Goal: Task Accomplishment & Management: Manage account settings

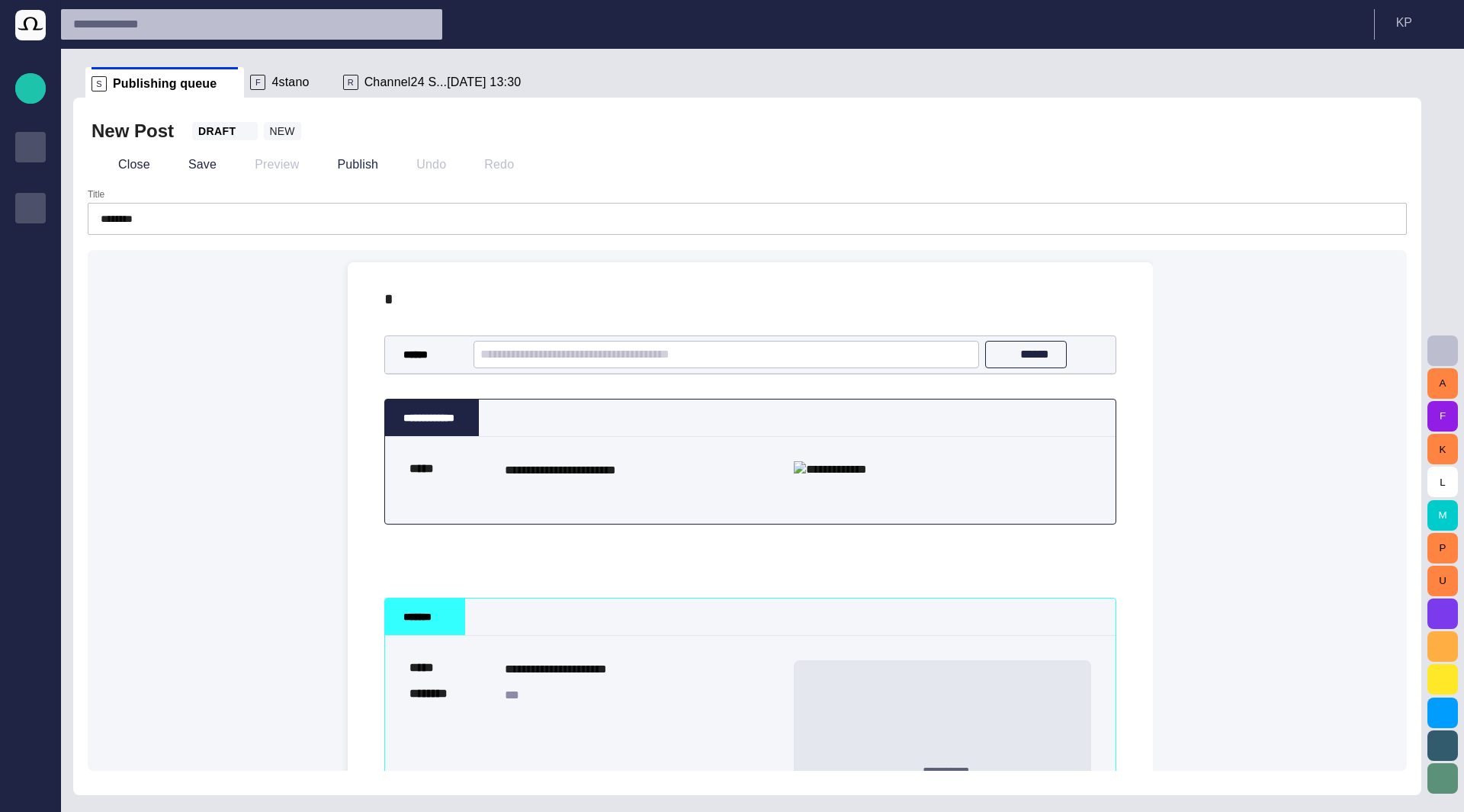
click at [24, 155] on span "Rundowns" at bounding box center [30, 147] width 18 height 18
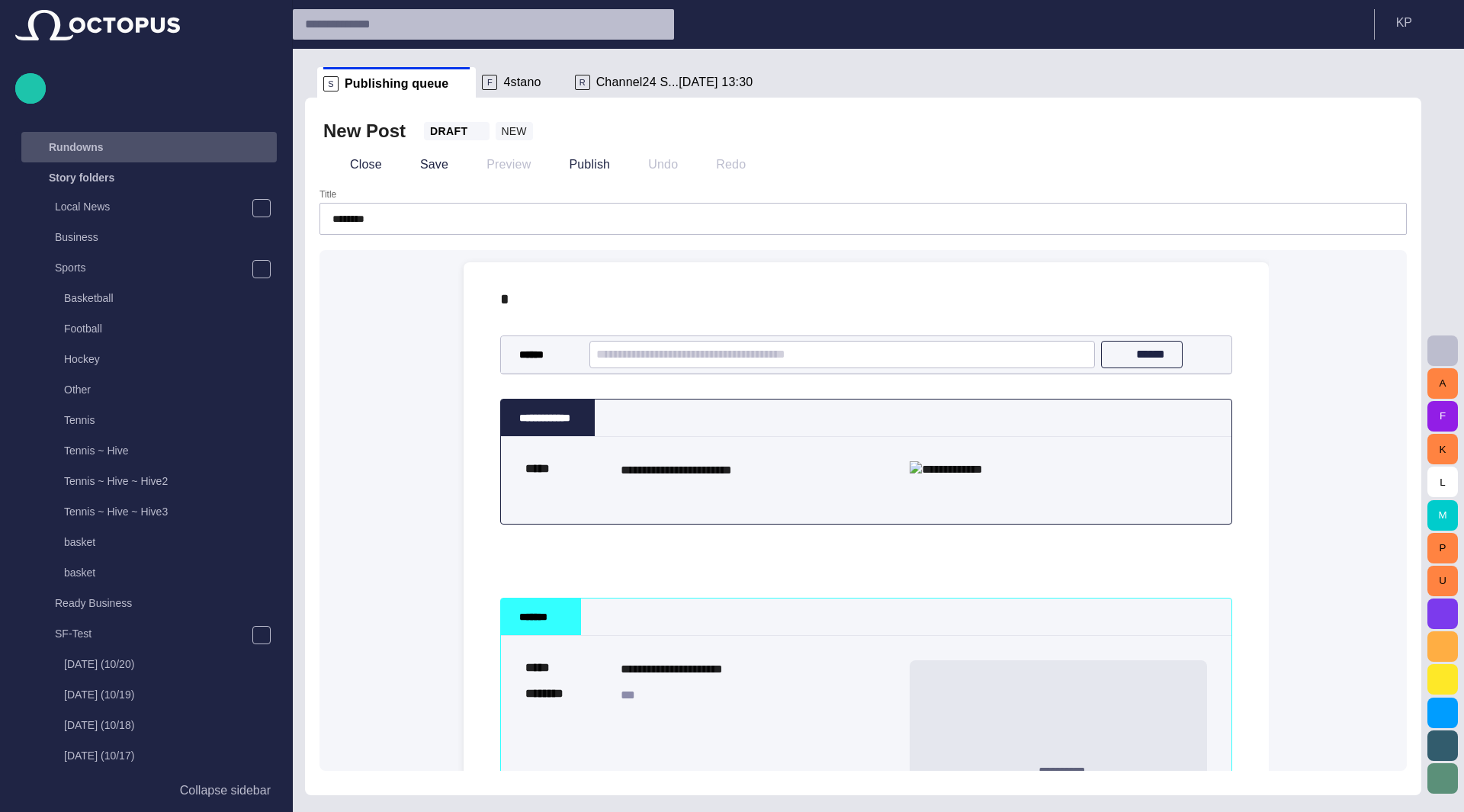
click at [90, 153] on p "Rundowns" at bounding box center [76, 147] width 55 height 15
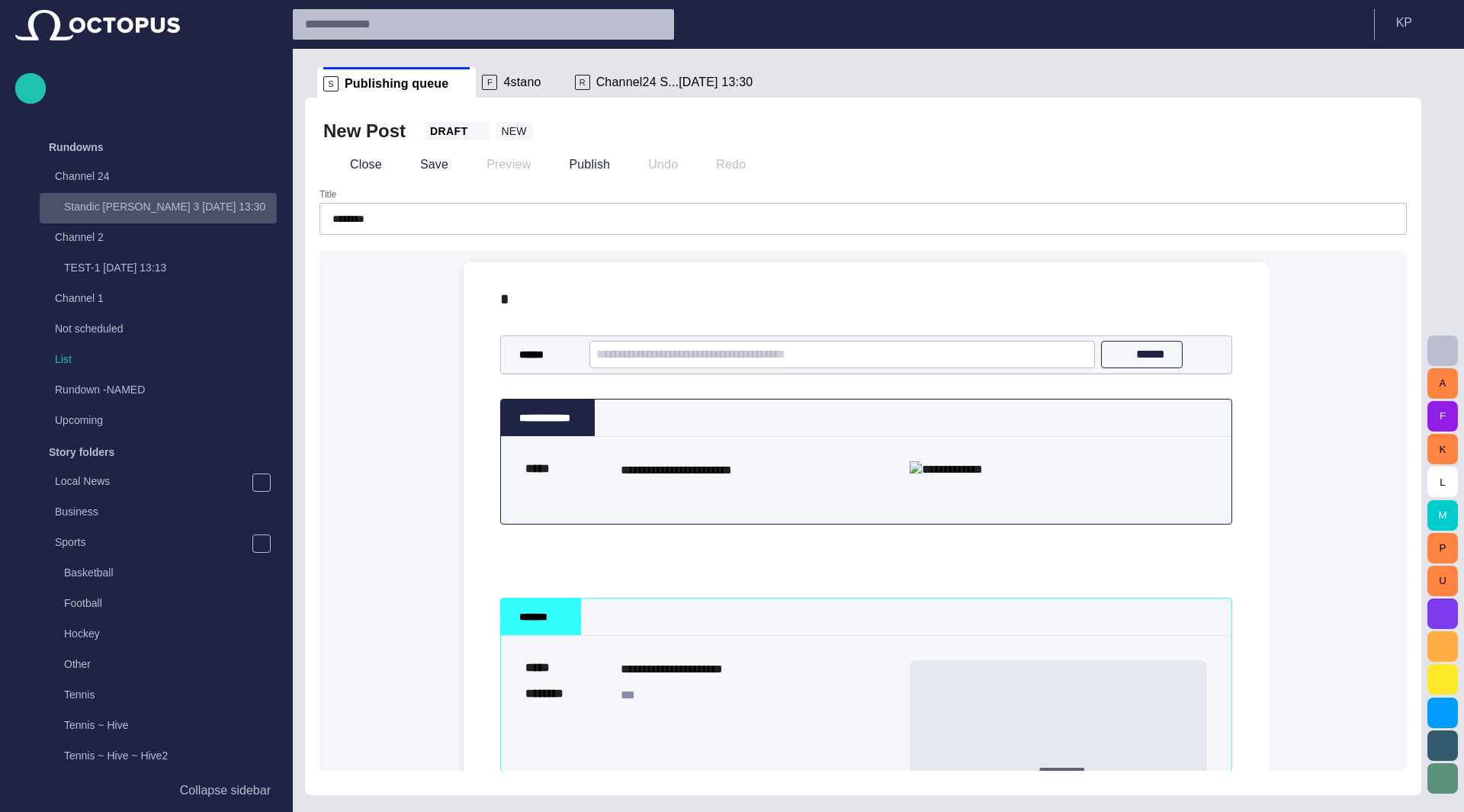
click at [104, 209] on p "Standic [PERSON_NAME] 3 [DATE] 13:30" at bounding box center [170, 207] width 212 height 15
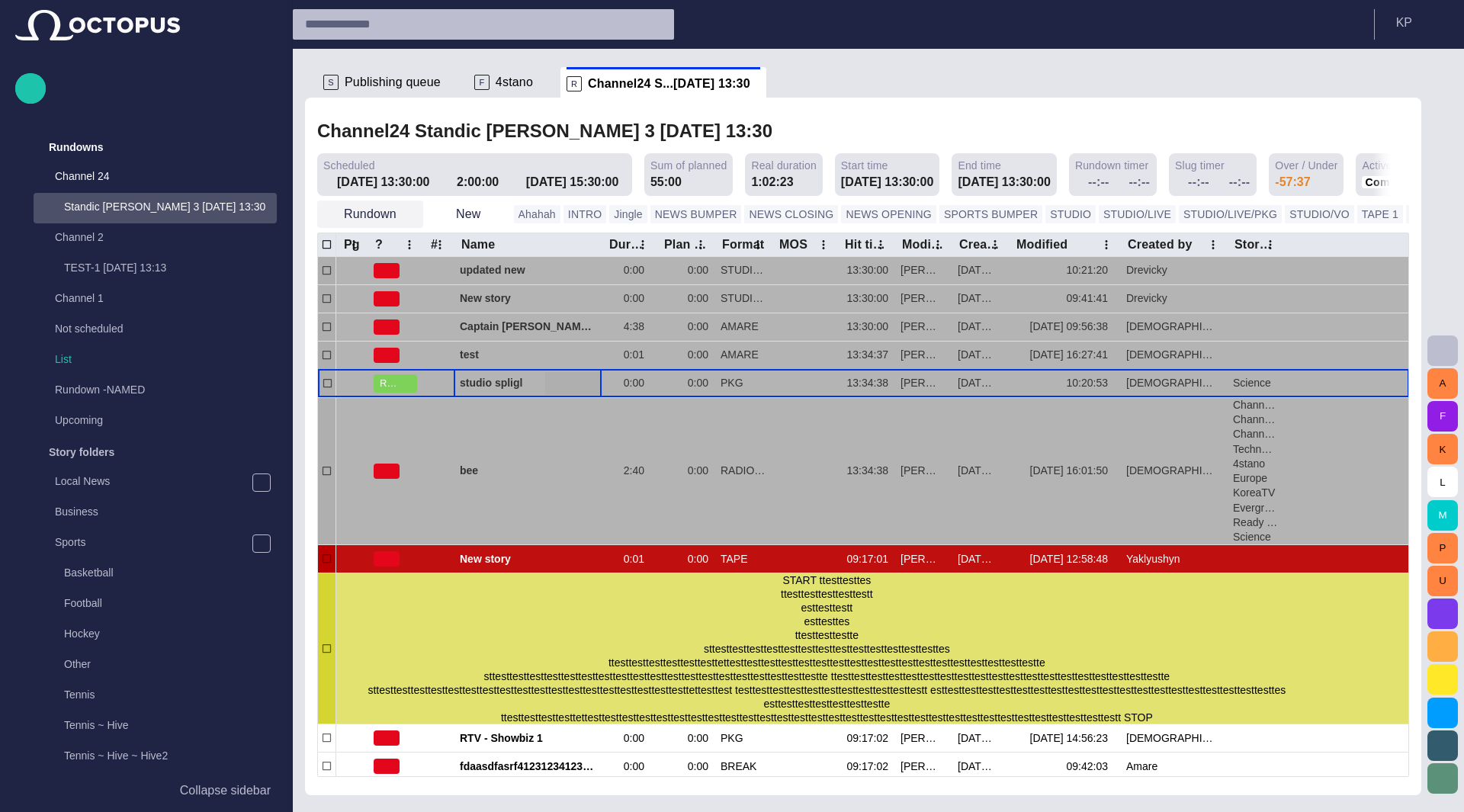
click at [406, 211] on span "button" at bounding box center [410, 214] width 15 height 15
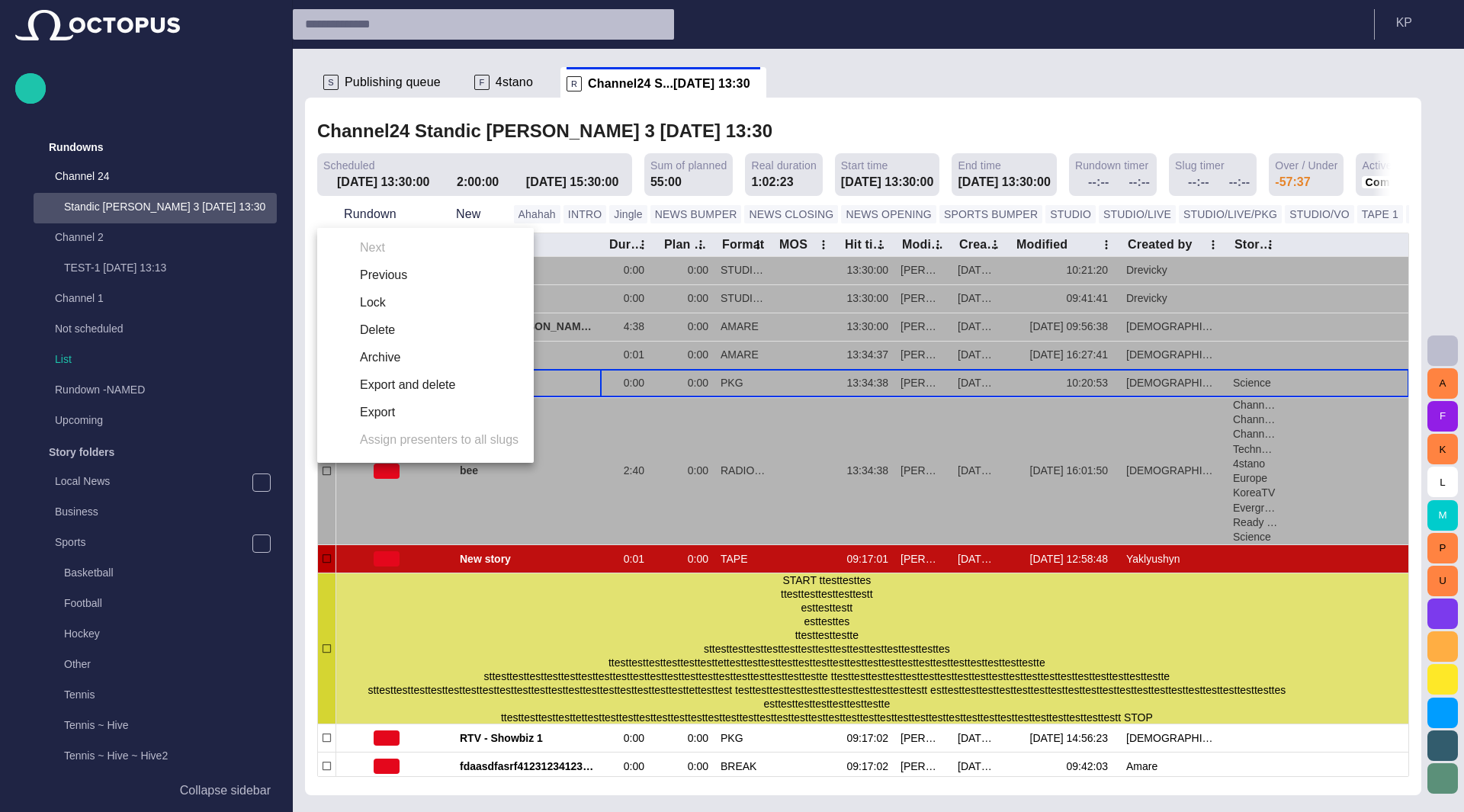
click at [674, 132] on div at bounding box center [732, 406] width 1464 height 812
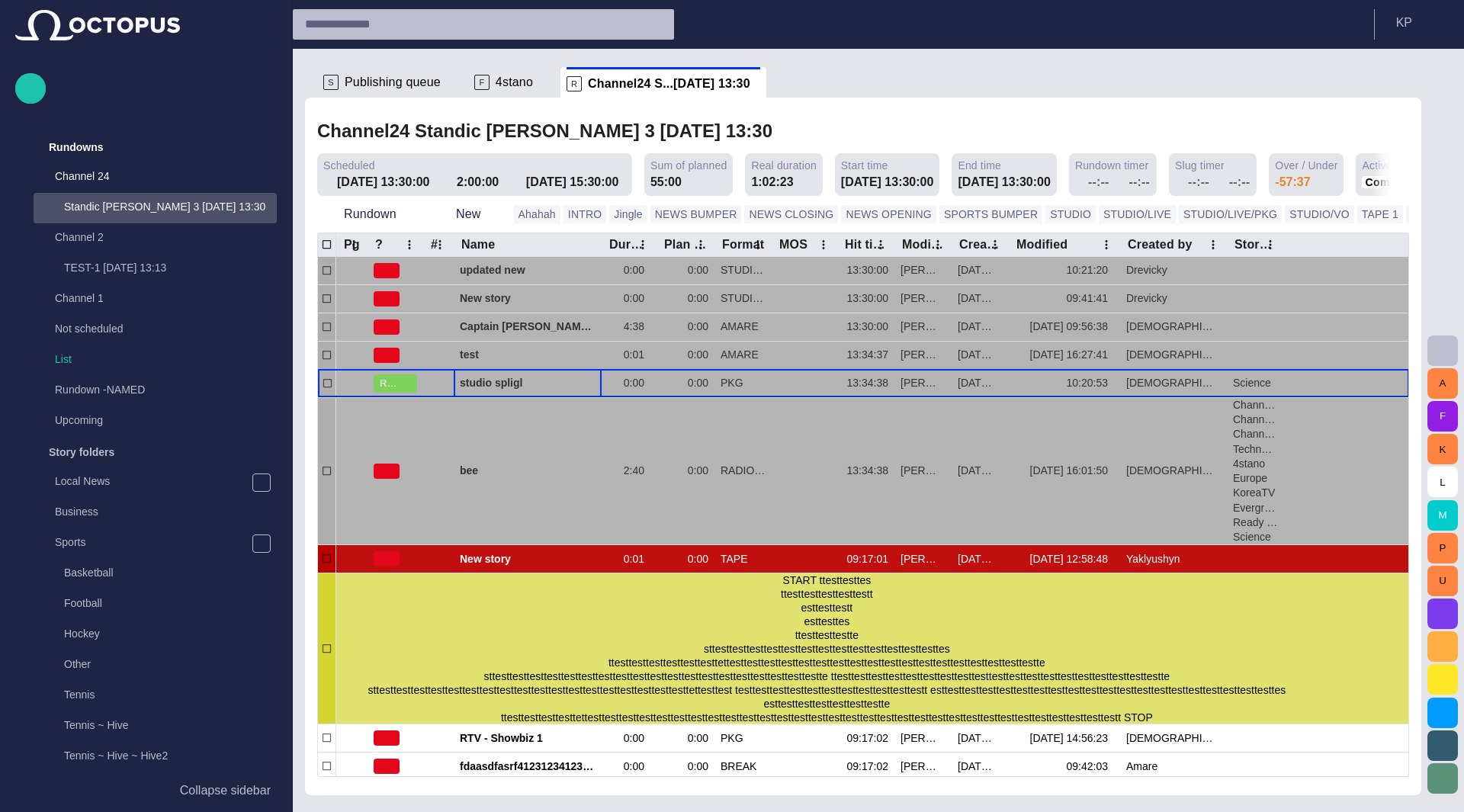
click at [806, 131] on span "button" at bounding box center [813, 131] width 15 height 15
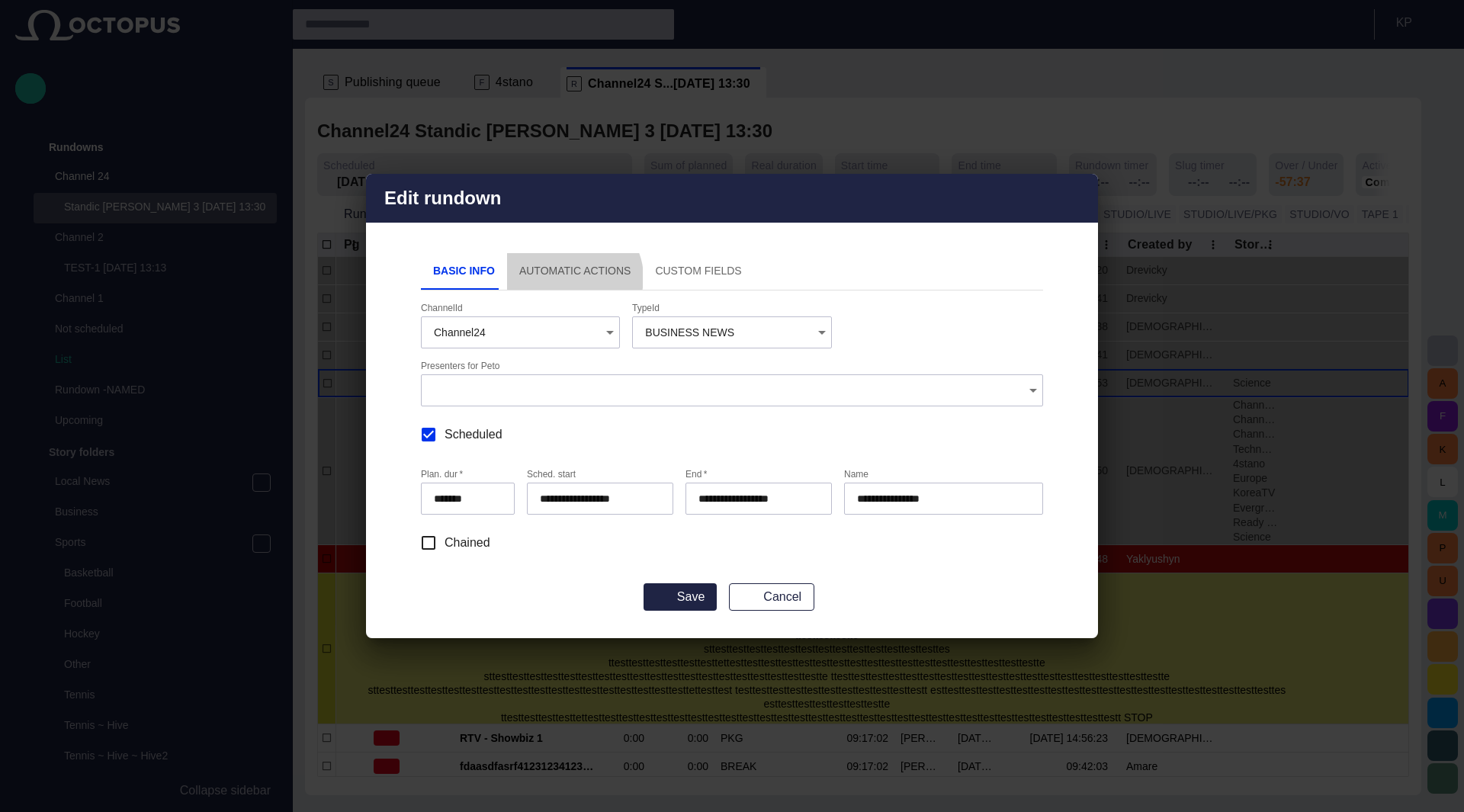
click at [564, 278] on button "Automatic Actions" at bounding box center [575, 271] width 136 height 37
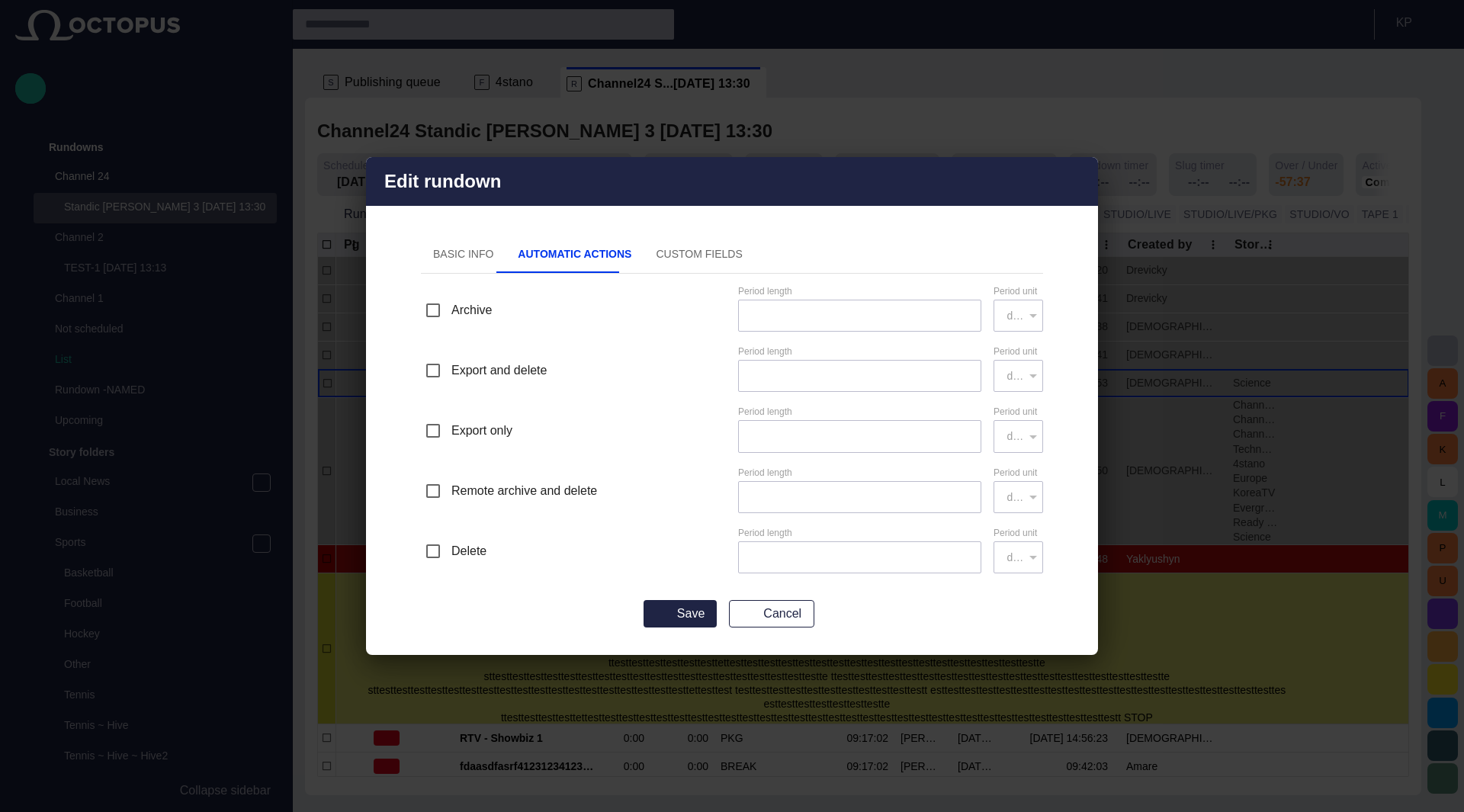
click at [674, 254] on button "Custom Fields" at bounding box center [698, 255] width 111 height 37
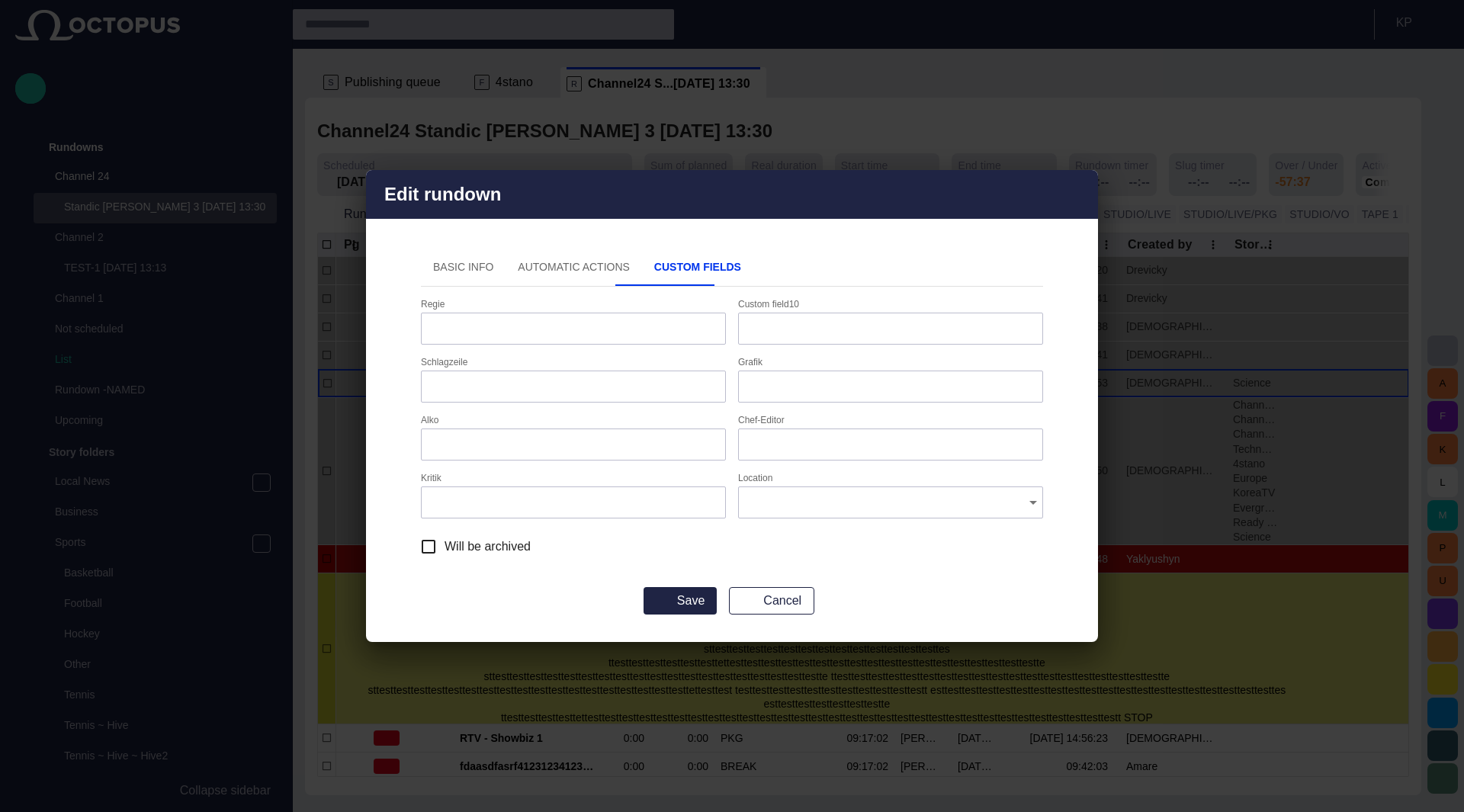
click at [460, 269] on button "Basic Info" at bounding box center [463, 267] width 85 height 37
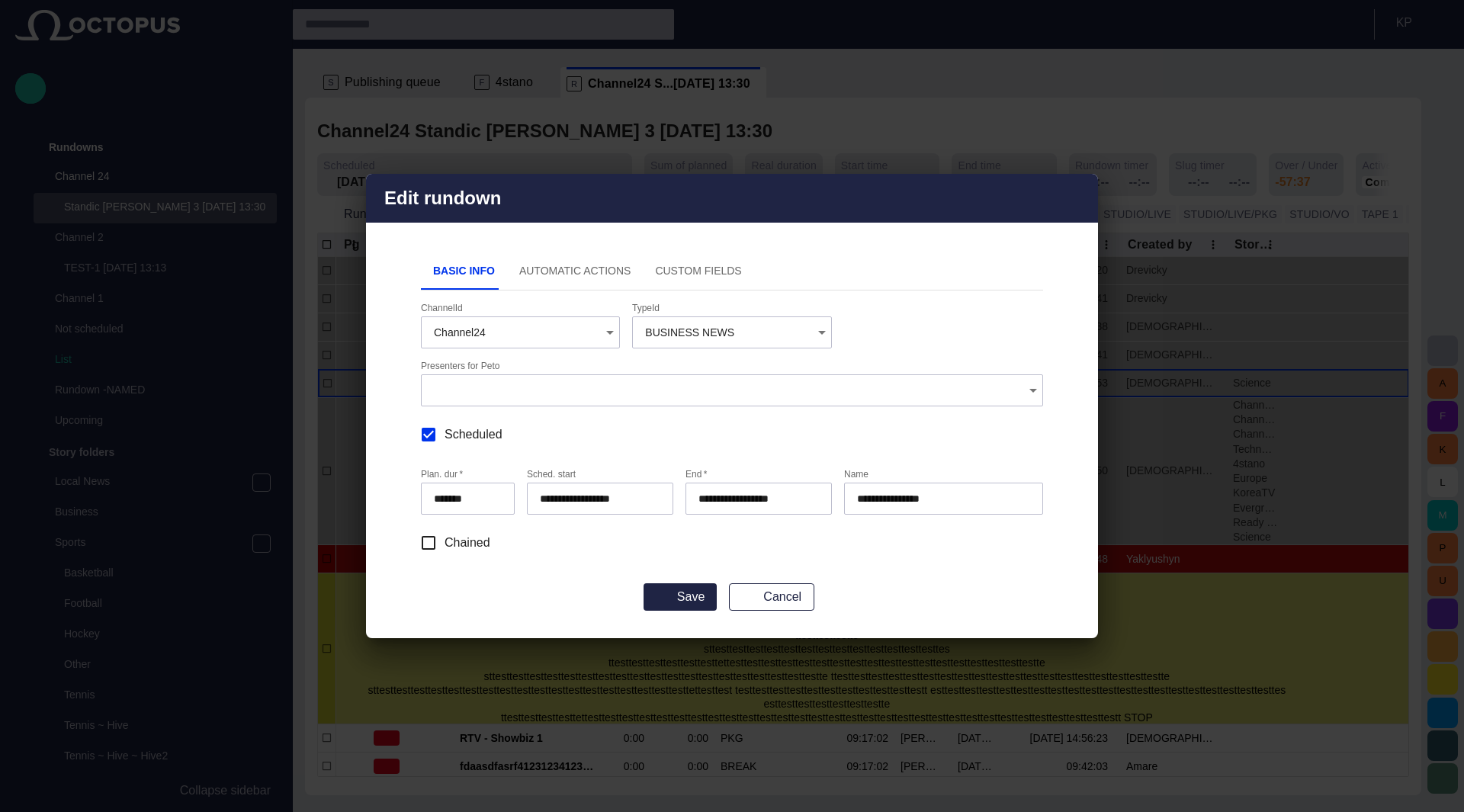
click at [668, 271] on button "Custom Fields" at bounding box center [698, 271] width 111 height 37
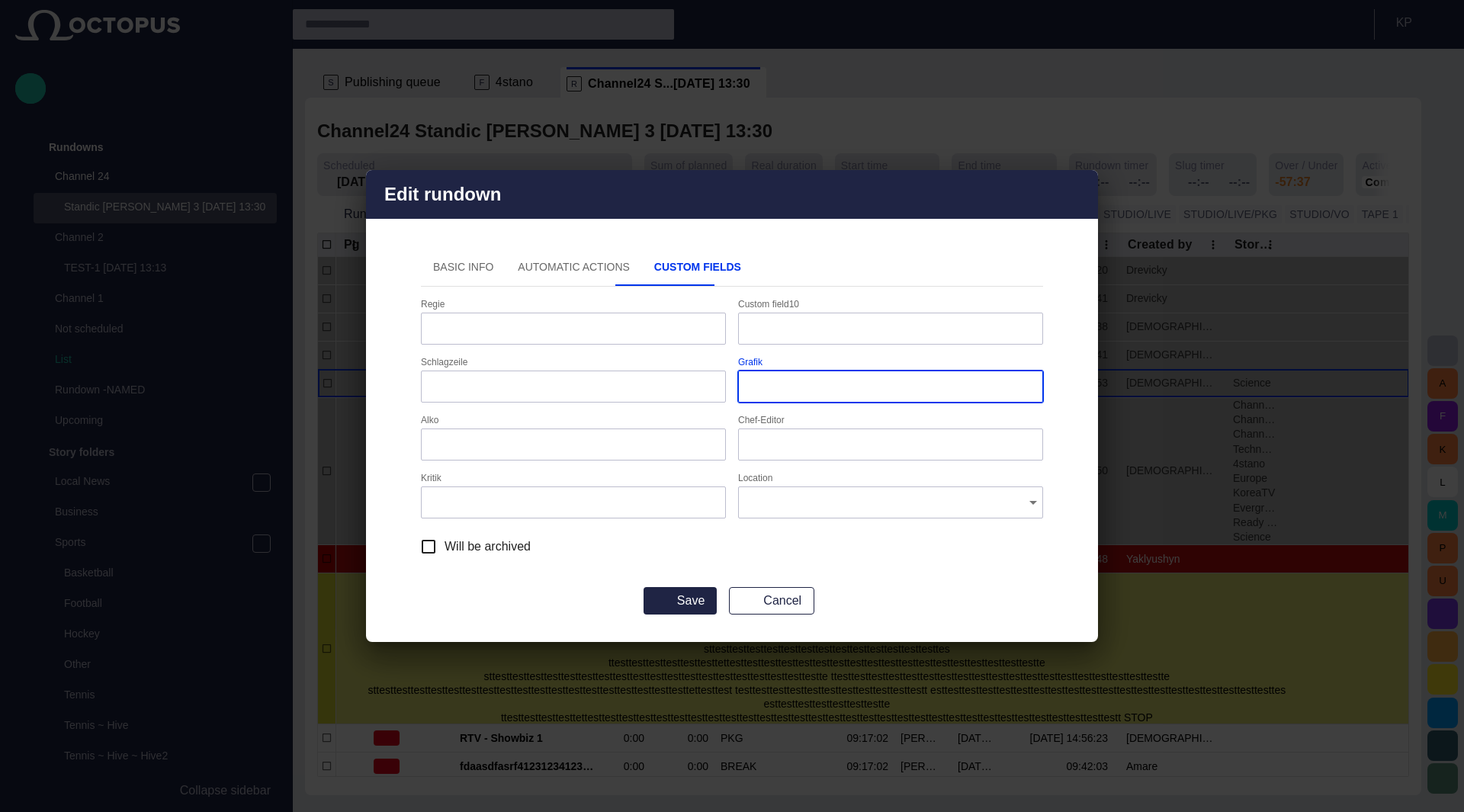
click at [791, 381] on input "Grafik" at bounding box center [890, 386] width 279 height 15
click at [793, 332] on input "Custom field10" at bounding box center [890, 329] width 279 height 15
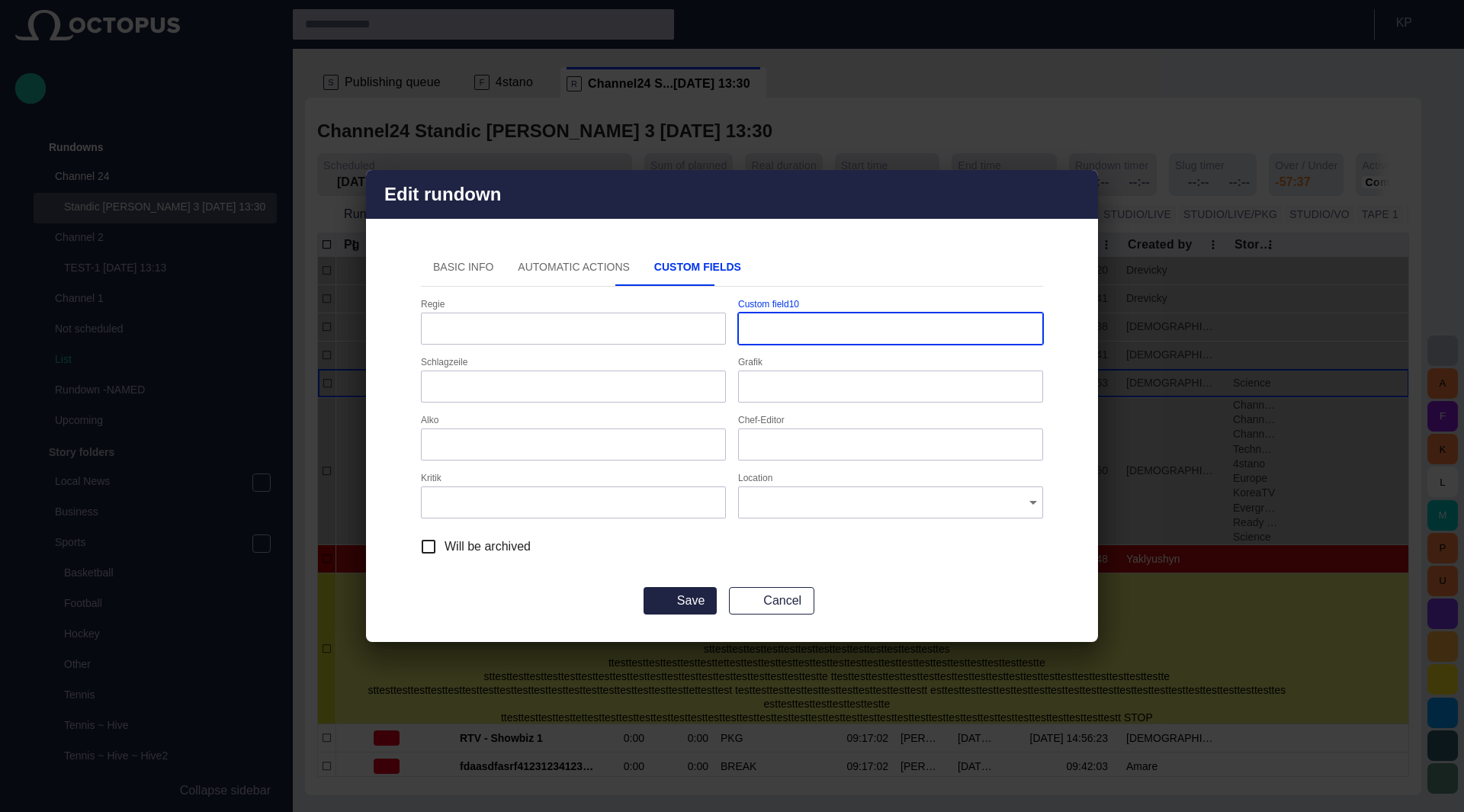
click at [1074, 197] on span "button" at bounding box center [1076, 194] width 18 height 18
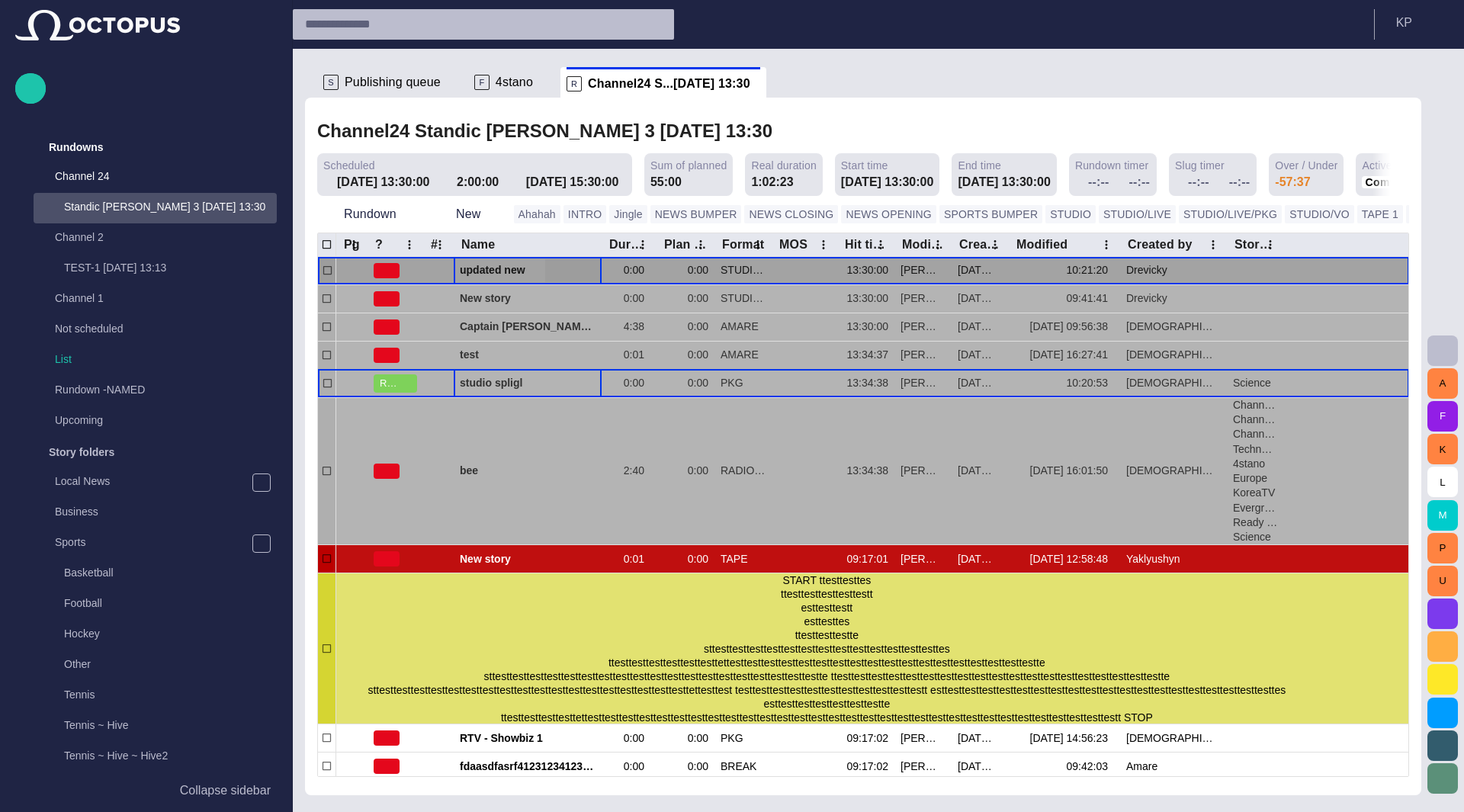
click at [502, 274] on span "updated new" at bounding box center [527, 270] width 136 height 14
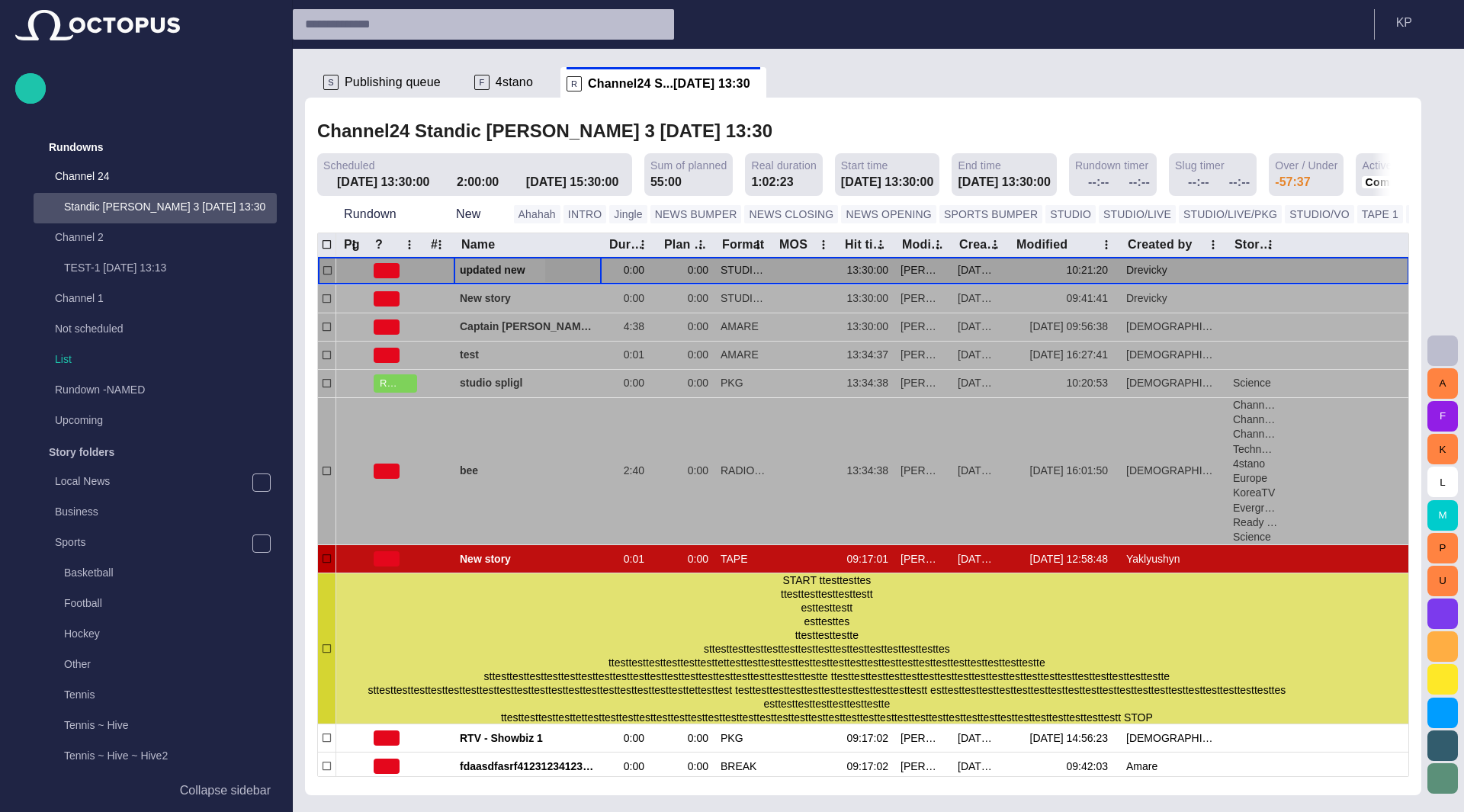
click at [502, 274] on span "updated new" at bounding box center [527, 270] width 136 height 14
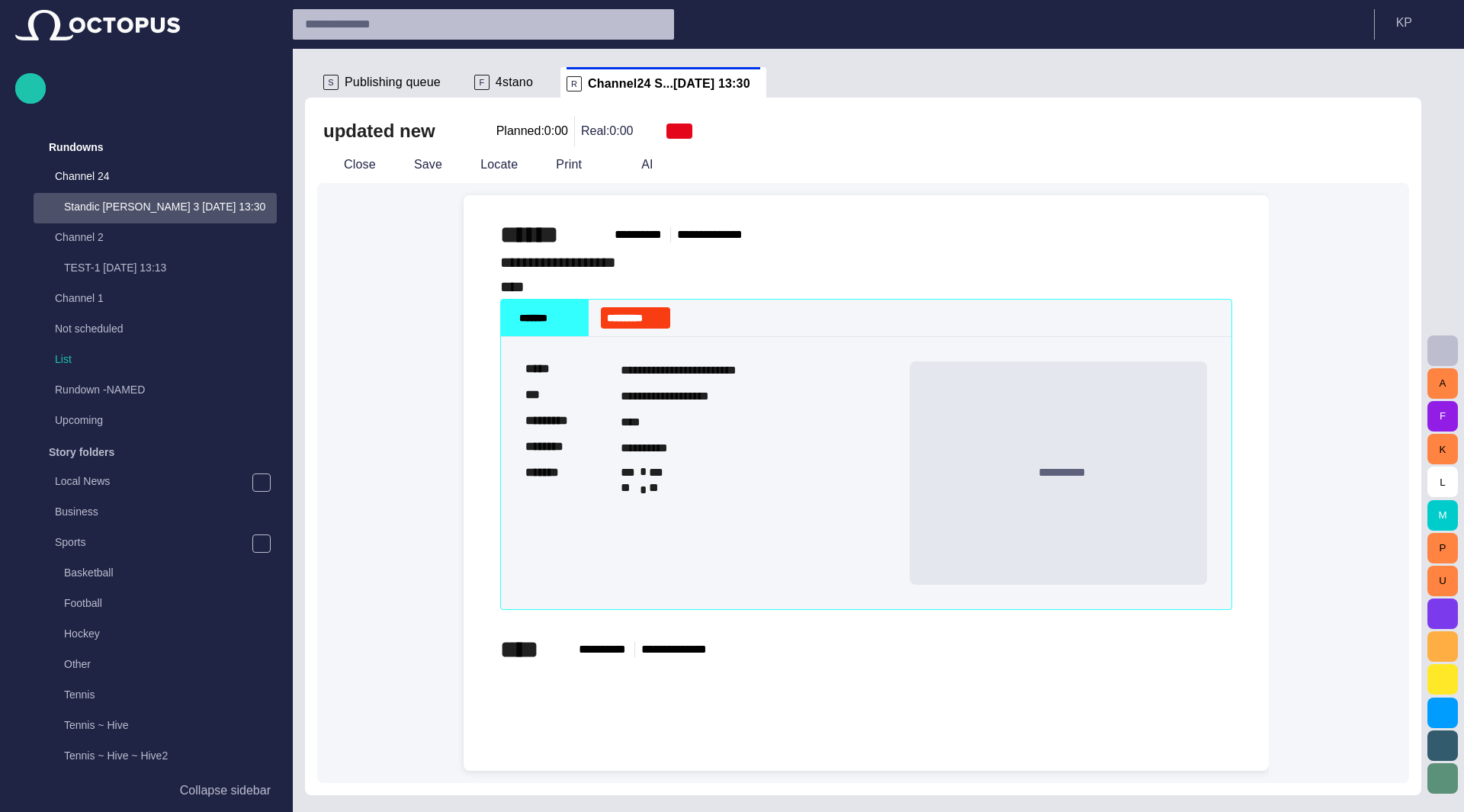
click at [475, 123] on div "updated new Planned: 0:00 Real: 0:00" at bounding box center [862, 132] width 1079 height 31
click at [469, 128] on span "button" at bounding box center [477, 131] width 15 height 15
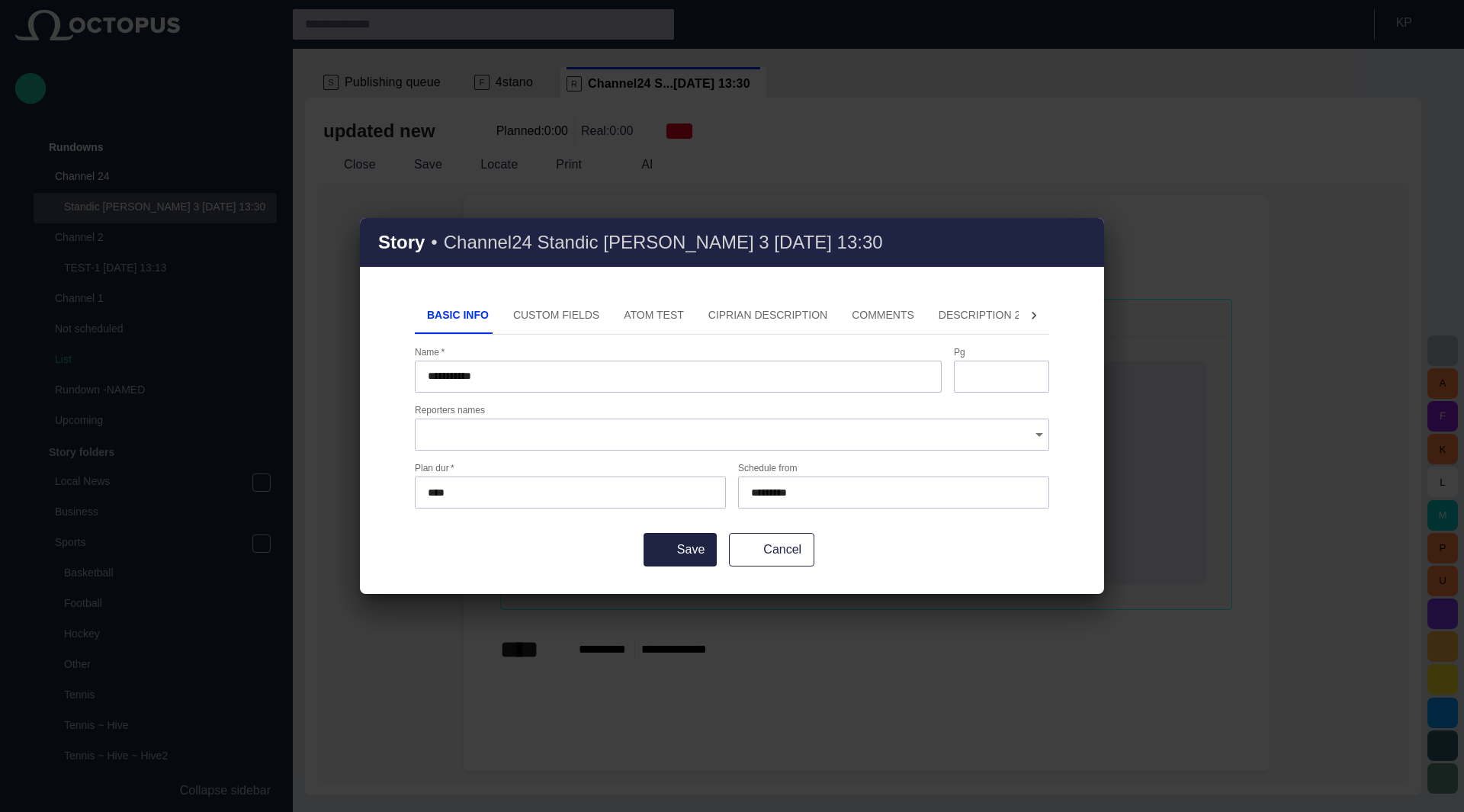
click at [555, 318] on button "Custom Fields" at bounding box center [556, 315] width 111 height 37
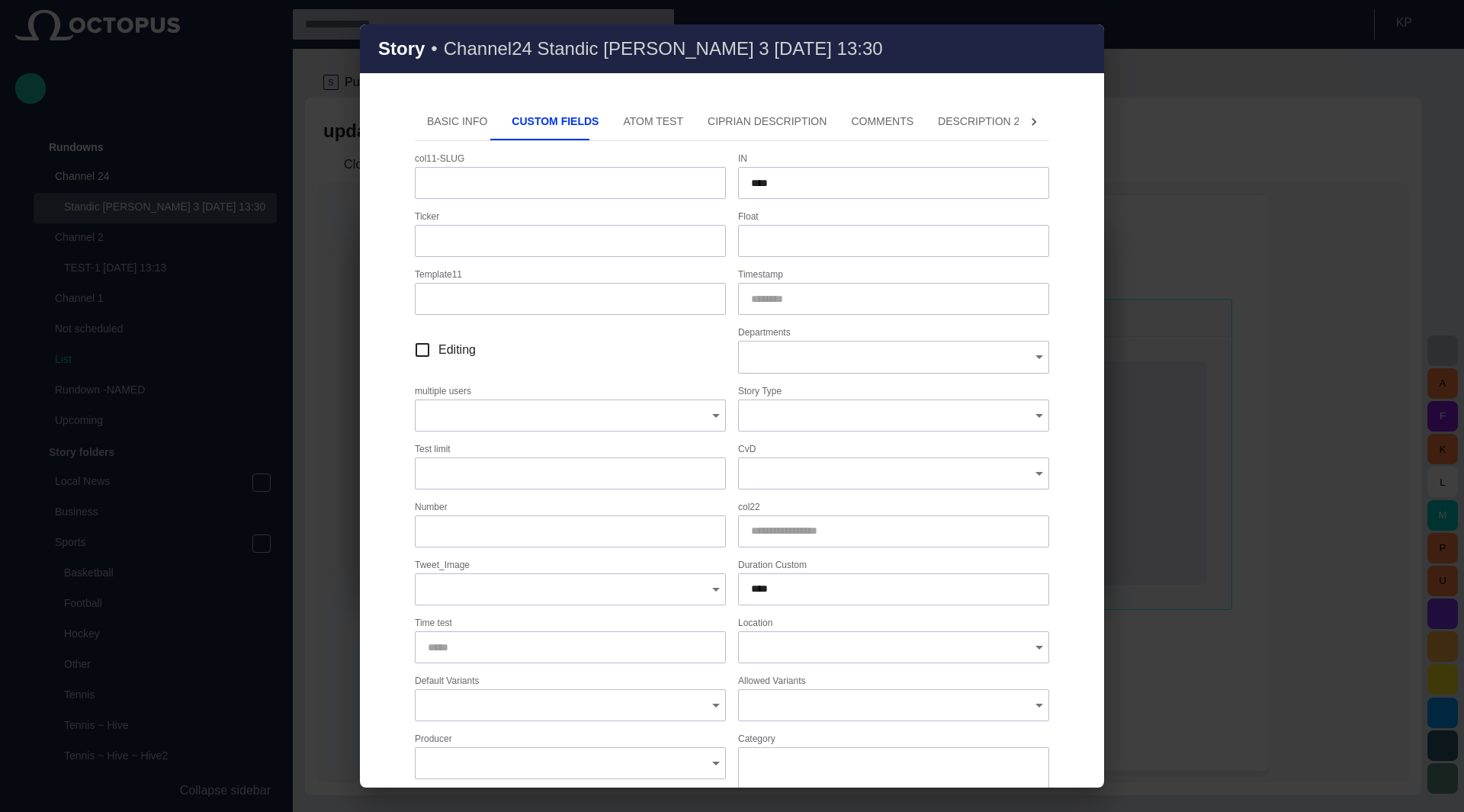
click at [628, 125] on button "ATOM Test" at bounding box center [653, 122] width 85 height 37
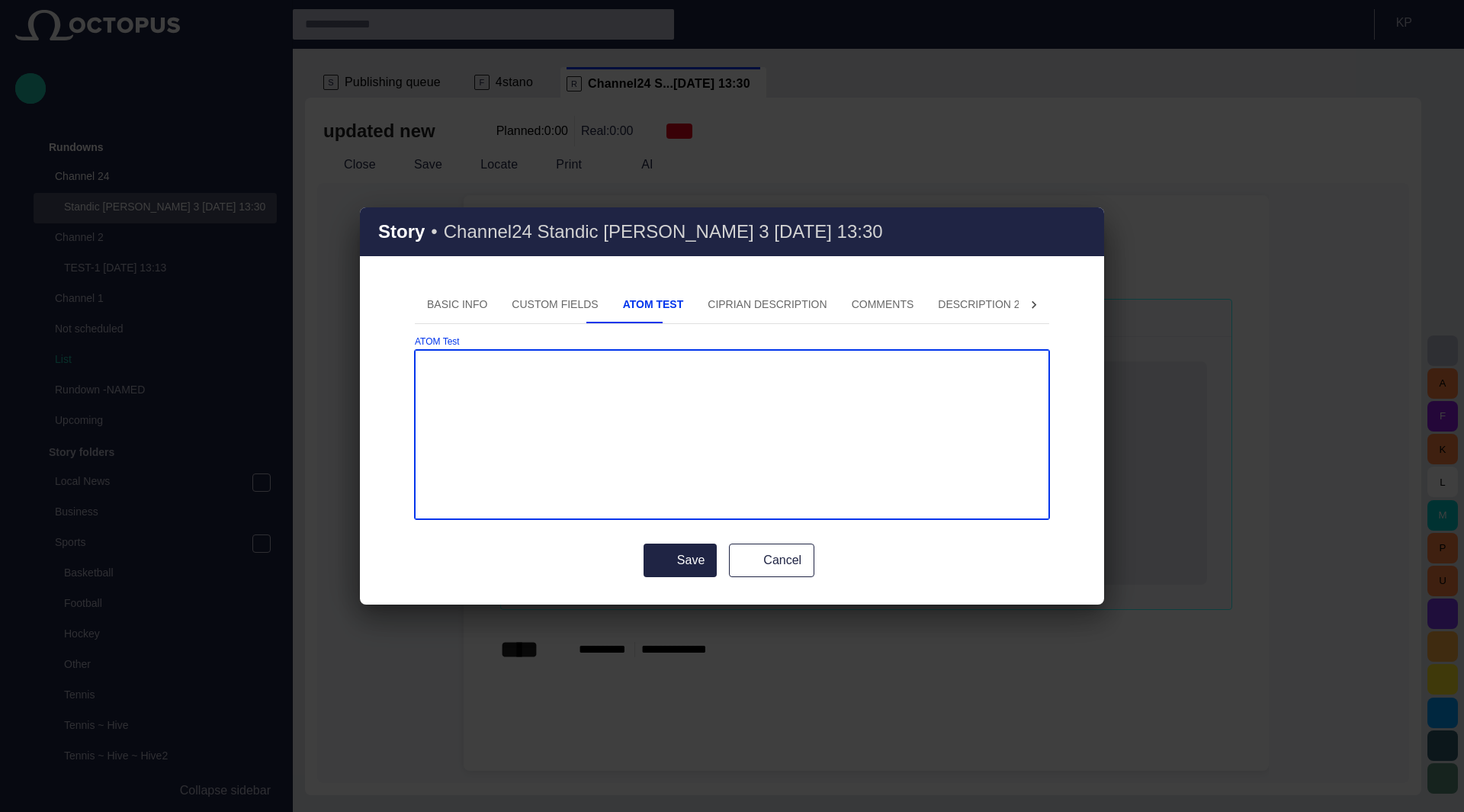
click at [507, 454] on textarea "ATOM Test" at bounding box center [732, 434] width 608 height 153
type textarea "**********"
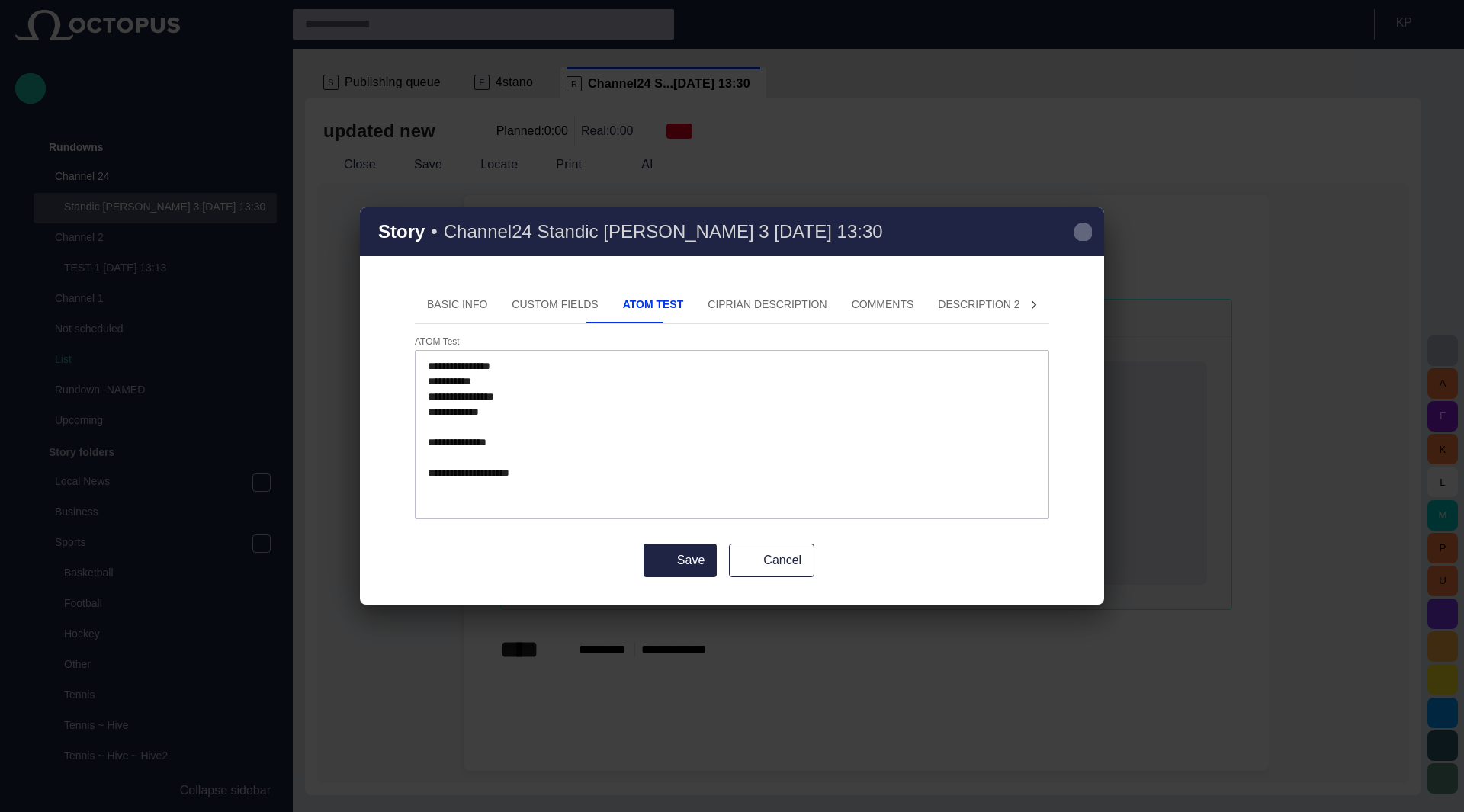
click at [1074, 237] on span "button" at bounding box center [1082, 232] width 18 height 18
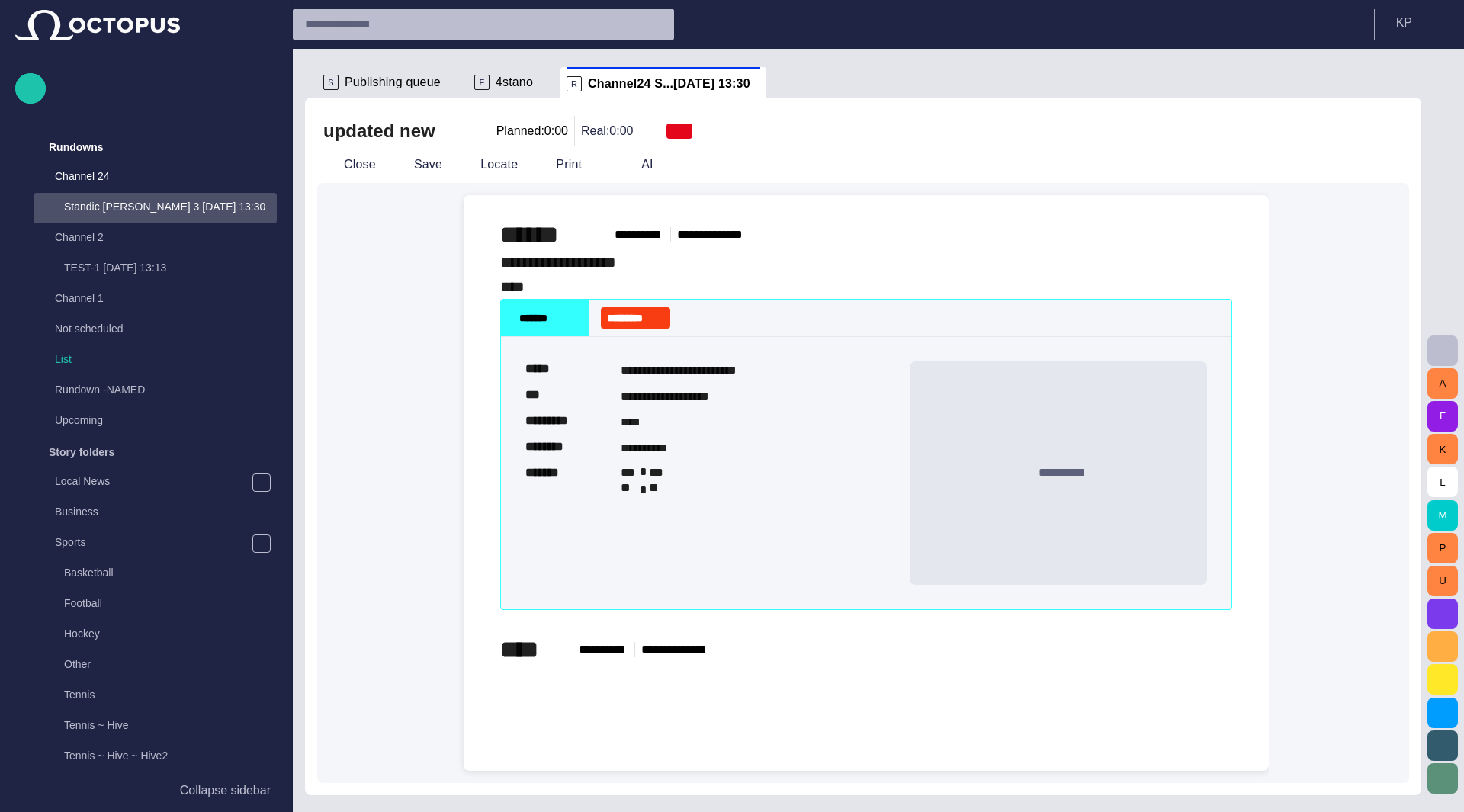
click at [360, 86] on span "Publishing queue" at bounding box center [392, 83] width 96 height 15
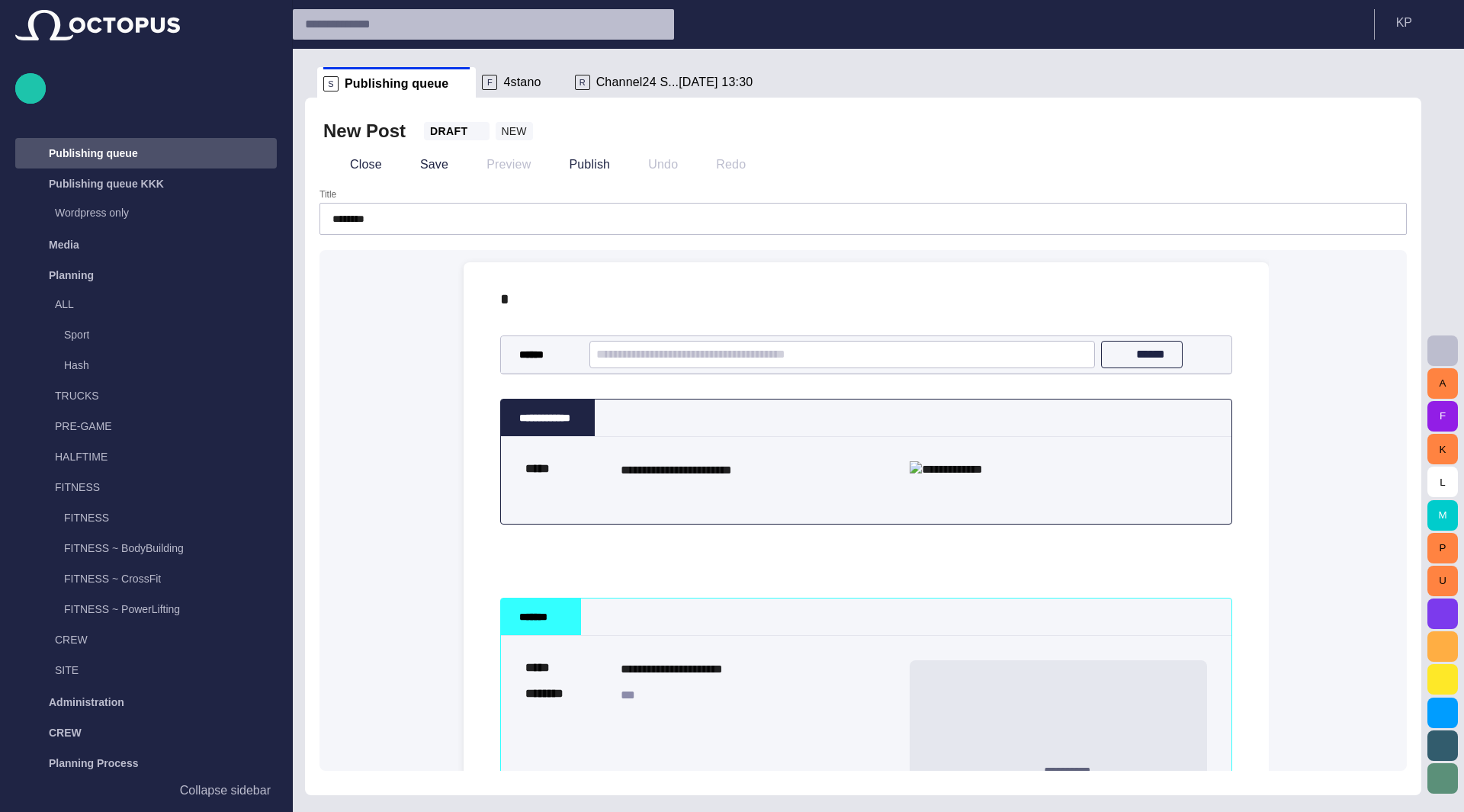
scroll to position [1402, 0]
click at [1392, 136] on span "button" at bounding box center [1387, 131] width 15 height 15
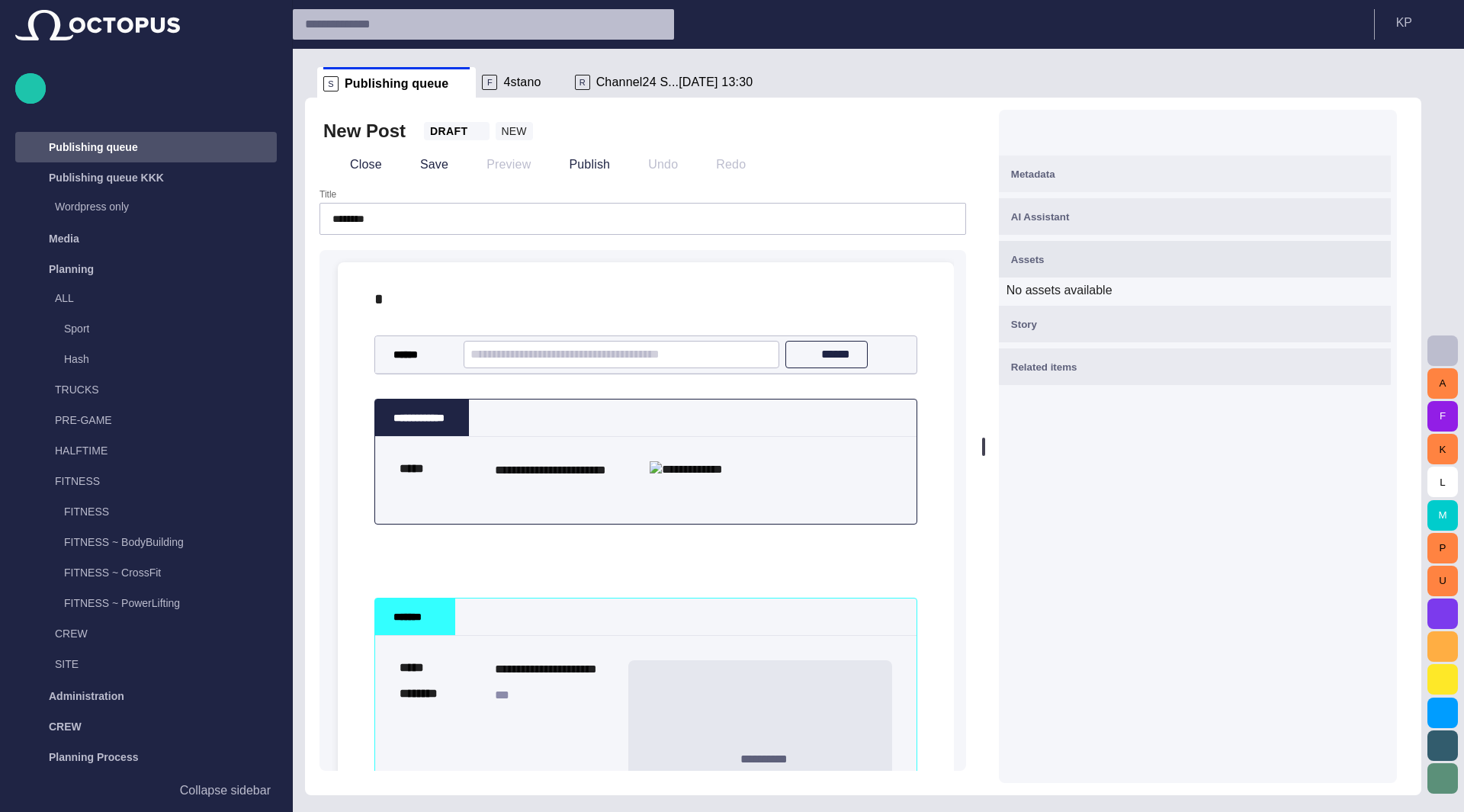
click at [1055, 175] on span "Metadata" at bounding box center [1033, 174] width 44 height 12
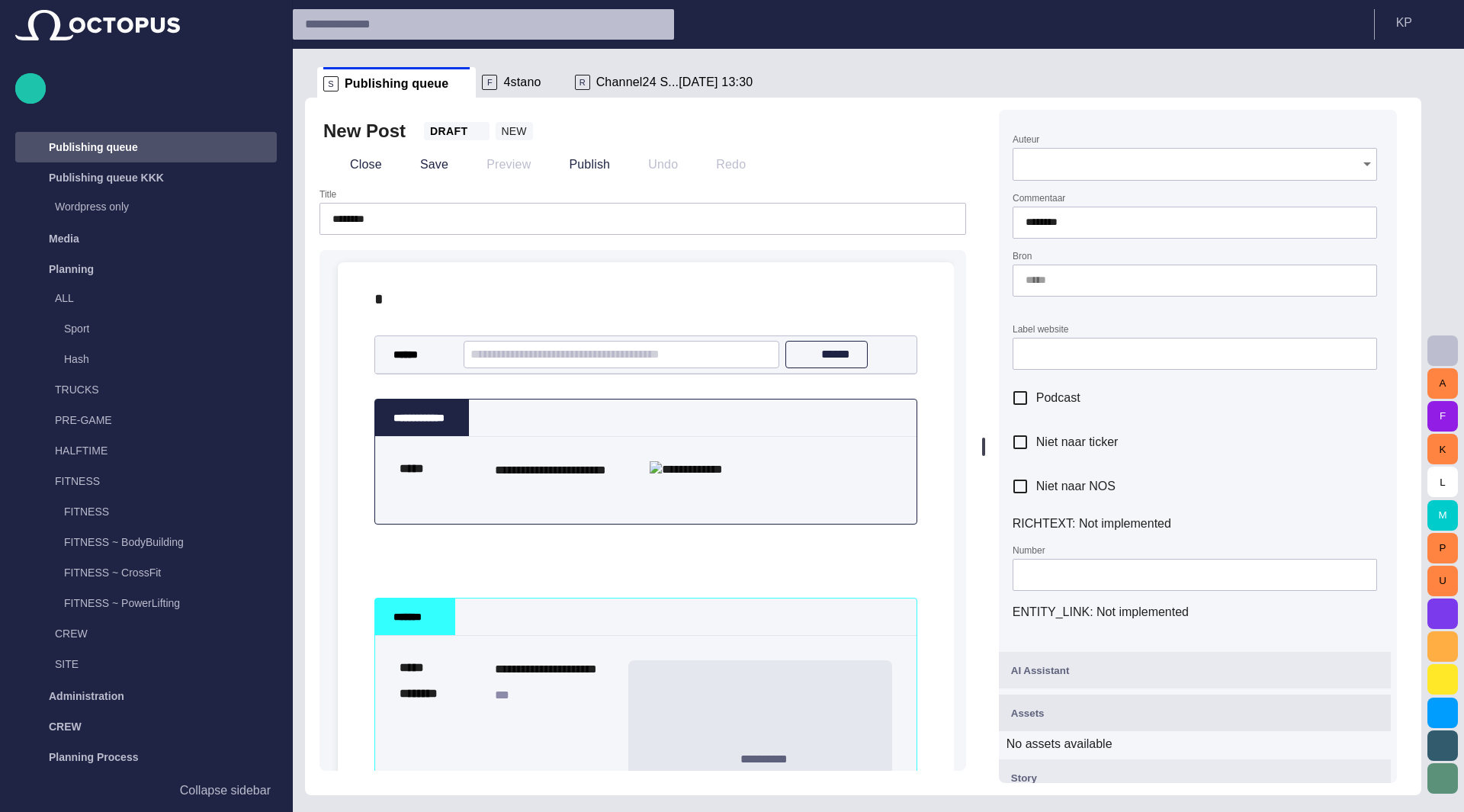
scroll to position [341, 0]
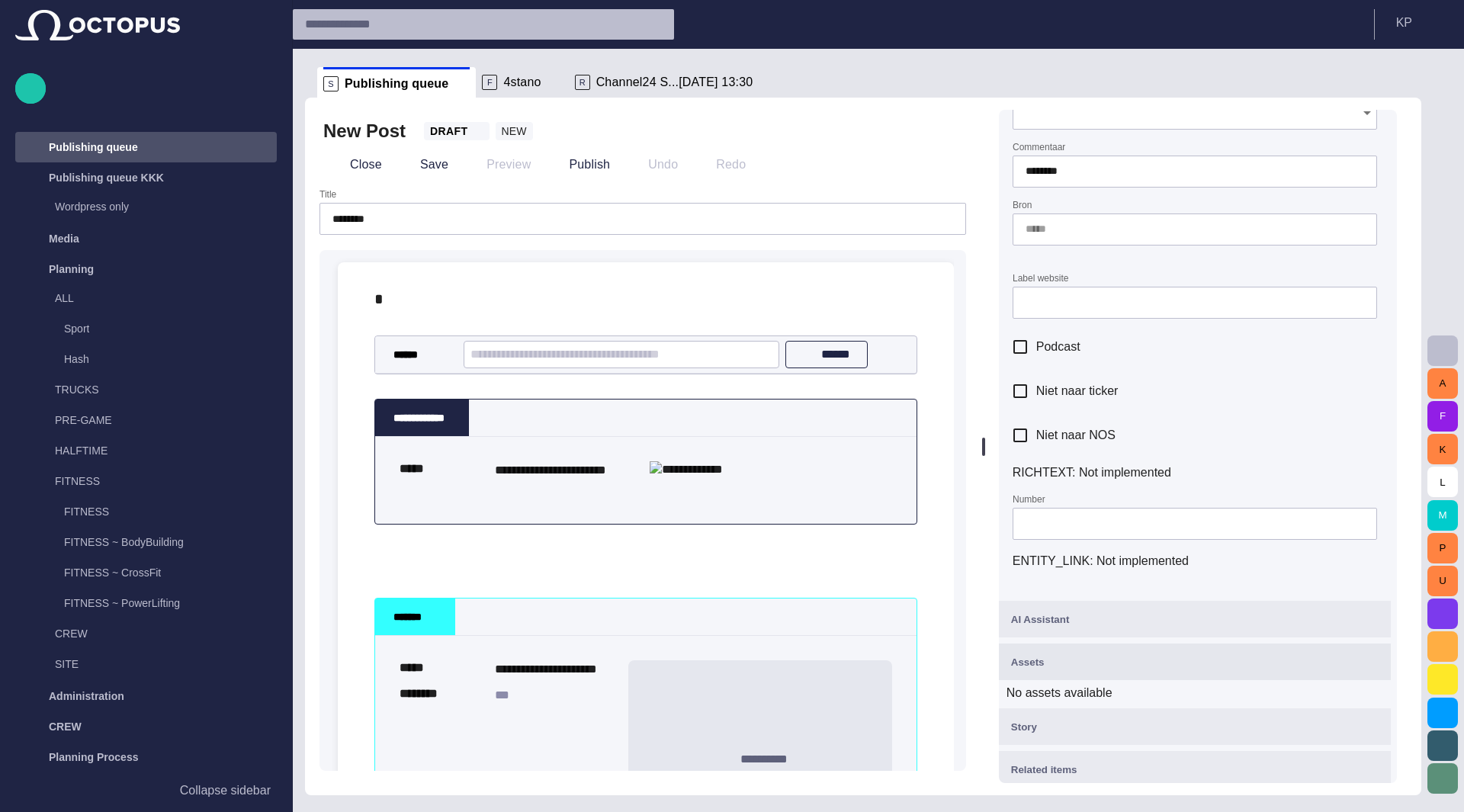
click at [626, 82] on span "Channel24 S...[DATE] 13:30" at bounding box center [674, 83] width 157 height 15
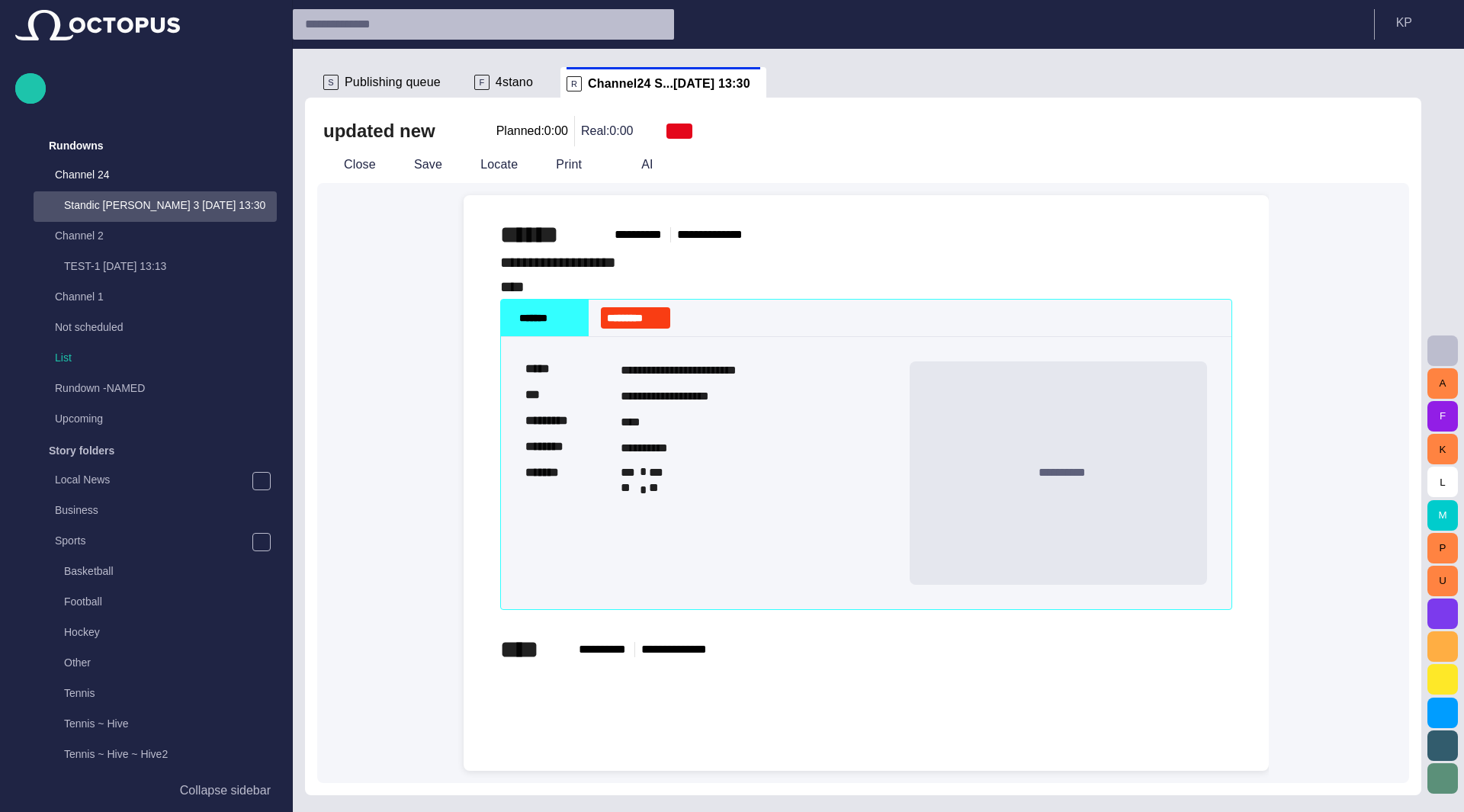
scroll to position [0, 0]
click at [357, 160] on button "Close" at bounding box center [349, 164] width 64 height 28
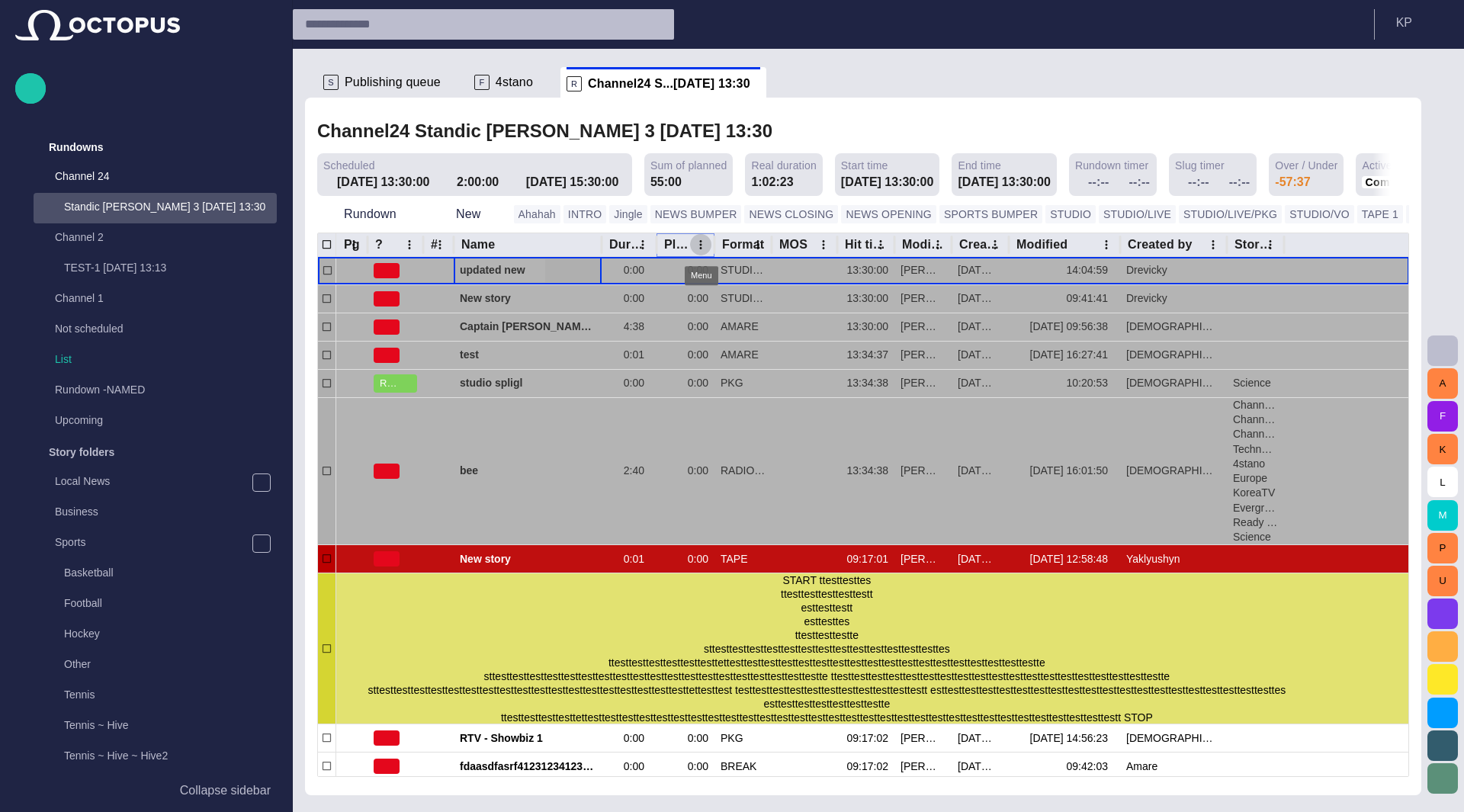
click at [699, 243] on icon "Plan dur column menu" at bounding box center [701, 244] width 13 height 13
click at [762, 307] on span "Manage columns" at bounding box center [784, 303] width 129 height 18
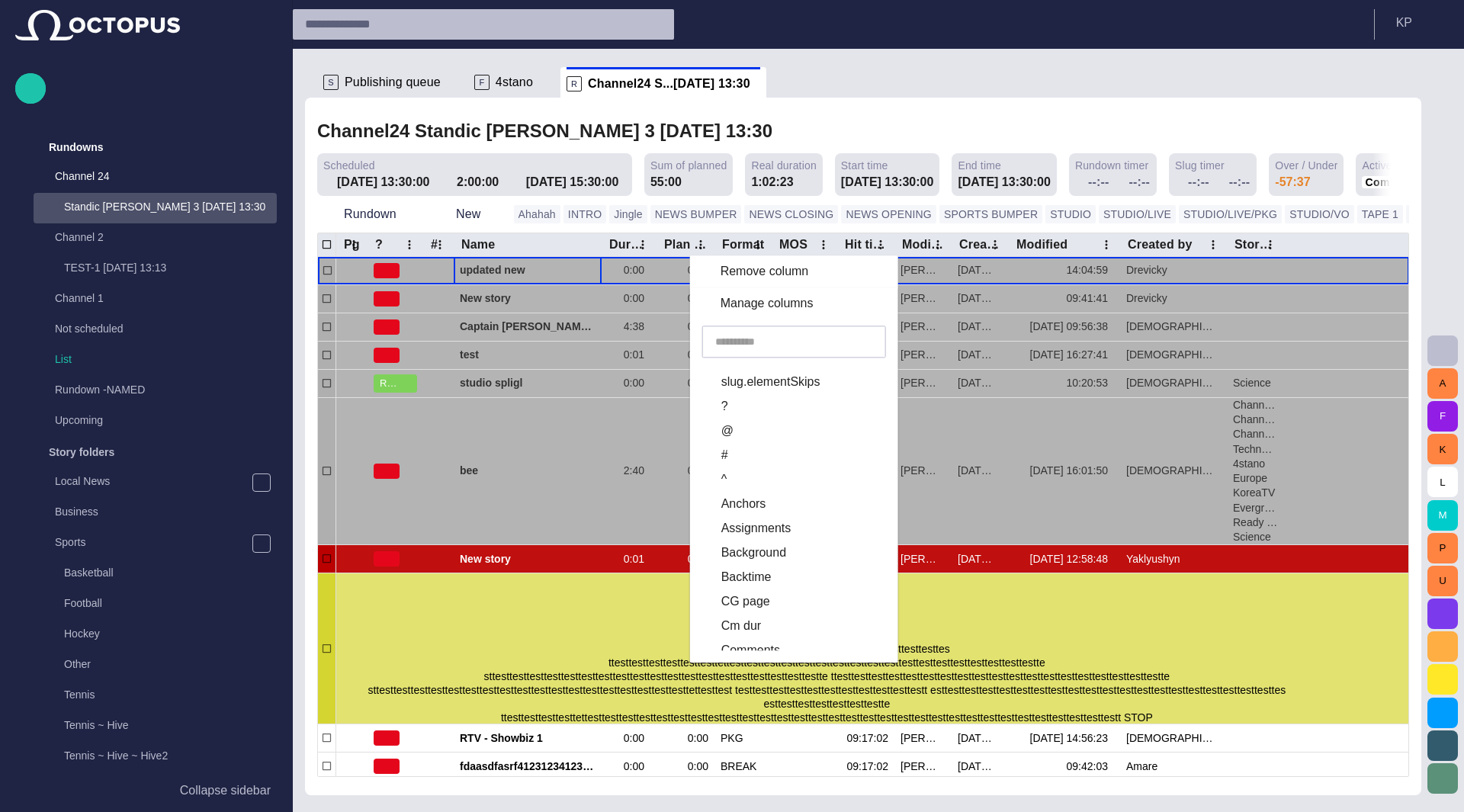
click at [780, 339] on input "text" at bounding box center [794, 341] width 158 height 15
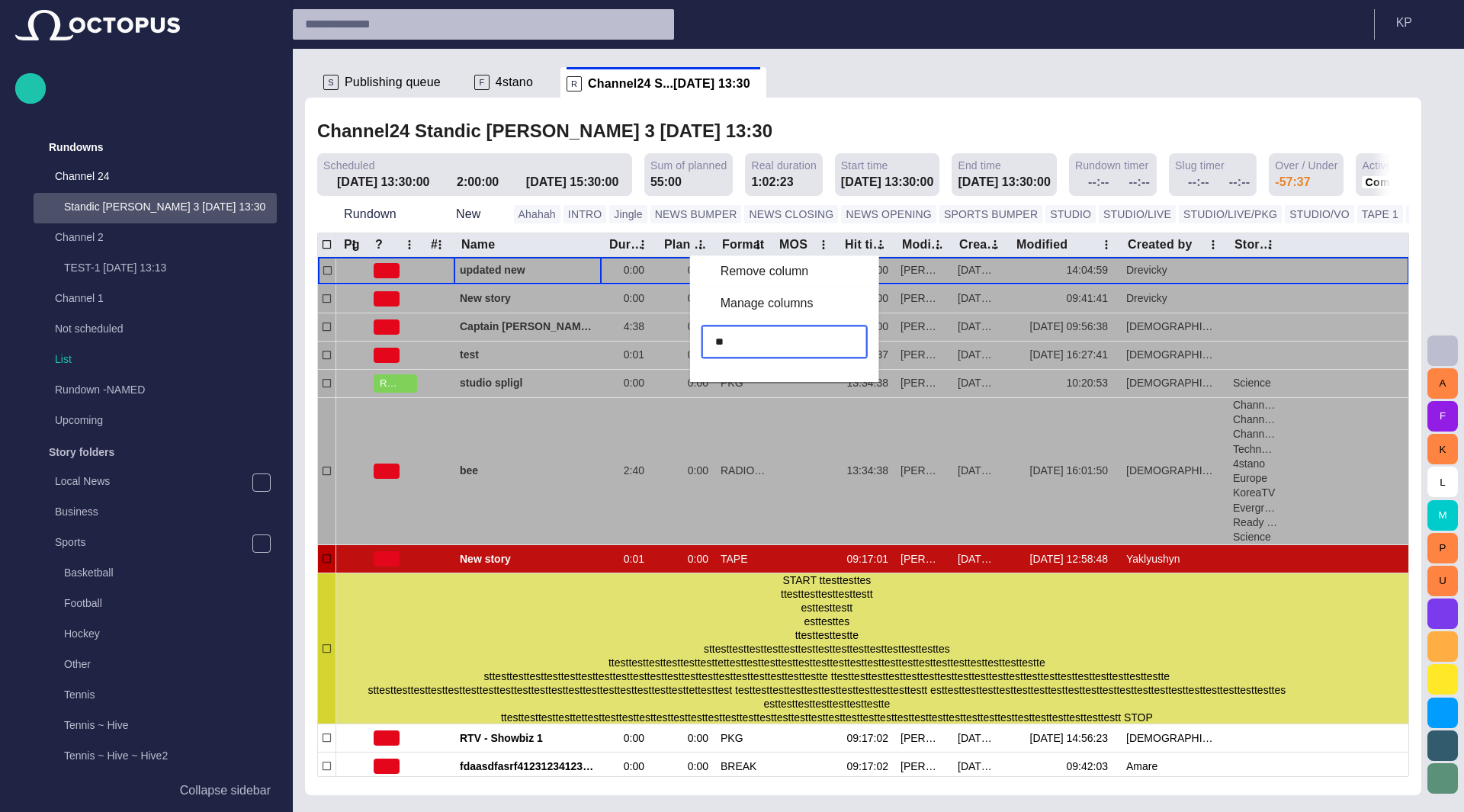
type input "*"
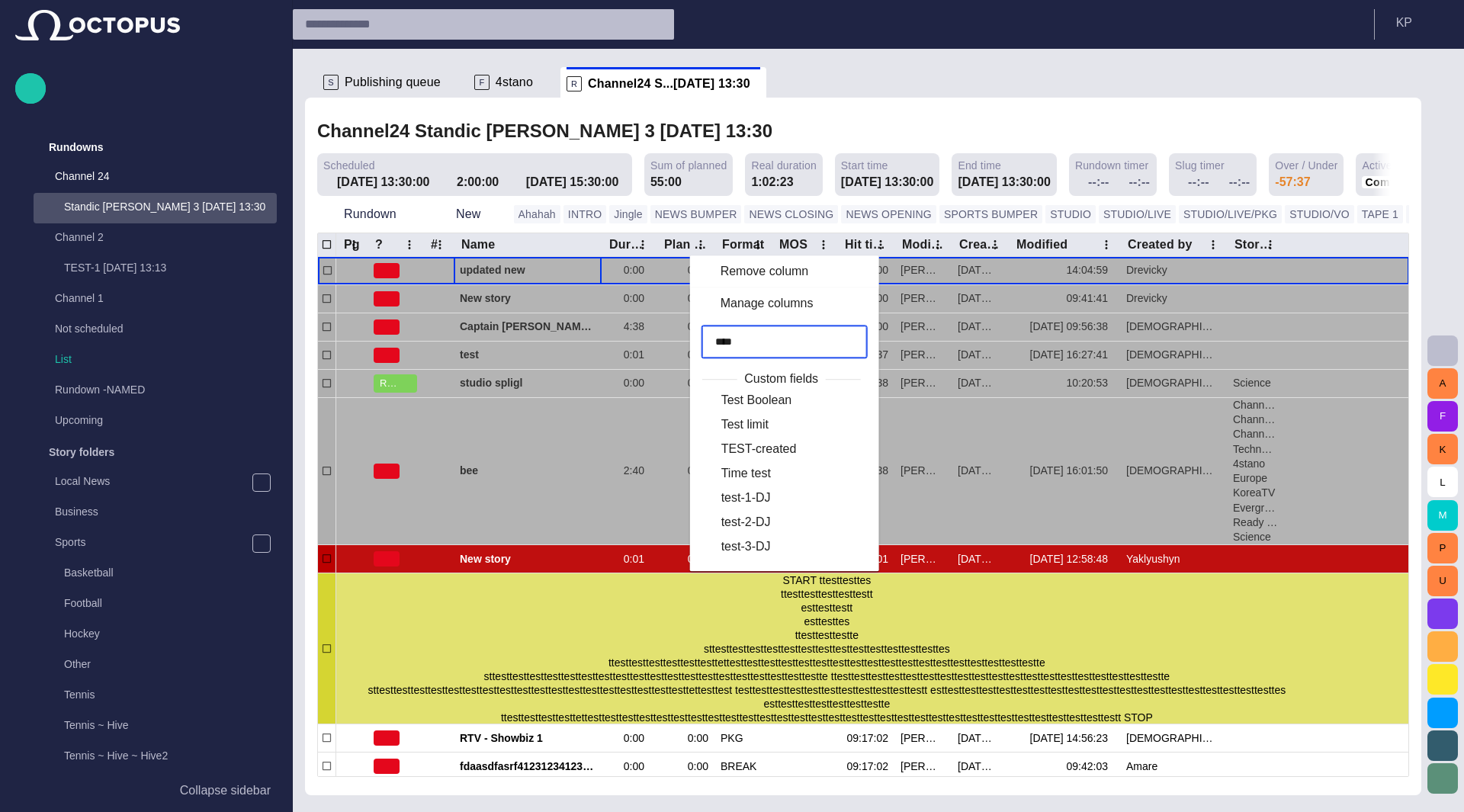
drag, startPoint x: 780, startPoint y: 339, endPoint x: 709, endPoint y: 344, distance: 71.2
click at [709, 344] on div "****" at bounding box center [783, 341] width 164 height 32
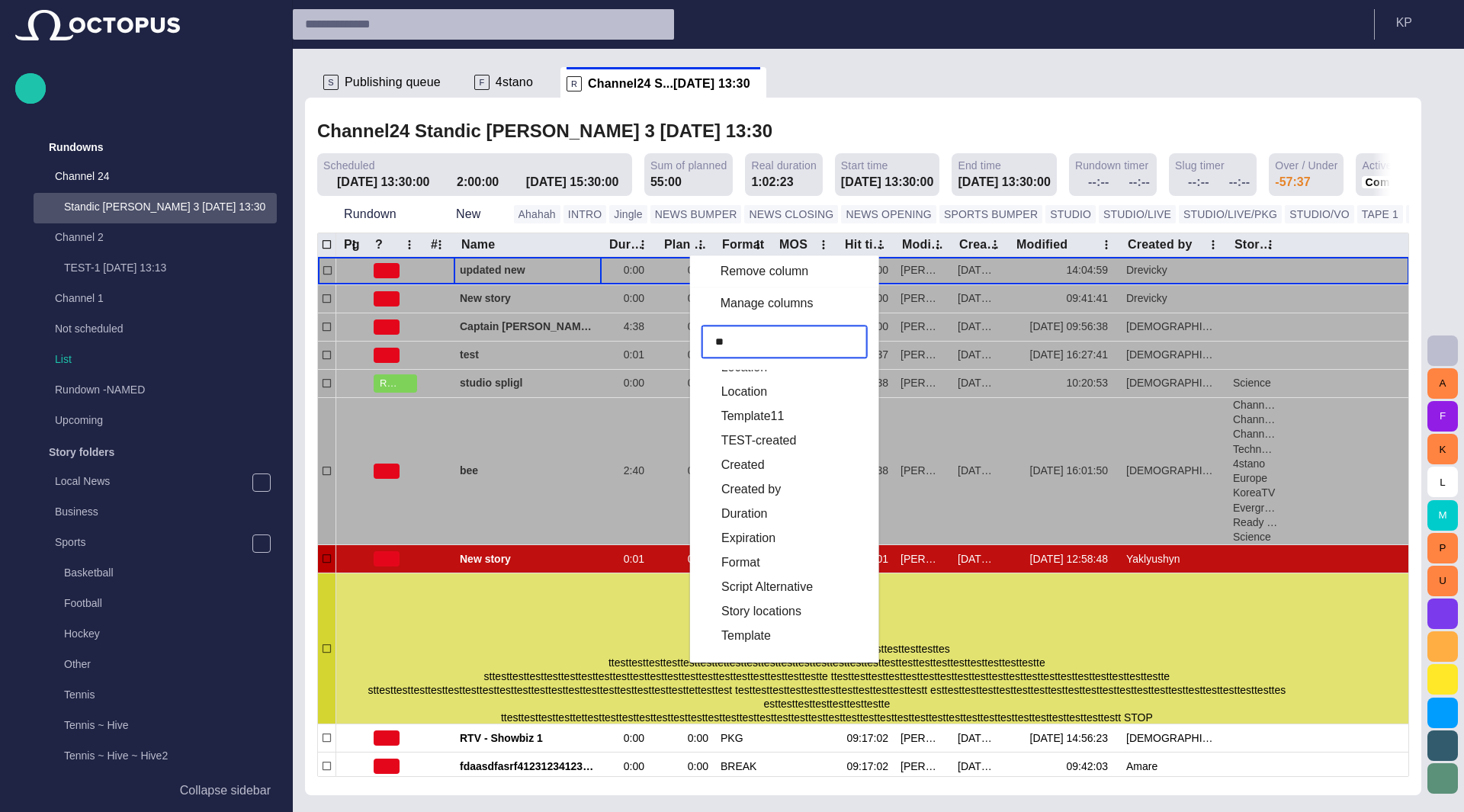
scroll to position [139, 0]
type input "**"
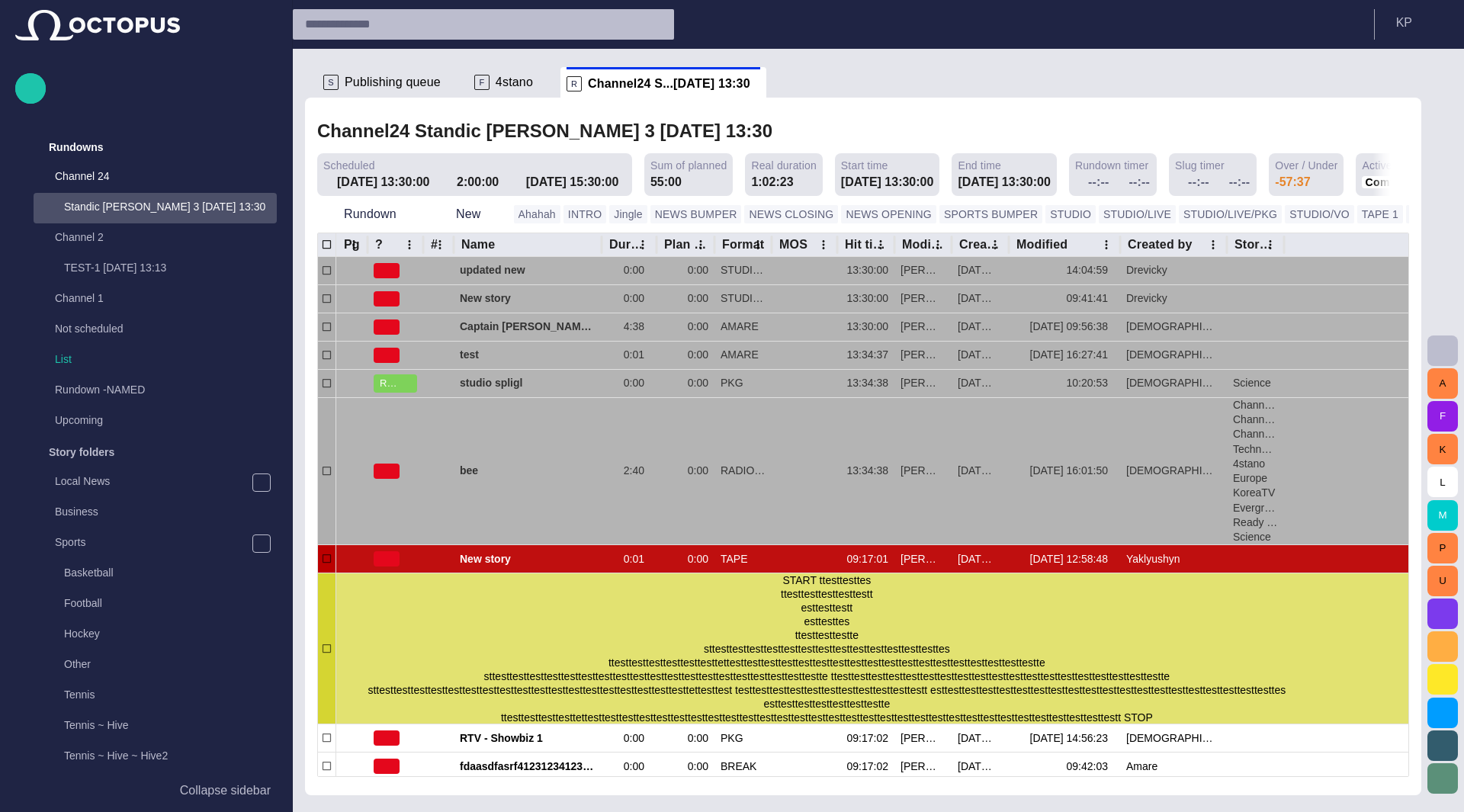
click at [1299, 251] on div at bounding box center [1341, 245] width 113 height 24
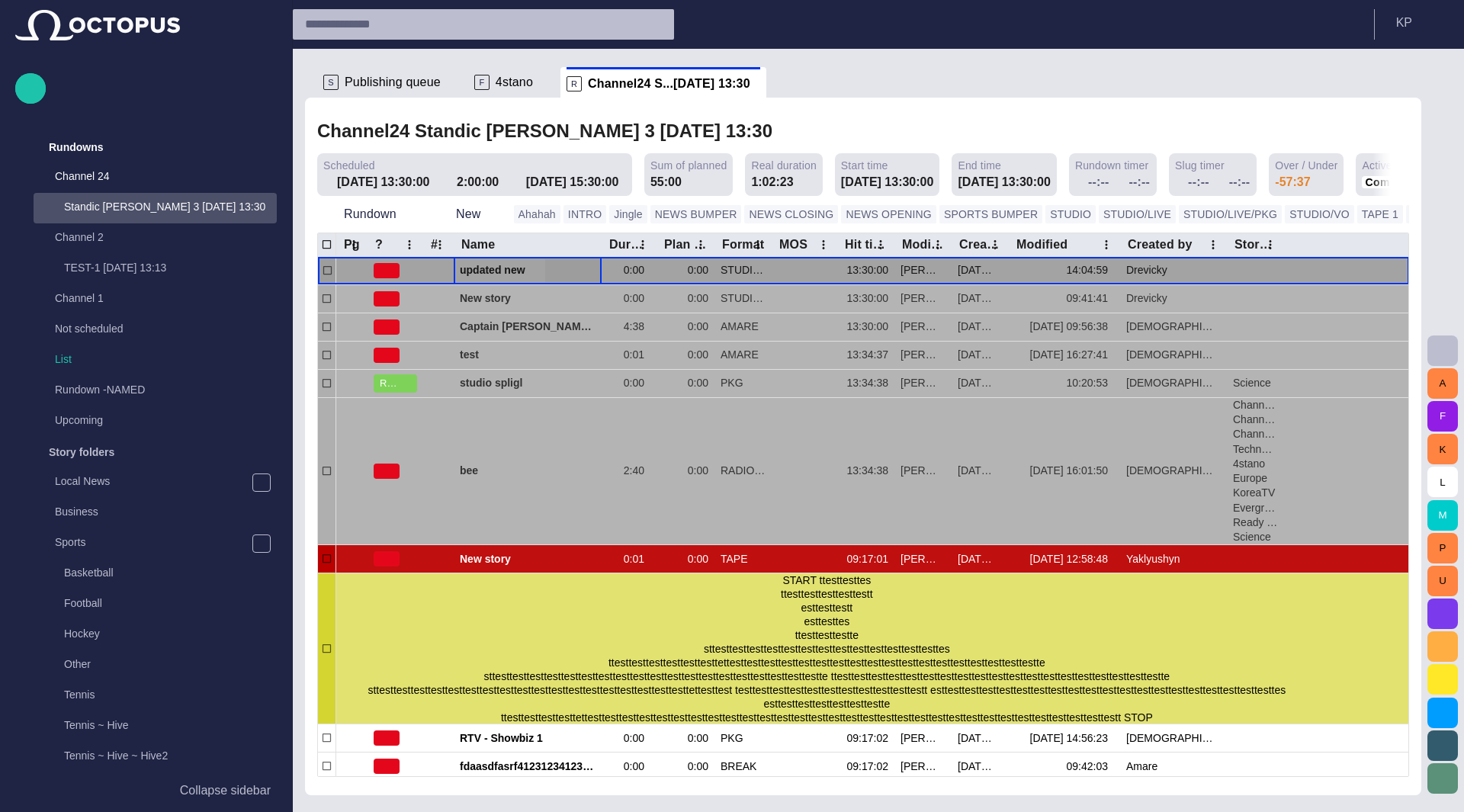
click at [484, 269] on span "updated new" at bounding box center [527, 270] width 136 height 14
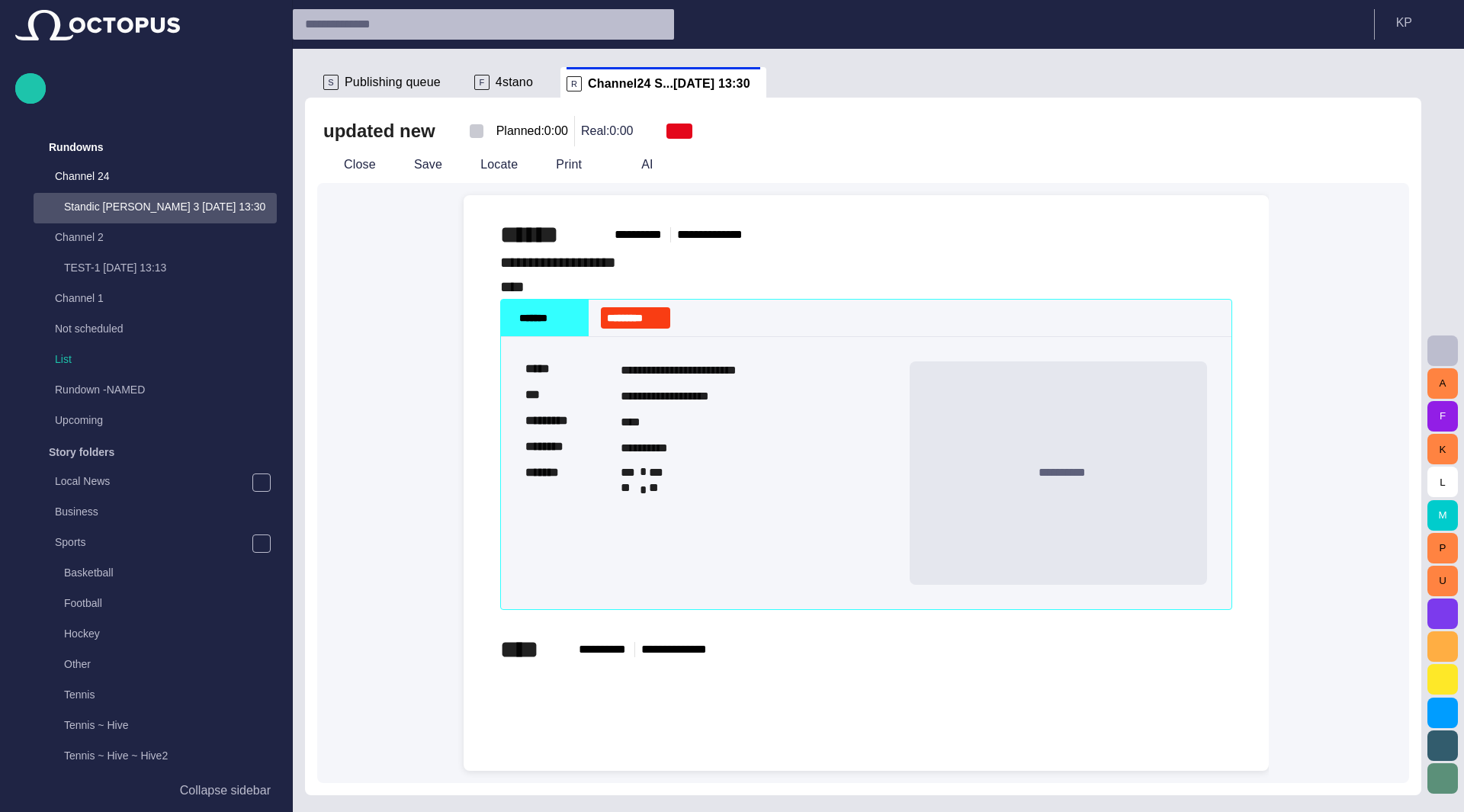
click at [469, 135] on span "button" at bounding box center [477, 131] width 15 height 15
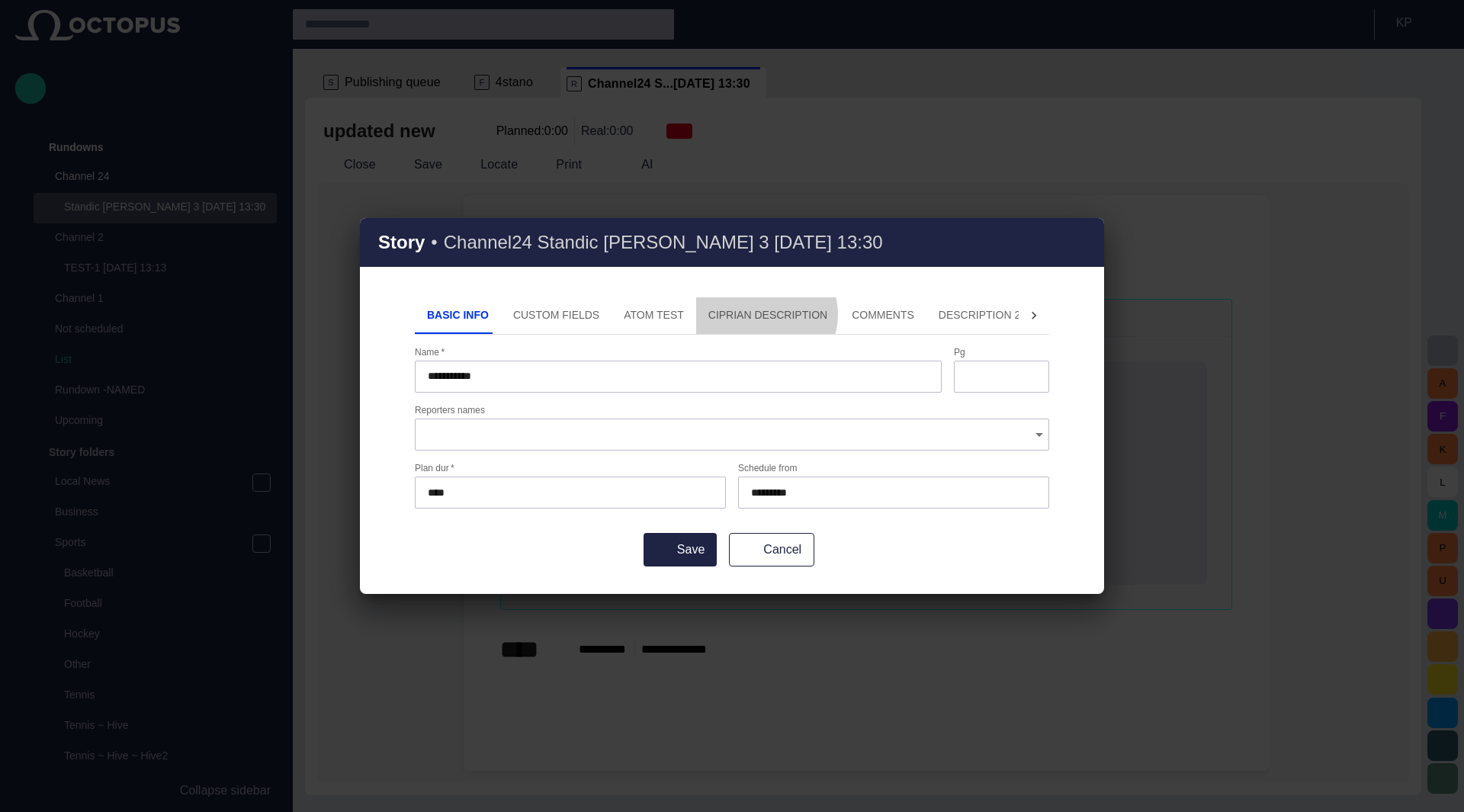
click at [732, 315] on button "Ciprian description" at bounding box center [767, 315] width 143 height 37
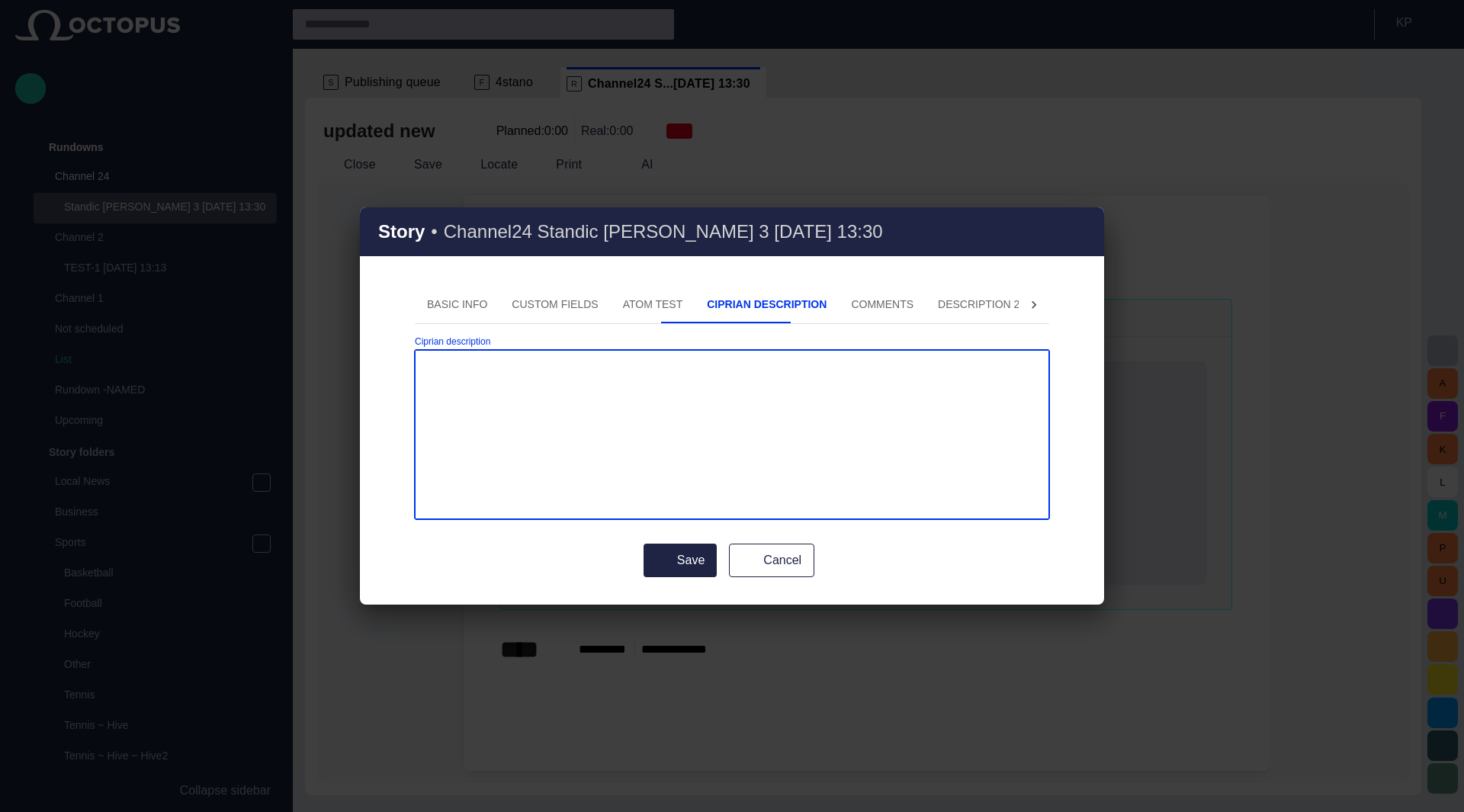
click at [566, 399] on textarea "Ciprian description" at bounding box center [732, 434] width 608 height 153
type textarea "*****"
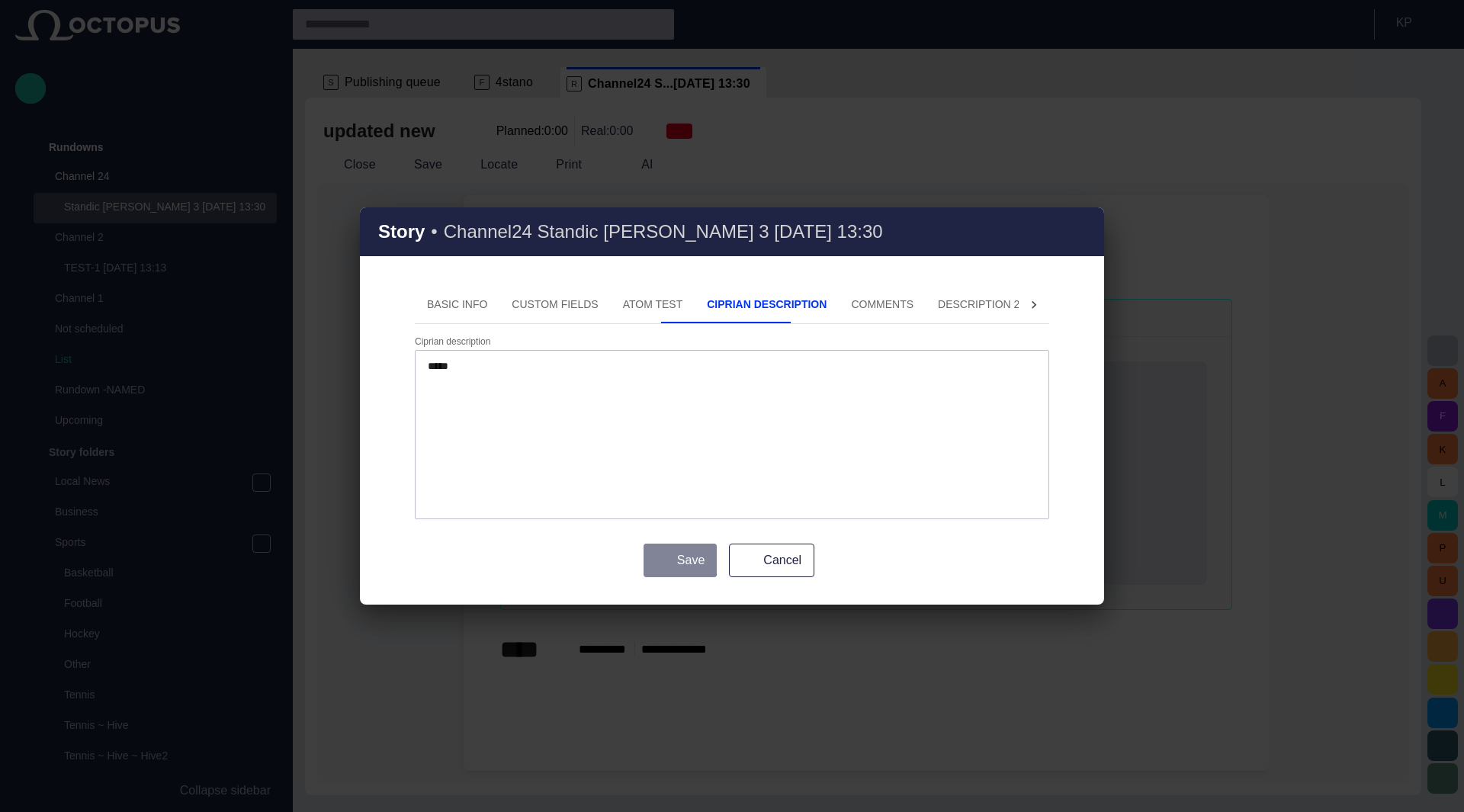
click at [672, 552] on button "Save" at bounding box center [680, 559] width 73 height 34
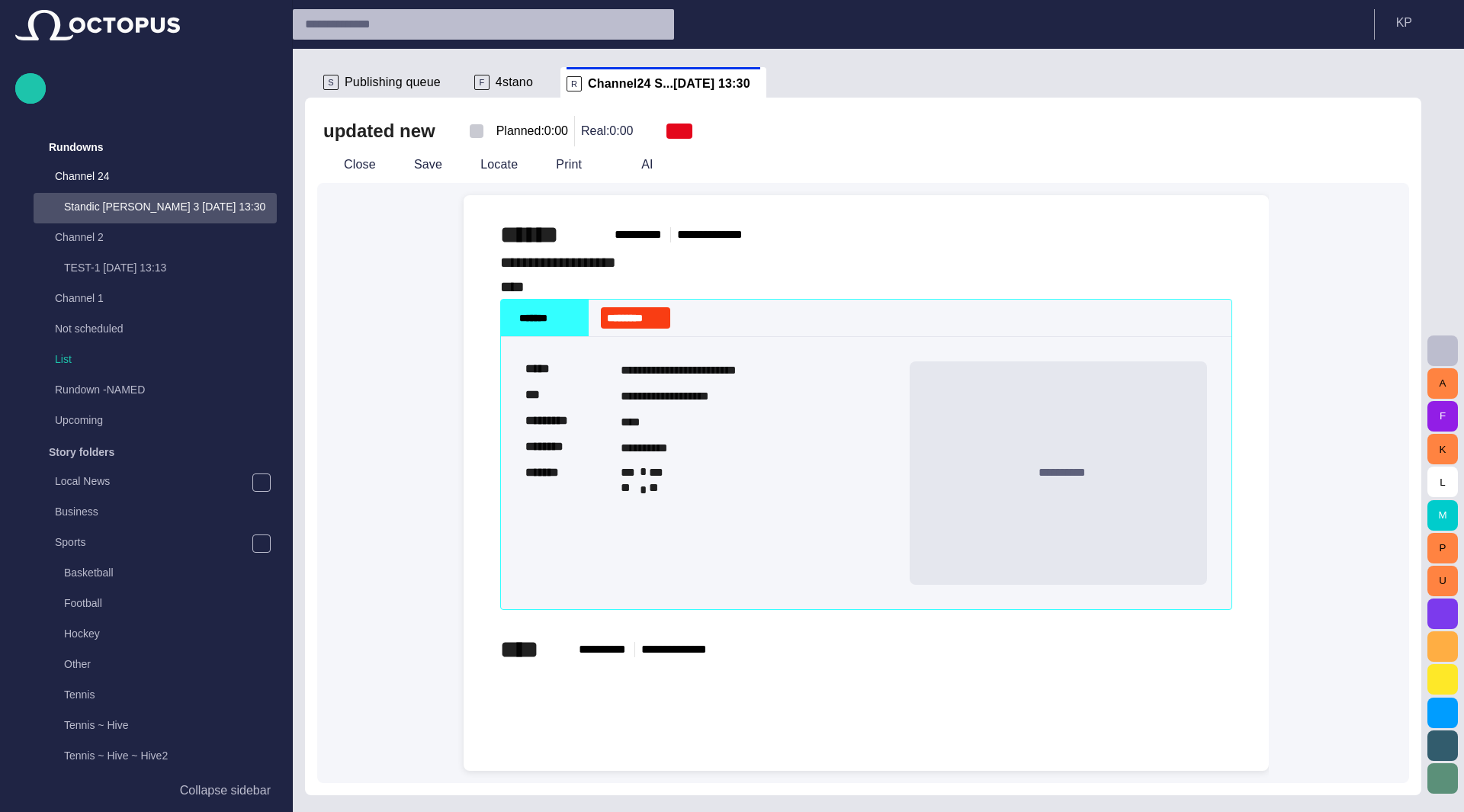
click at [469, 131] on span "button" at bounding box center [477, 131] width 15 height 15
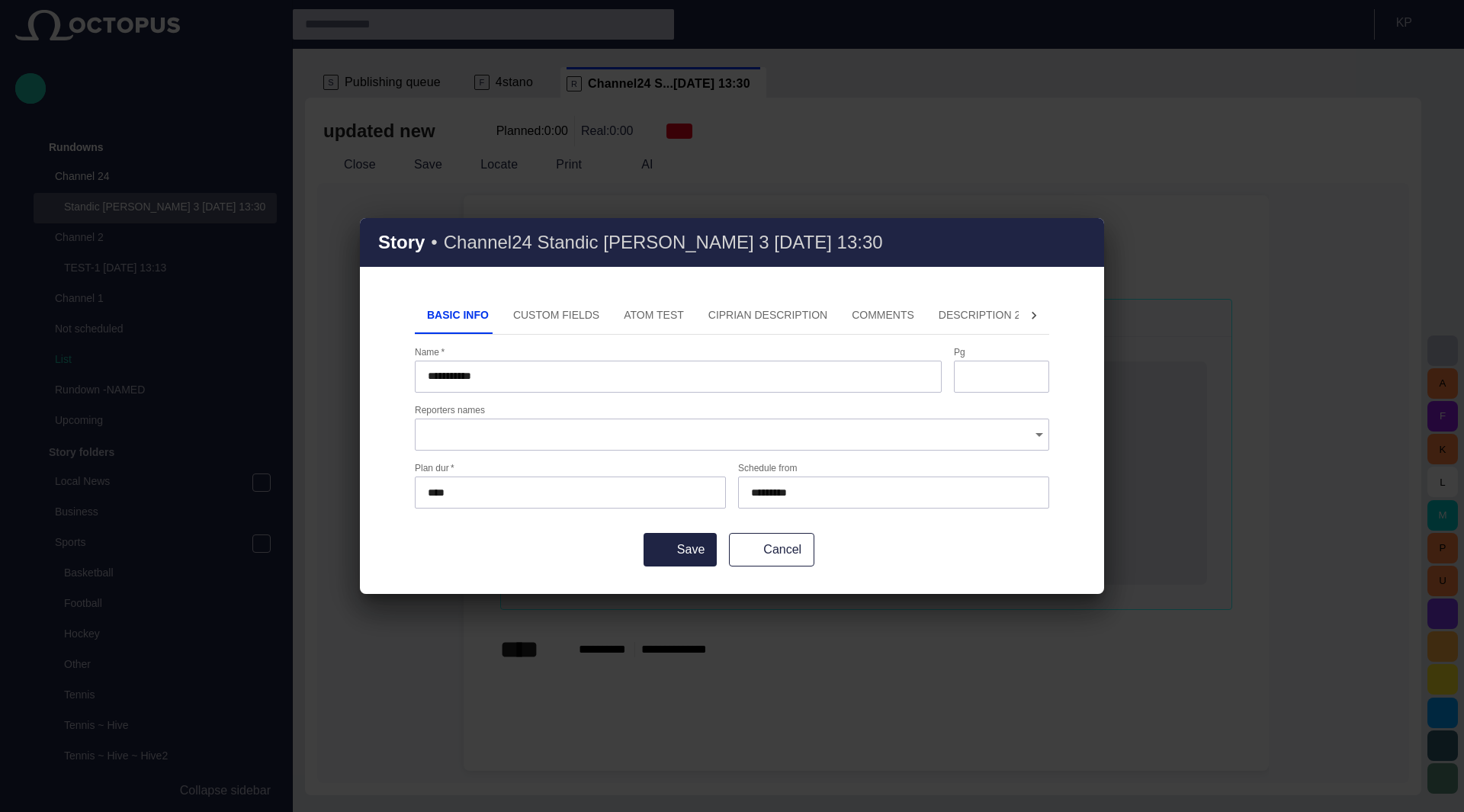
click at [732, 319] on button "Ciprian description" at bounding box center [767, 315] width 143 height 37
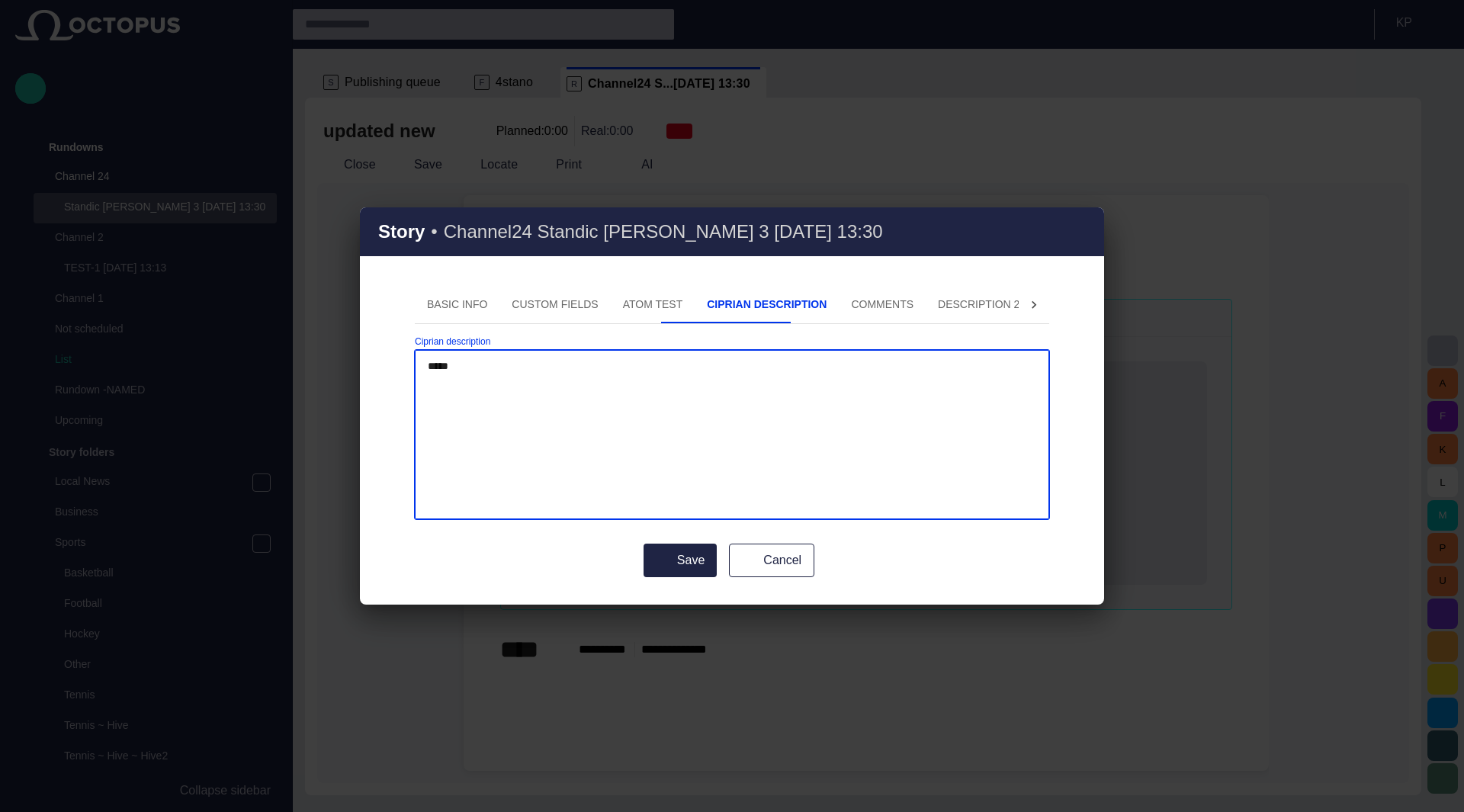
click at [621, 302] on button "ATOM Test" at bounding box center [653, 305] width 85 height 37
type textarea "*********"
click at [691, 557] on button "Save" at bounding box center [680, 559] width 73 height 34
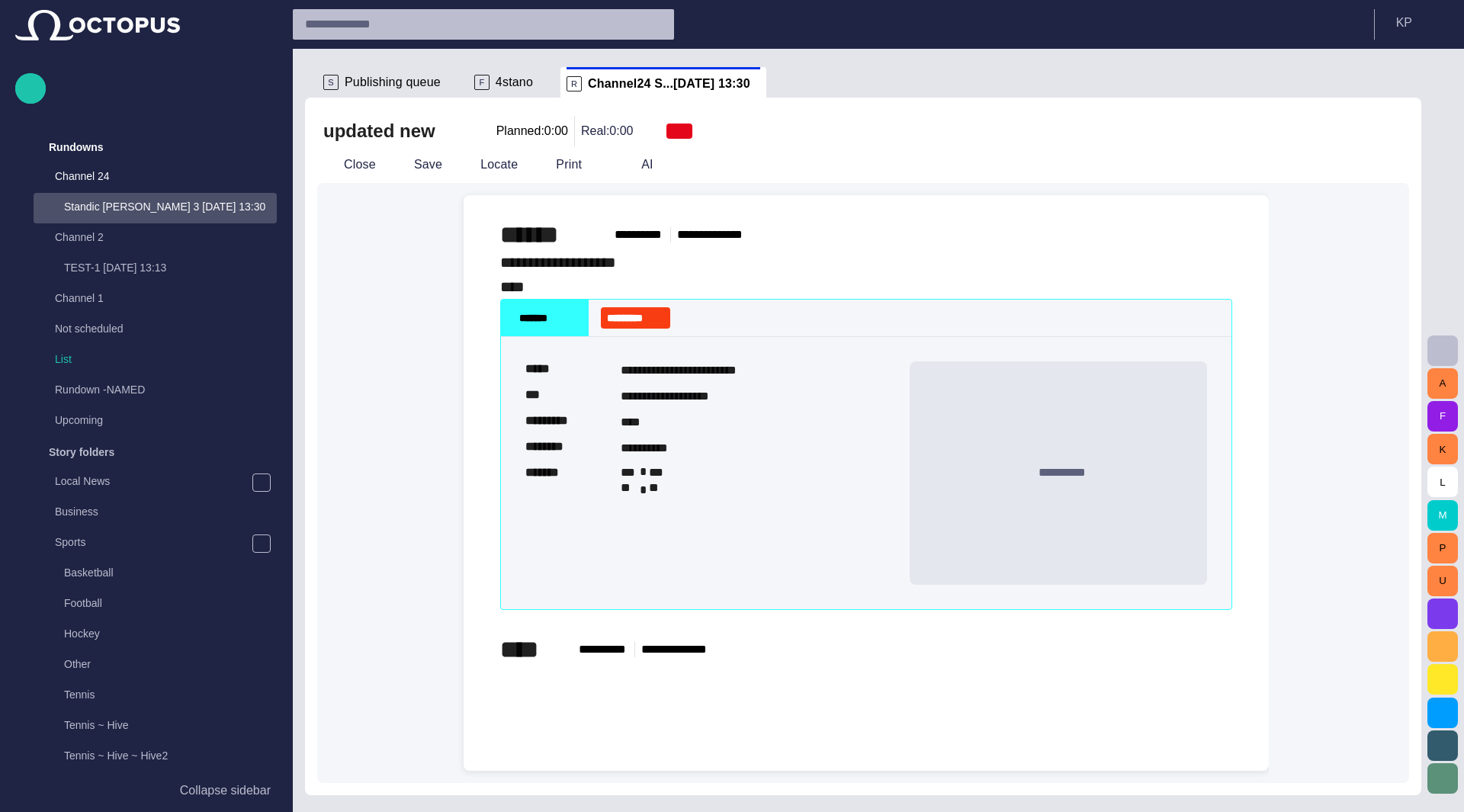
click at [470, 128] on span "button" at bounding box center [477, 131] width 15 height 15
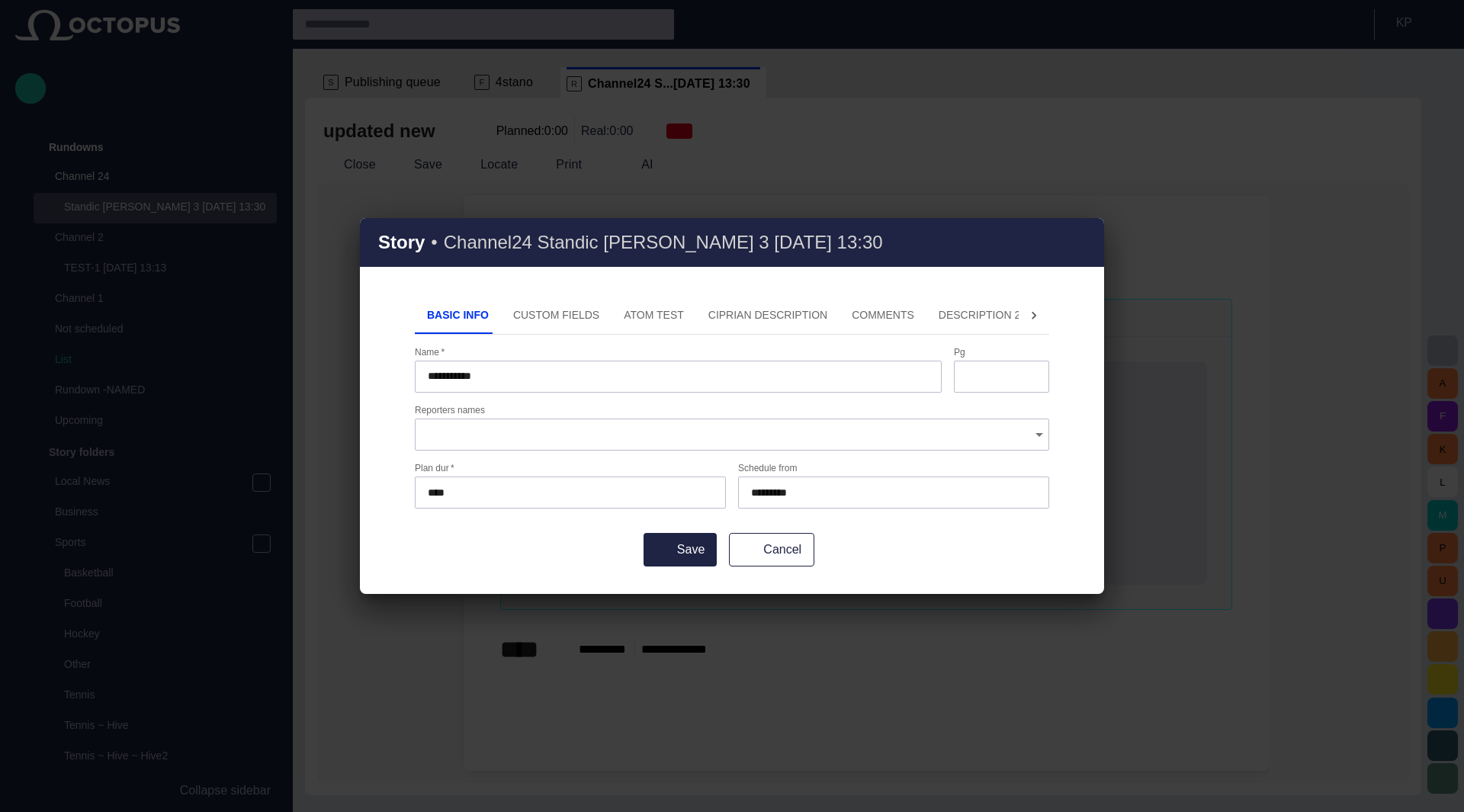
click at [619, 316] on button "ATOM Test" at bounding box center [654, 315] width 85 height 37
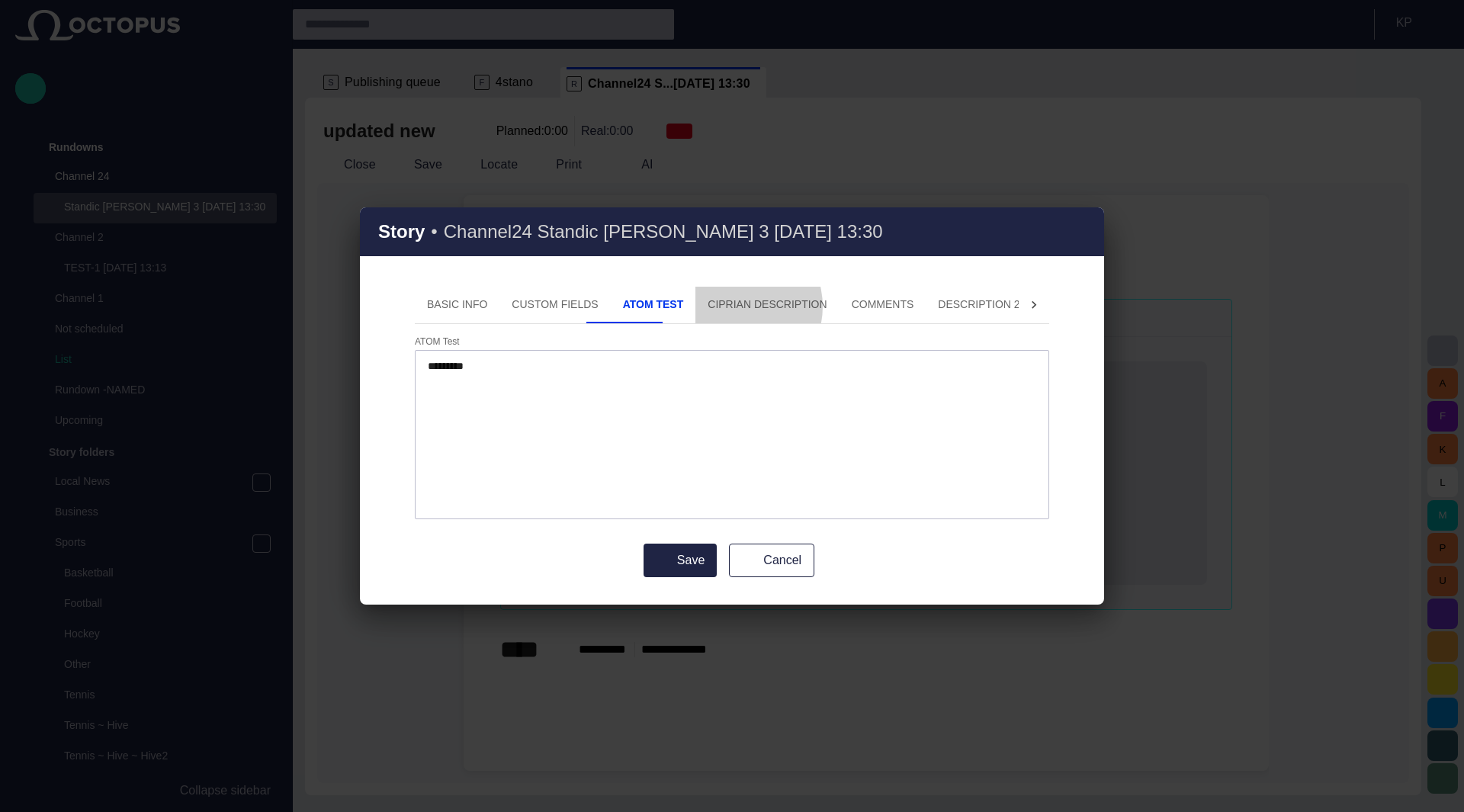
click at [701, 308] on button "Ciprian description" at bounding box center [766, 305] width 143 height 37
click at [1081, 234] on span "button" at bounding box center [1082, 232] width 18 height 18
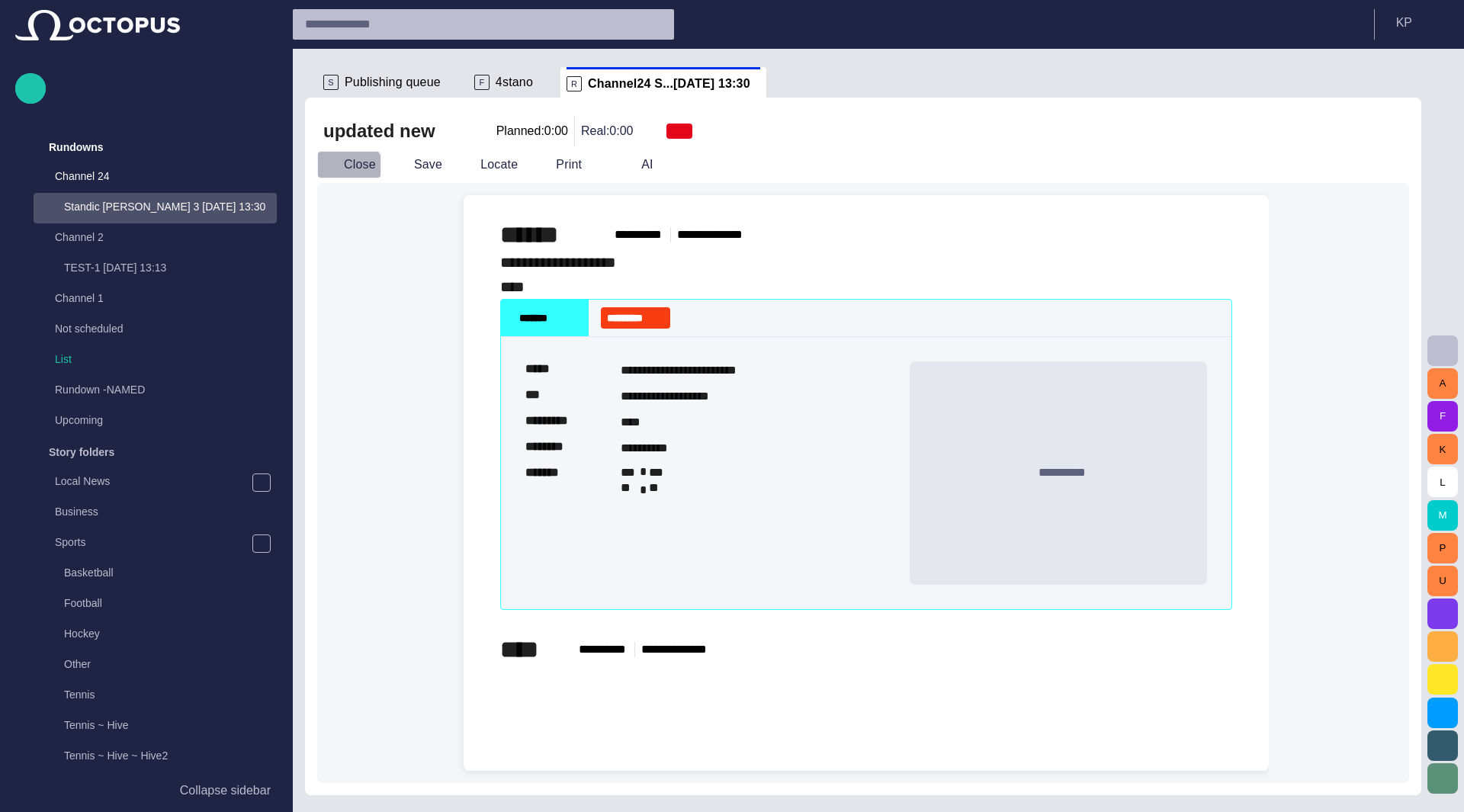
click at [343, 176] on button "Close" at bounding box center [349, 164] width 64 height 28
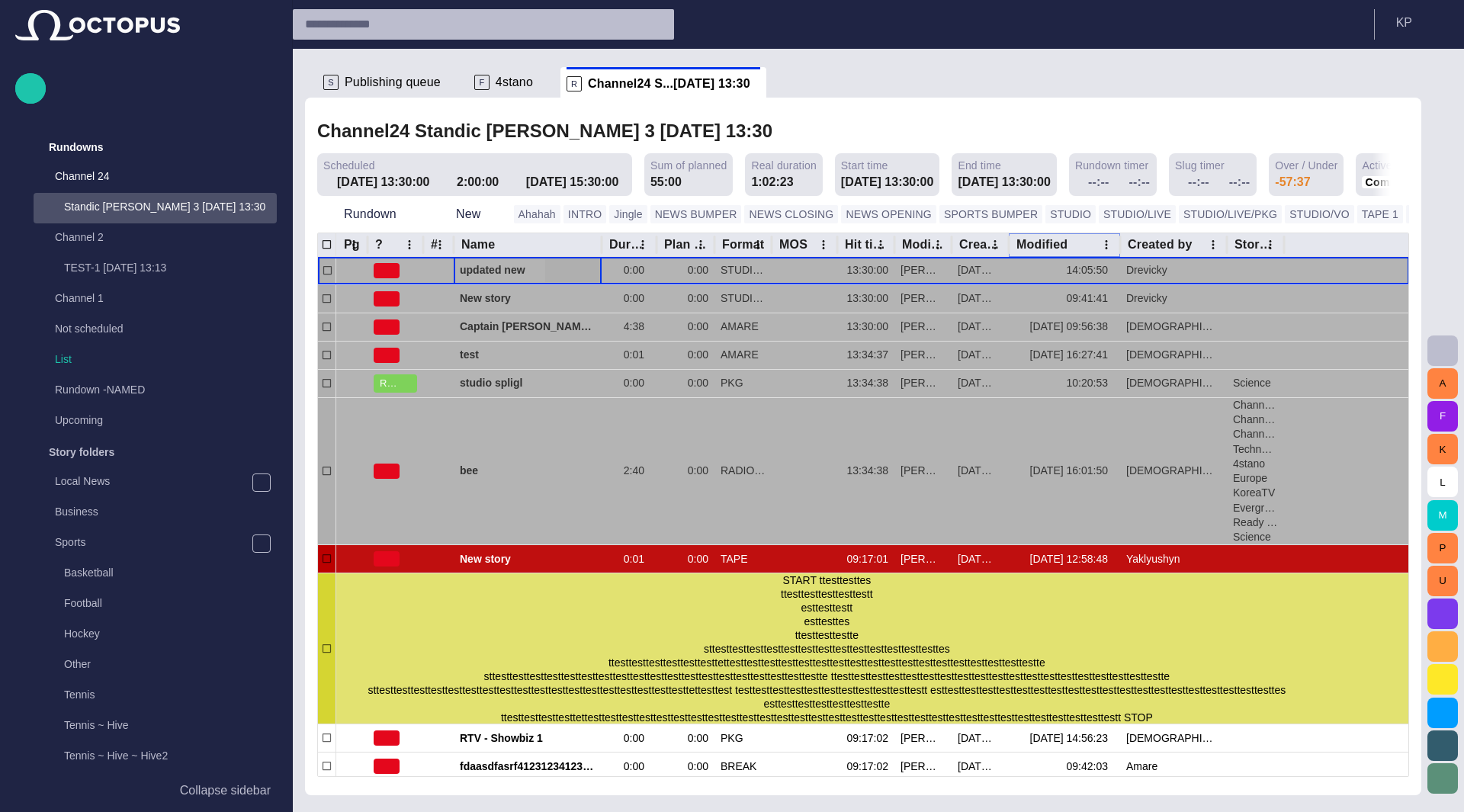
click at [1102, 245] on icon "Modified column menu" at bounding box center [1106, 244] width 13 height 13
click at [1139, 306] on span "Manage columns" at bounding box center [1190, 303] width 129 height 18
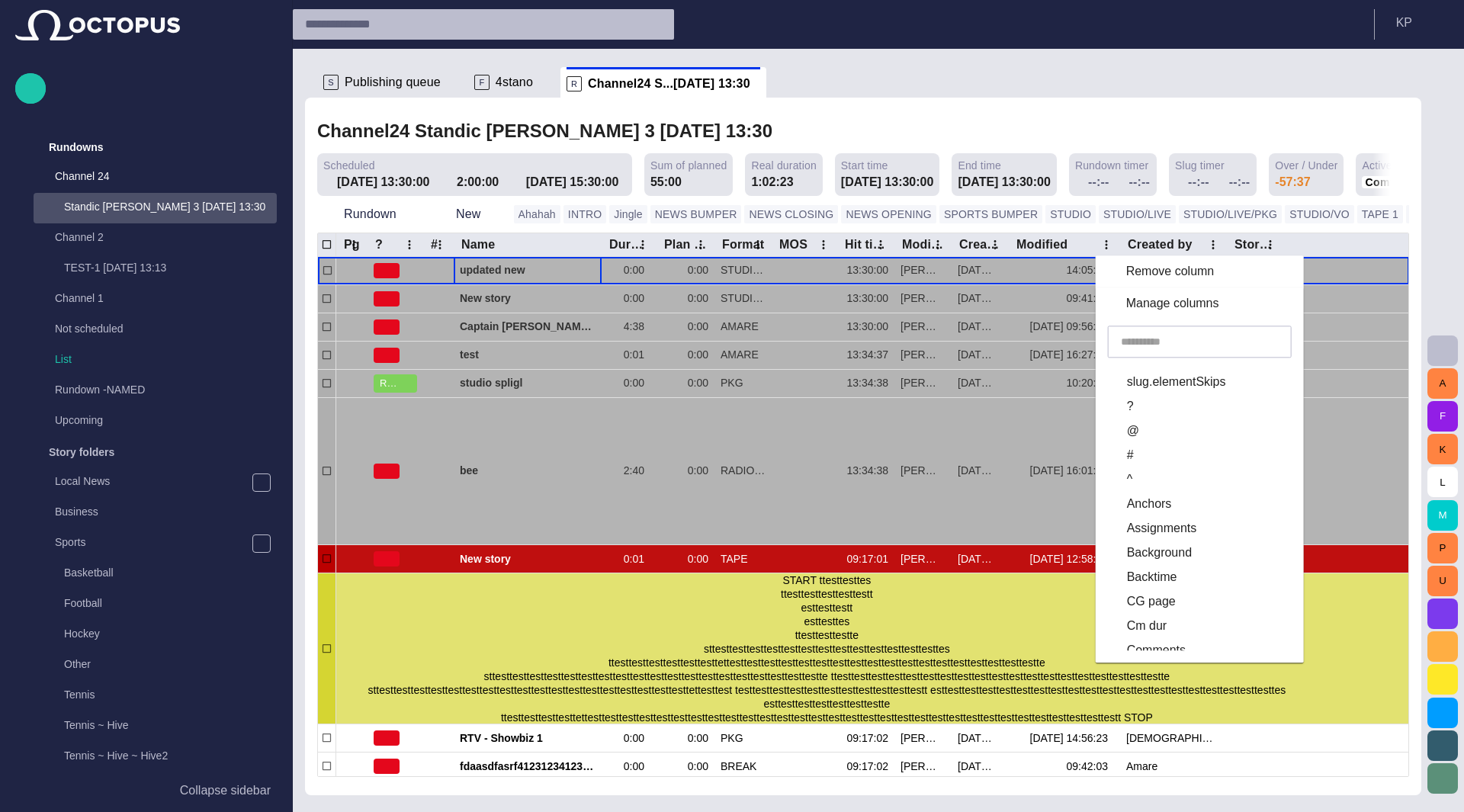
click at [1139, 348] on input "text" at bounding box center [1200, 341] width 158 height 15
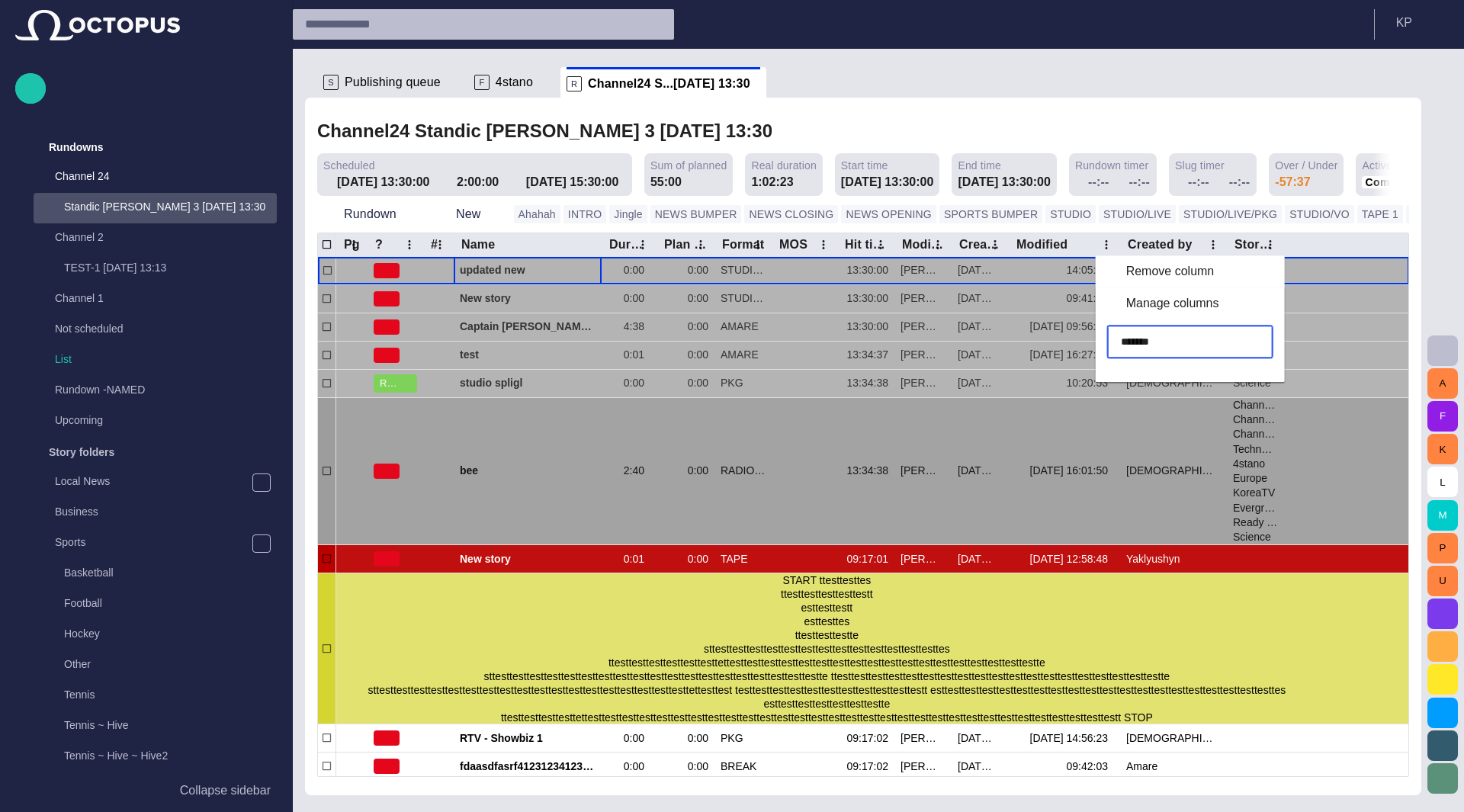
type input "*******"
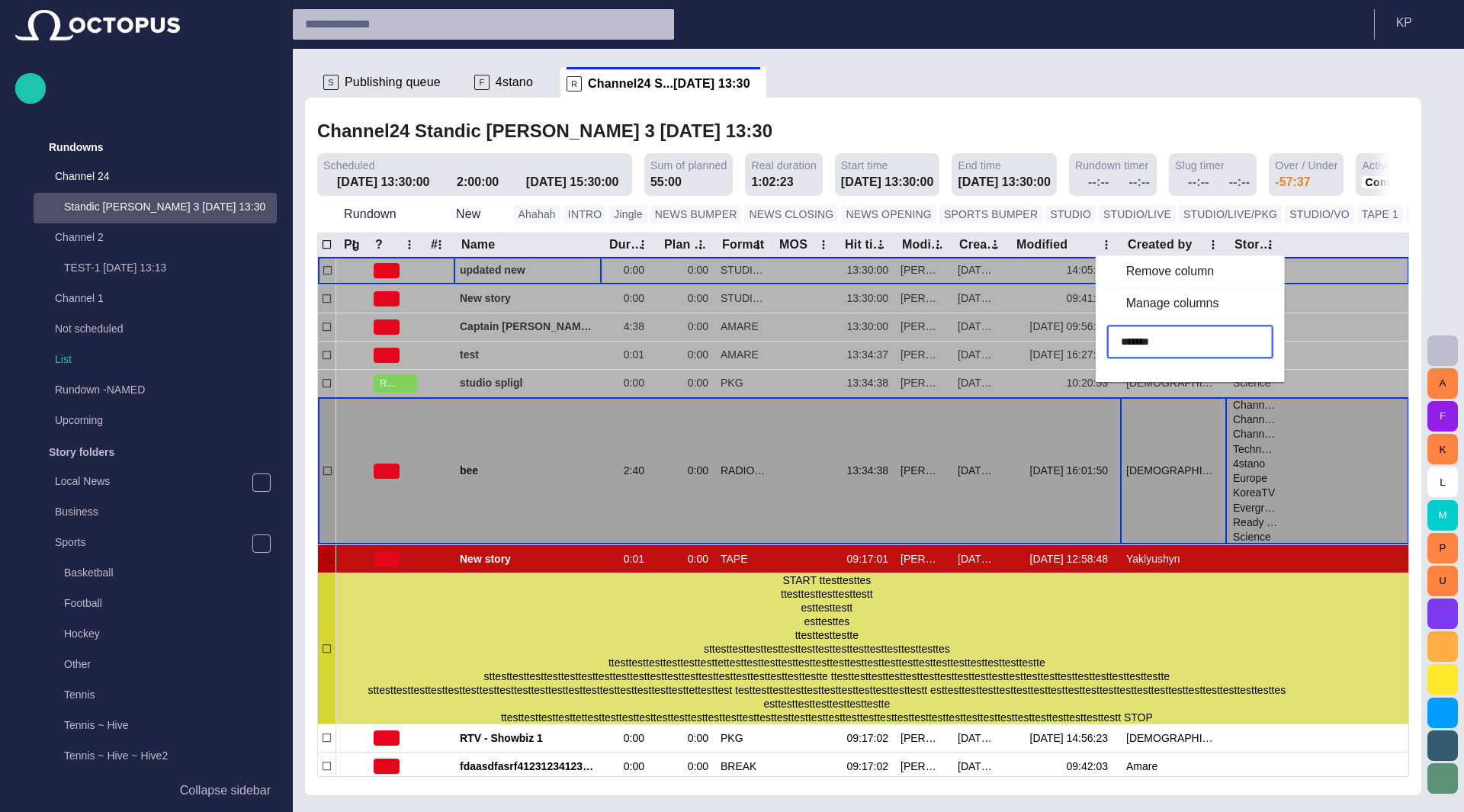
click at [1179, 426] on div "[DEMOGRAPHIC_DATA]" at bounding box center [1173, 471] width 107 height 147
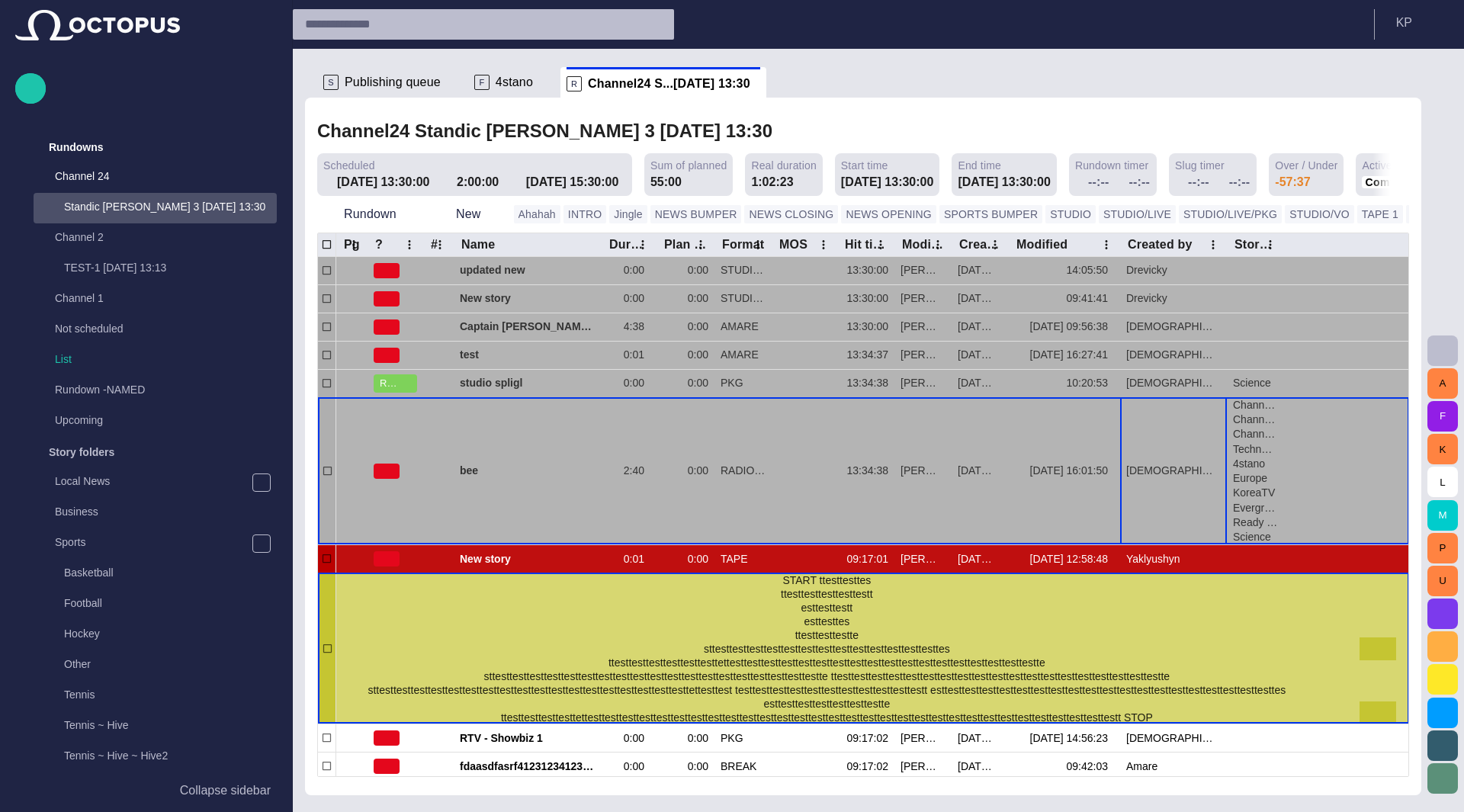
click at [812, 653] on span "START ttesttesttes ttesttesttesttesttestt esttesttestt esttesttes ttesttesttest…" at bounding box center [828, 648] width 921 height 149
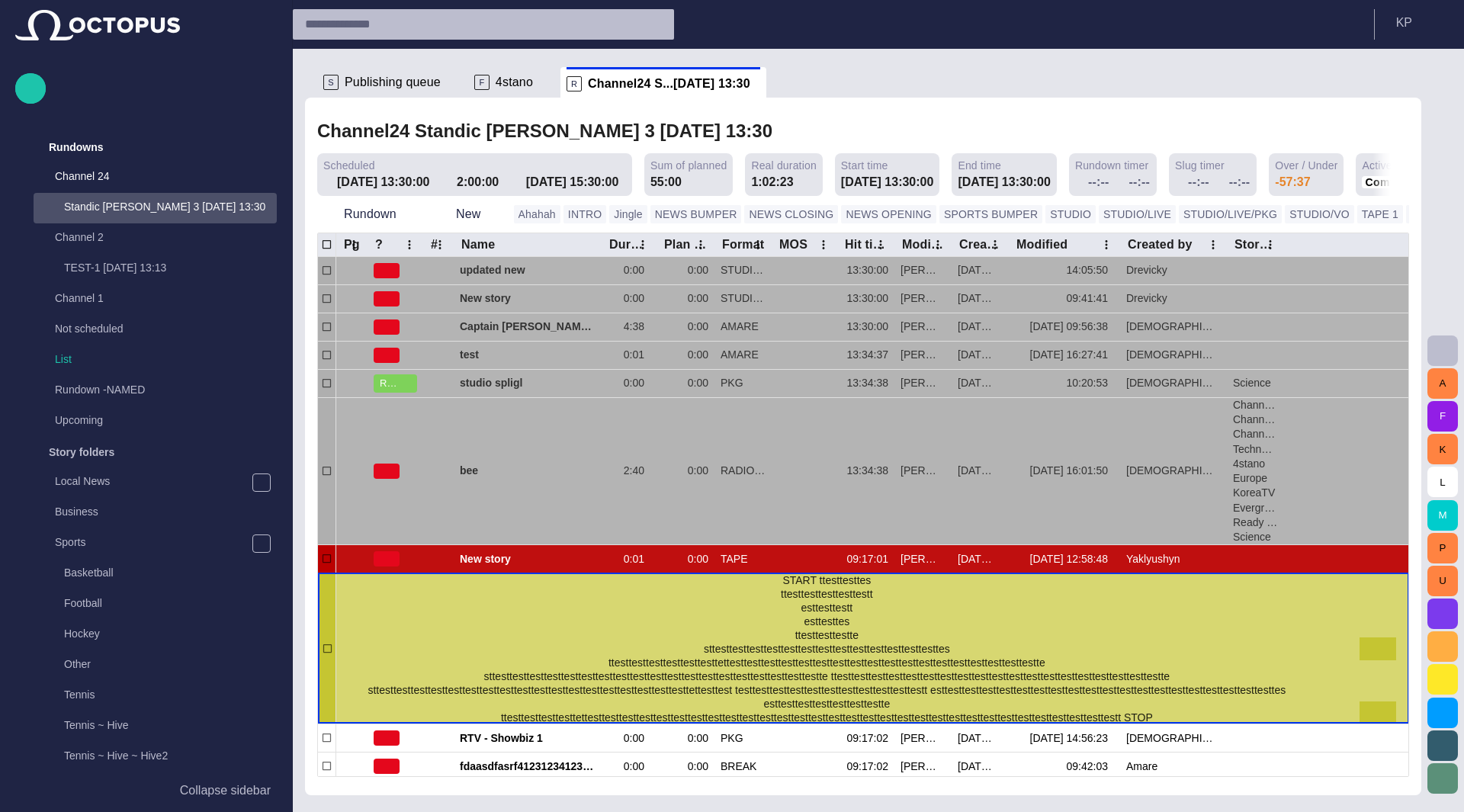
click at [1373, 650] on div at bounding box center [1368, 649] width 18 height 23
click at [1376, 651] on div at bounding box center [1368, 649] width 18 height 23
click at [1368, 711] on span "button" at bounding box center [1368, 712] width 12 height 12
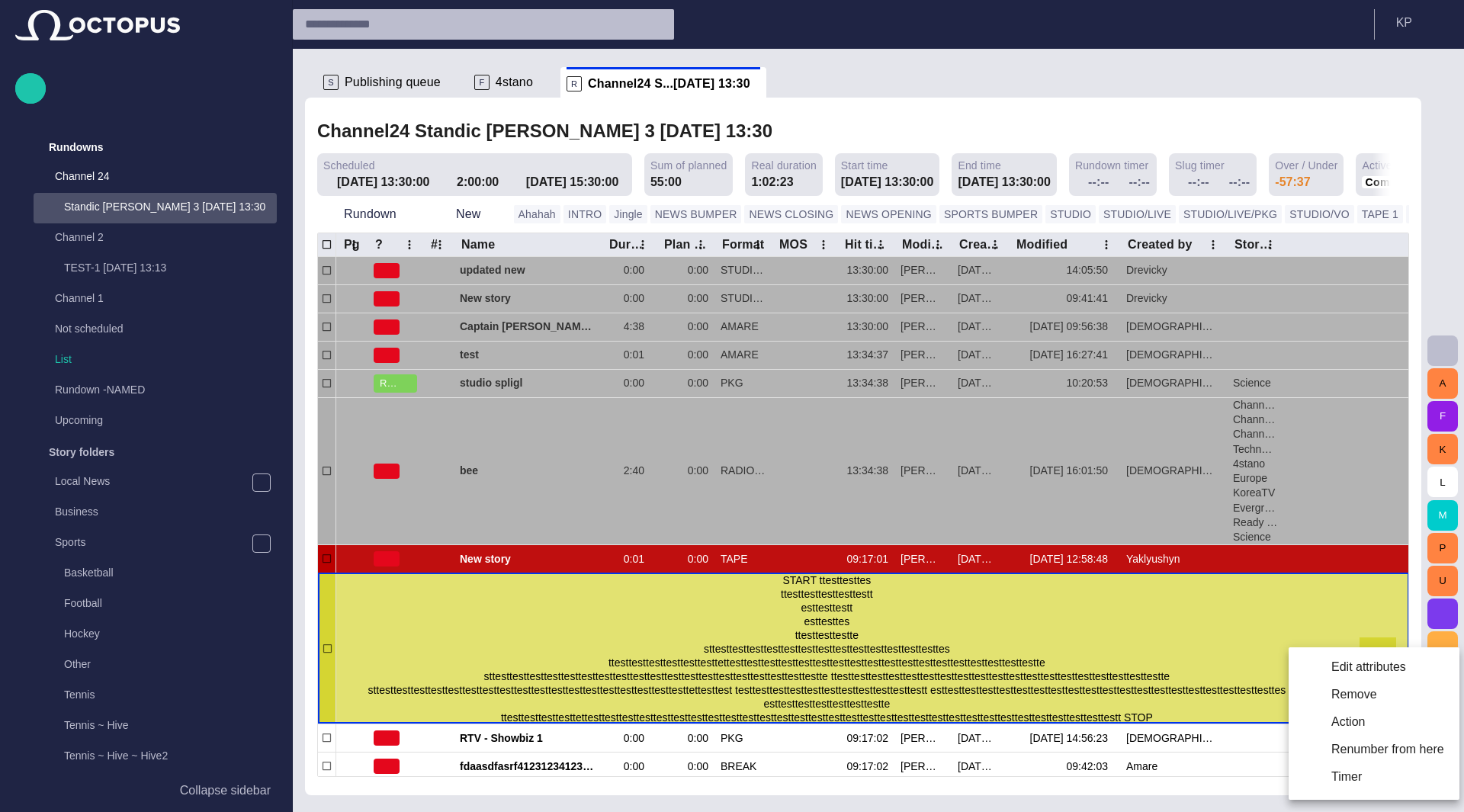
click at [1367, 612] on div at bounding box center [732, 406] width 1464 height 812
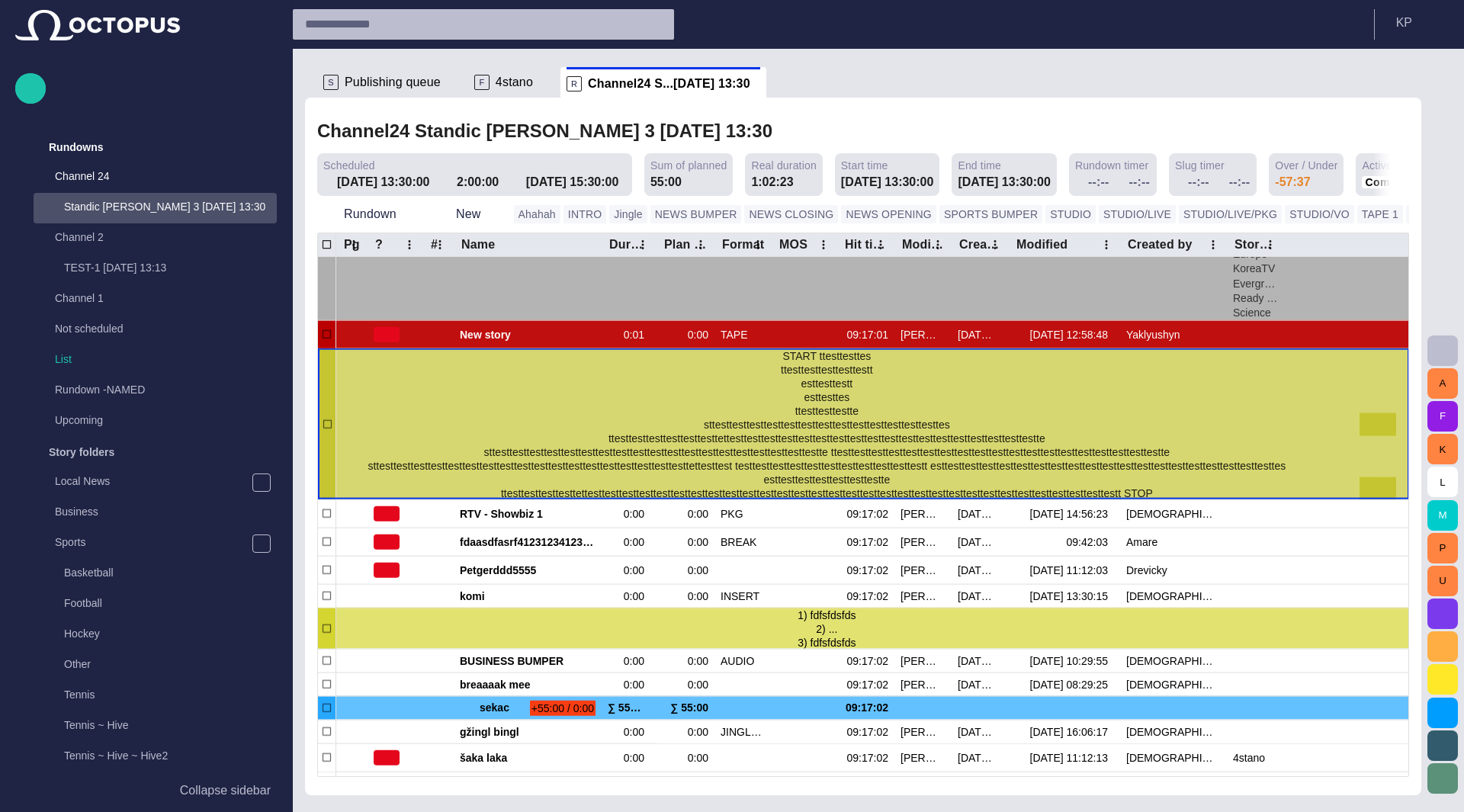
scroll to position [213, 0]
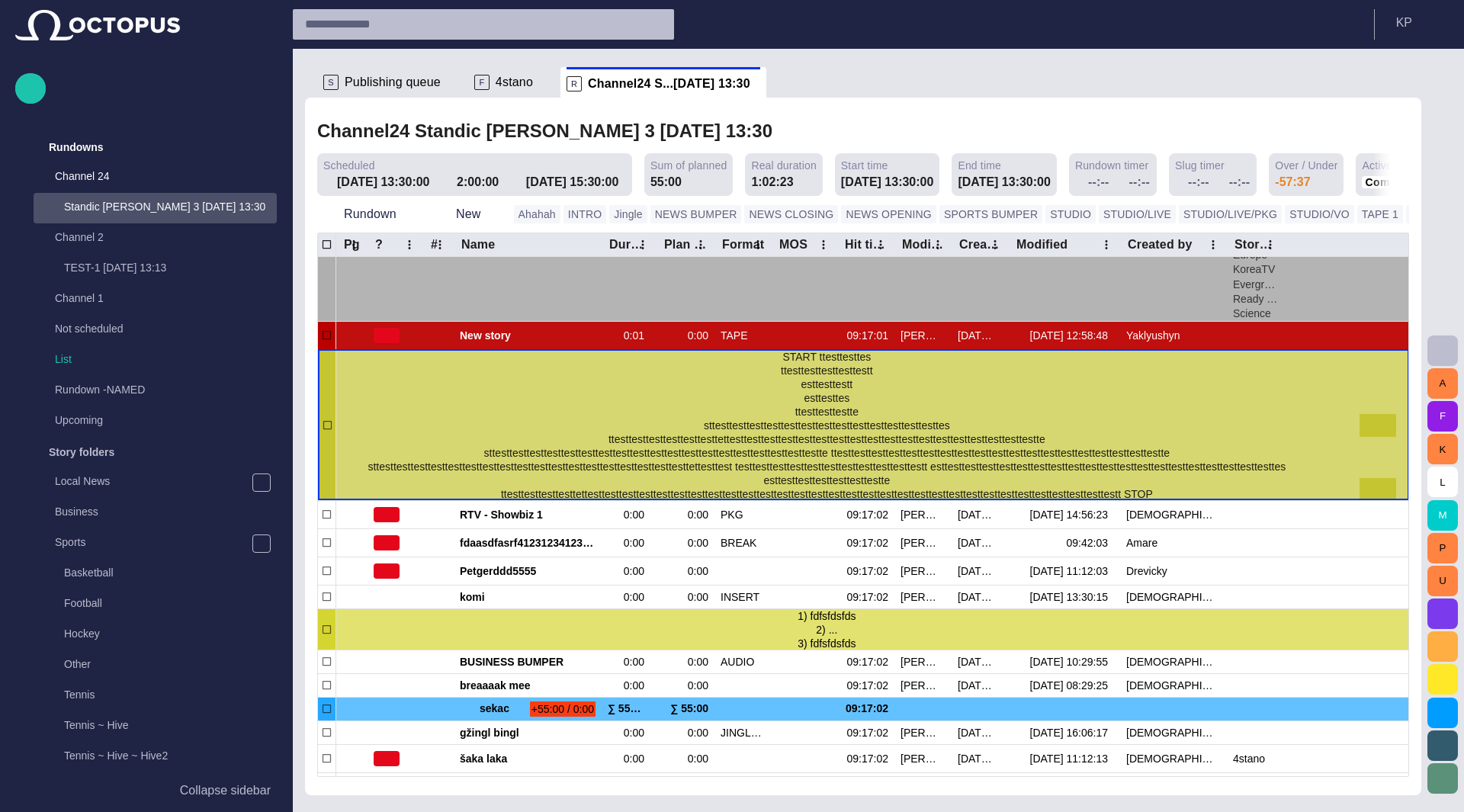
click at [1371, 418] on div at bounding box center [1368, 426] width 18 height 23
click at [1366, 483] on span "button" at bounding box center [1368, 489] width 12 height 12
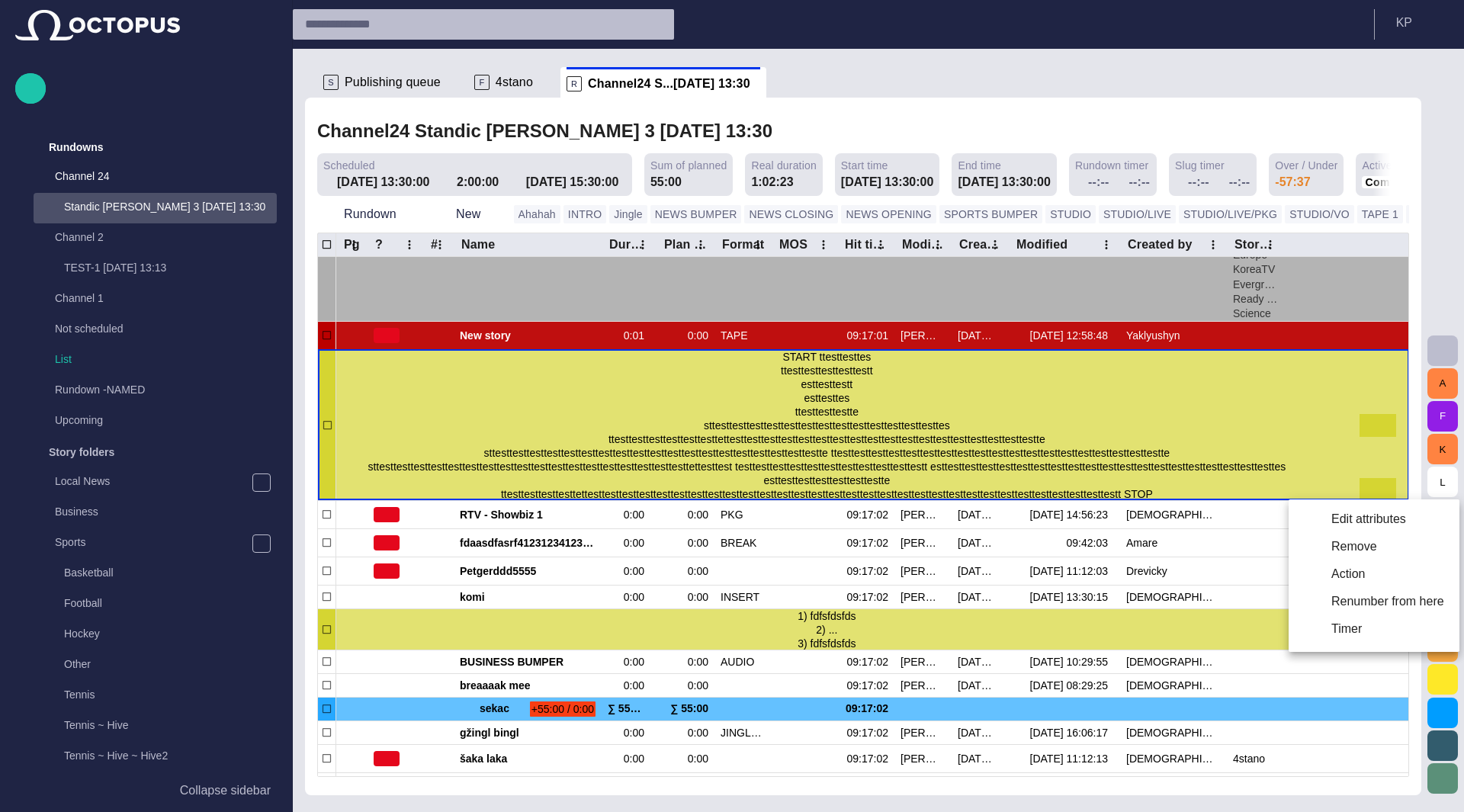
click at [1299, 396] on div at bounding box center [732, 406] width 1464 height 812
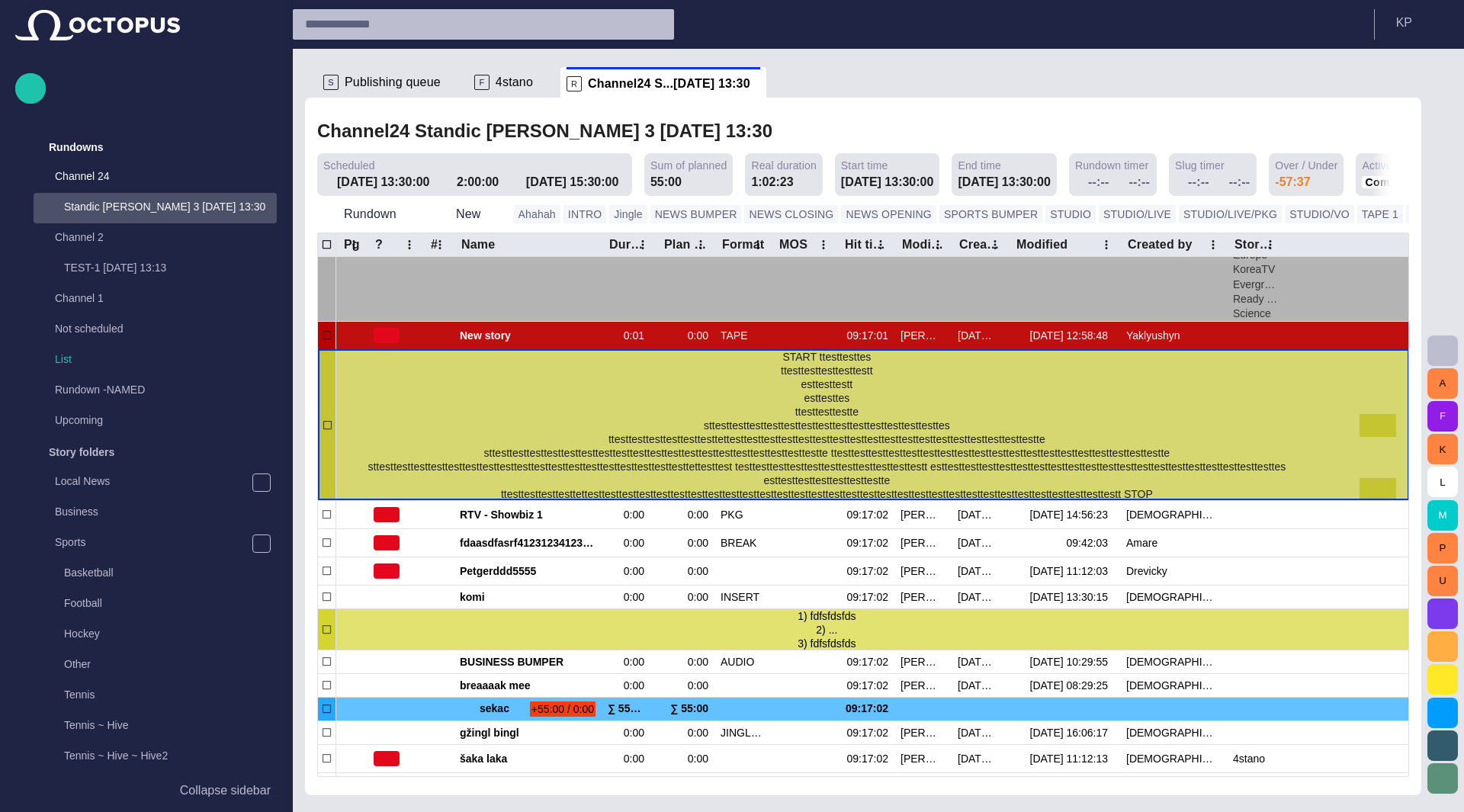
click at [1387, 422] on div at bounding box center [1386, 426] width 18 height 23
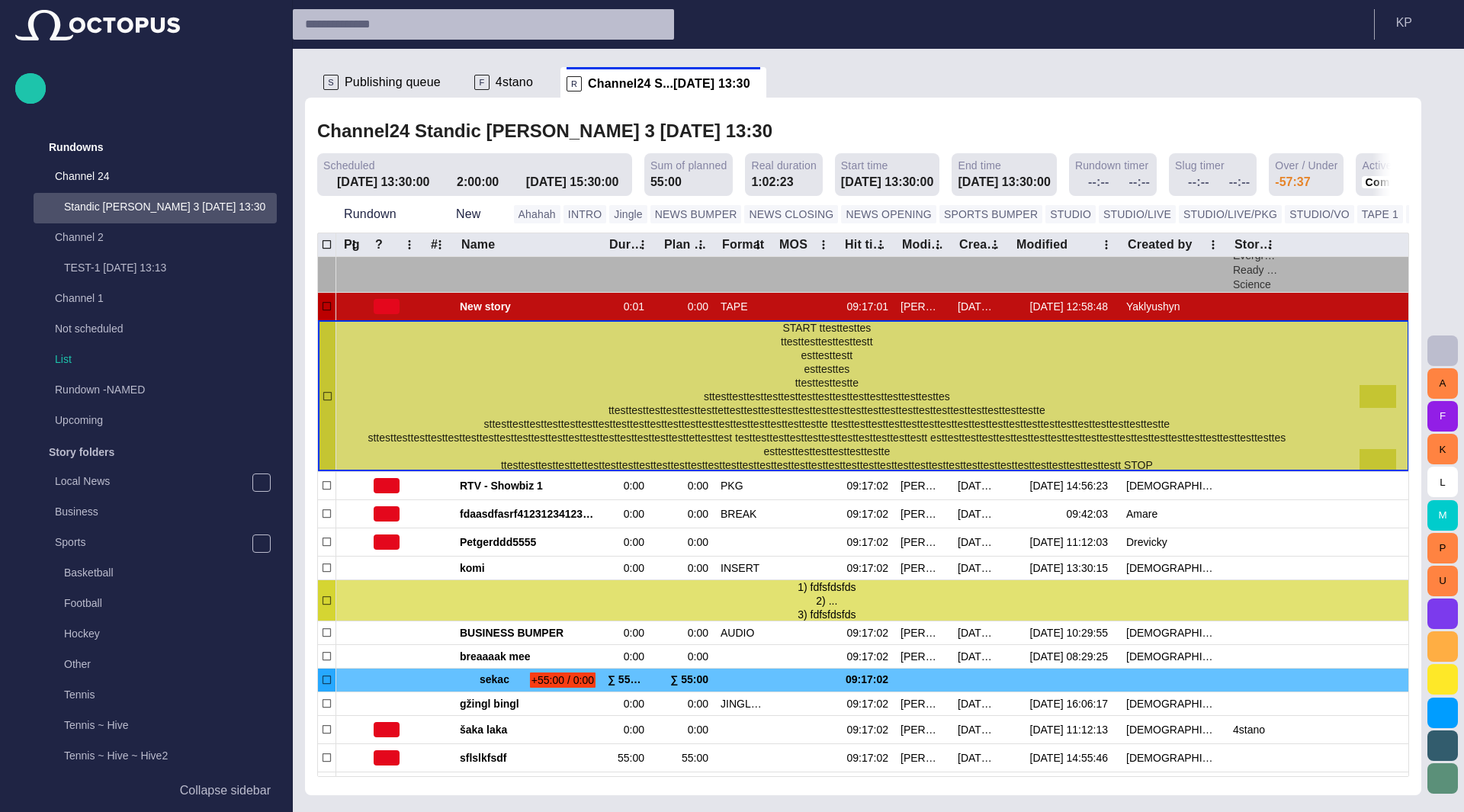
scroll to position [238, 0]
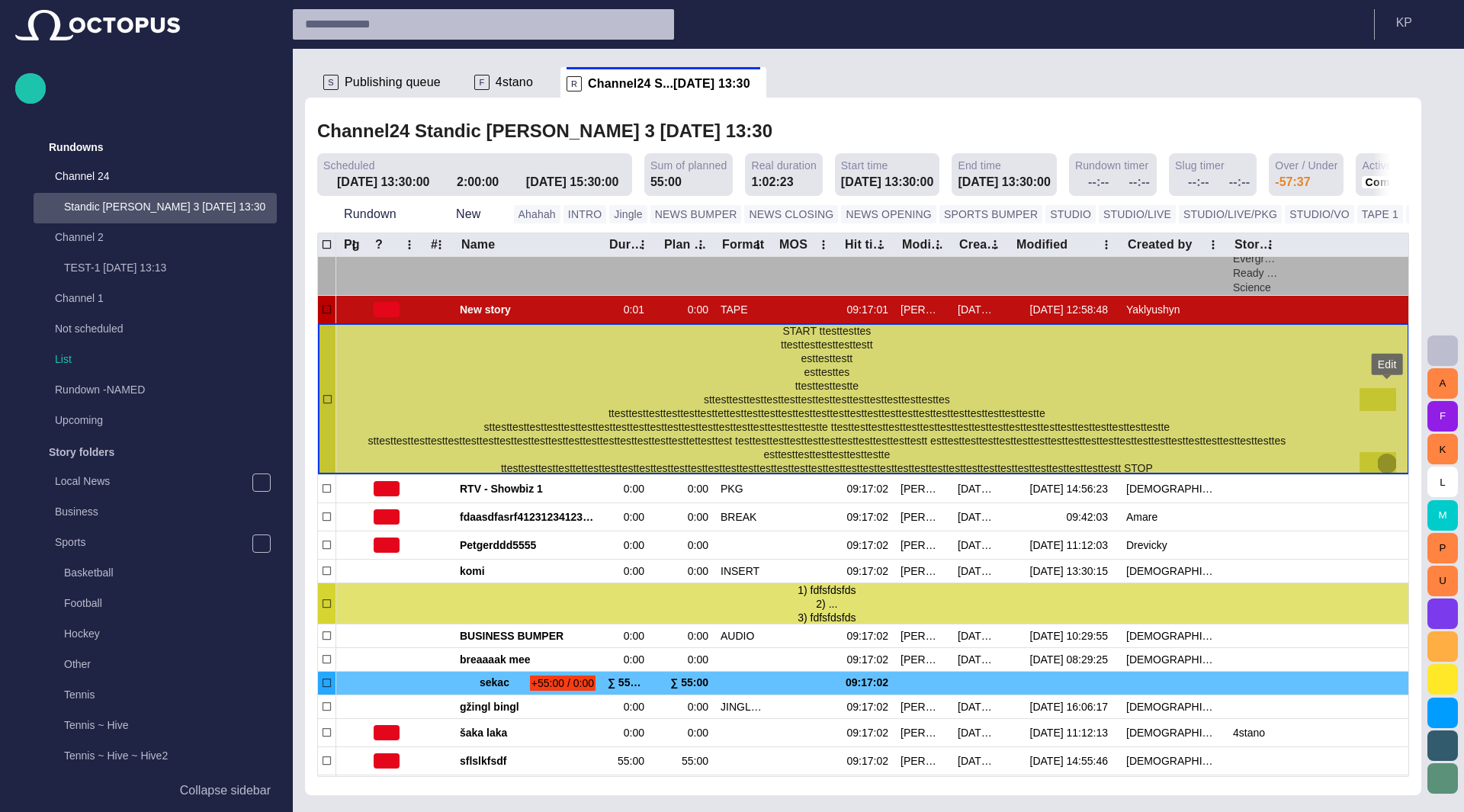
click at [1388, 459] on span "button" at bounding box center [1386, 463] width 12 height 12
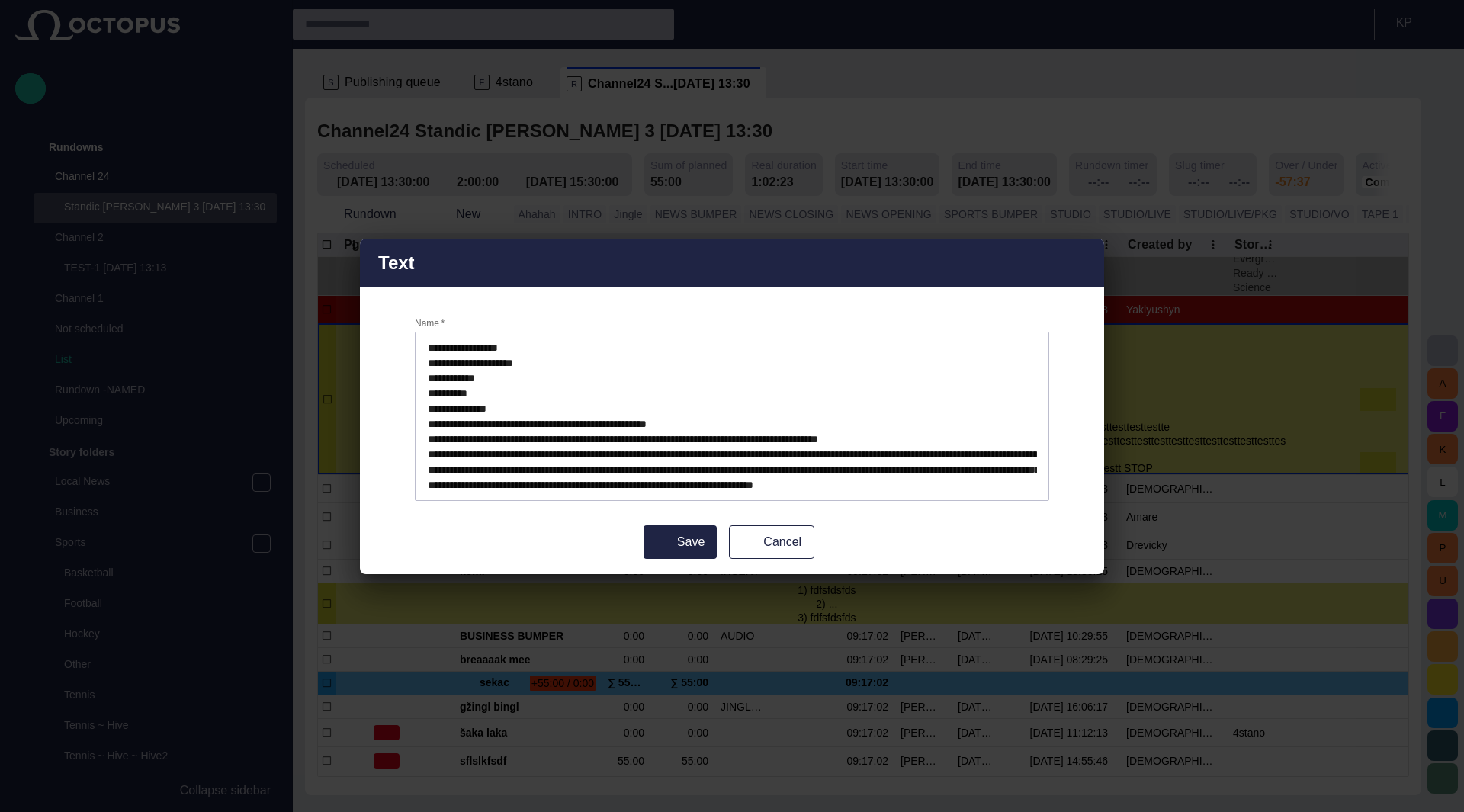
click at [823, 410] on textarea "**********" at bounding box center [732, 416] width 609 height 153
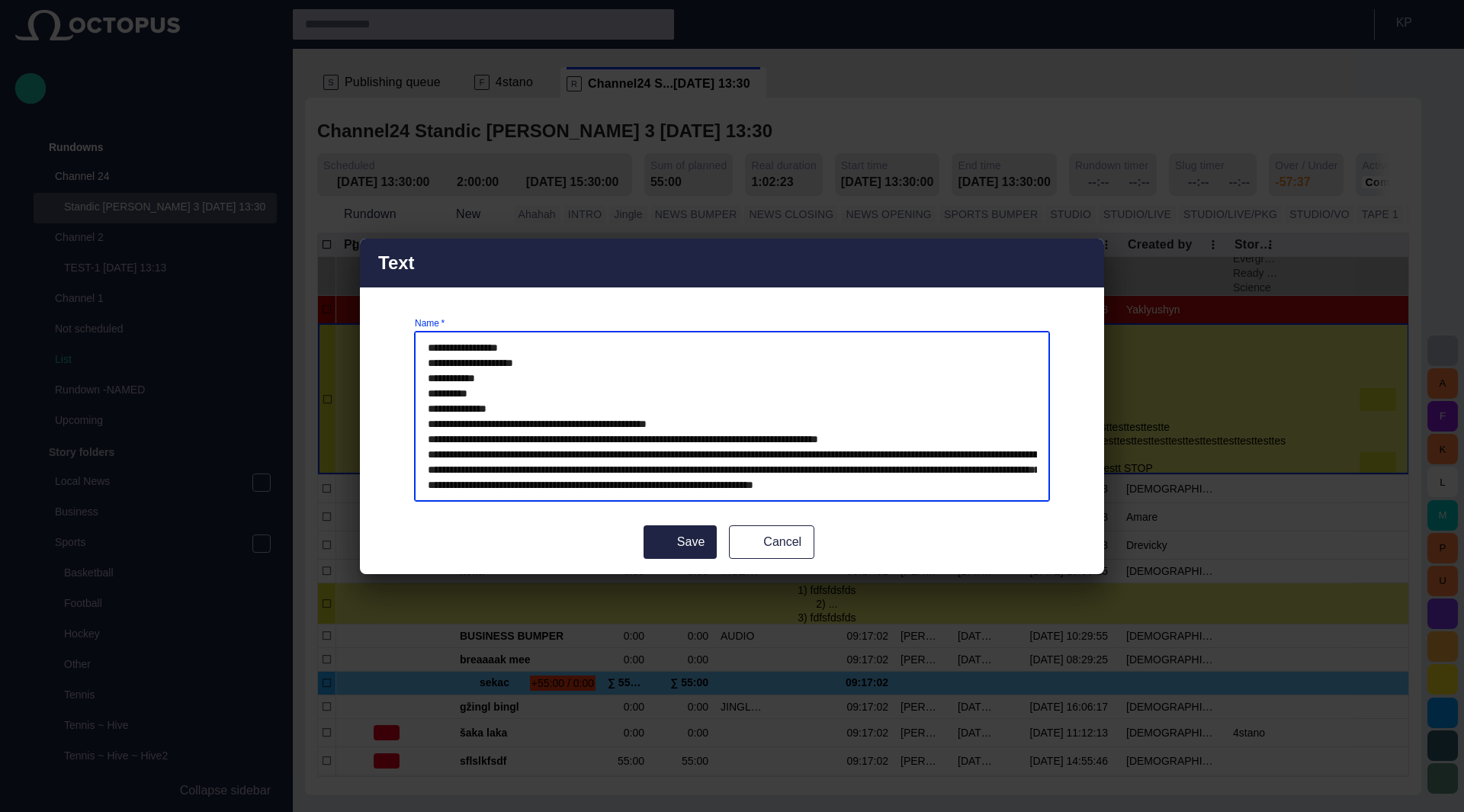
scroll to position [46, 0]
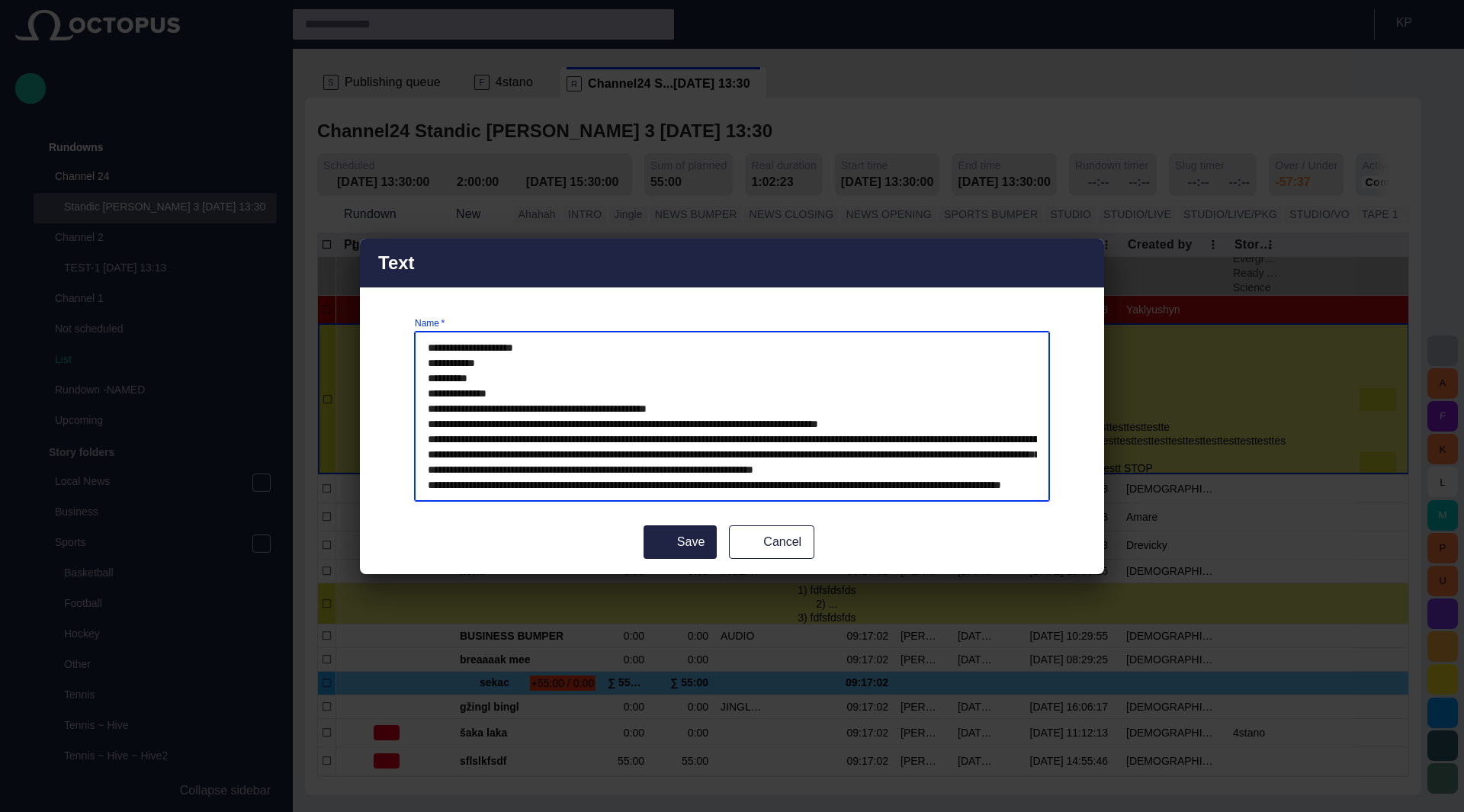
click at [782, 489] on textarea "**********" at bounding box center [732, 416] width 609 height 153
drag, startPoint x: 773, startPoint y: 433, endPoint x: 661, endPoint y: 406, distance: 115.2
click at [661, 406] on textarea "**********" at bounding box center [732, 416] width 609 height 153
click at [1079, 266] on span "button" at bounding box center [1082, 262] width 18 height 18
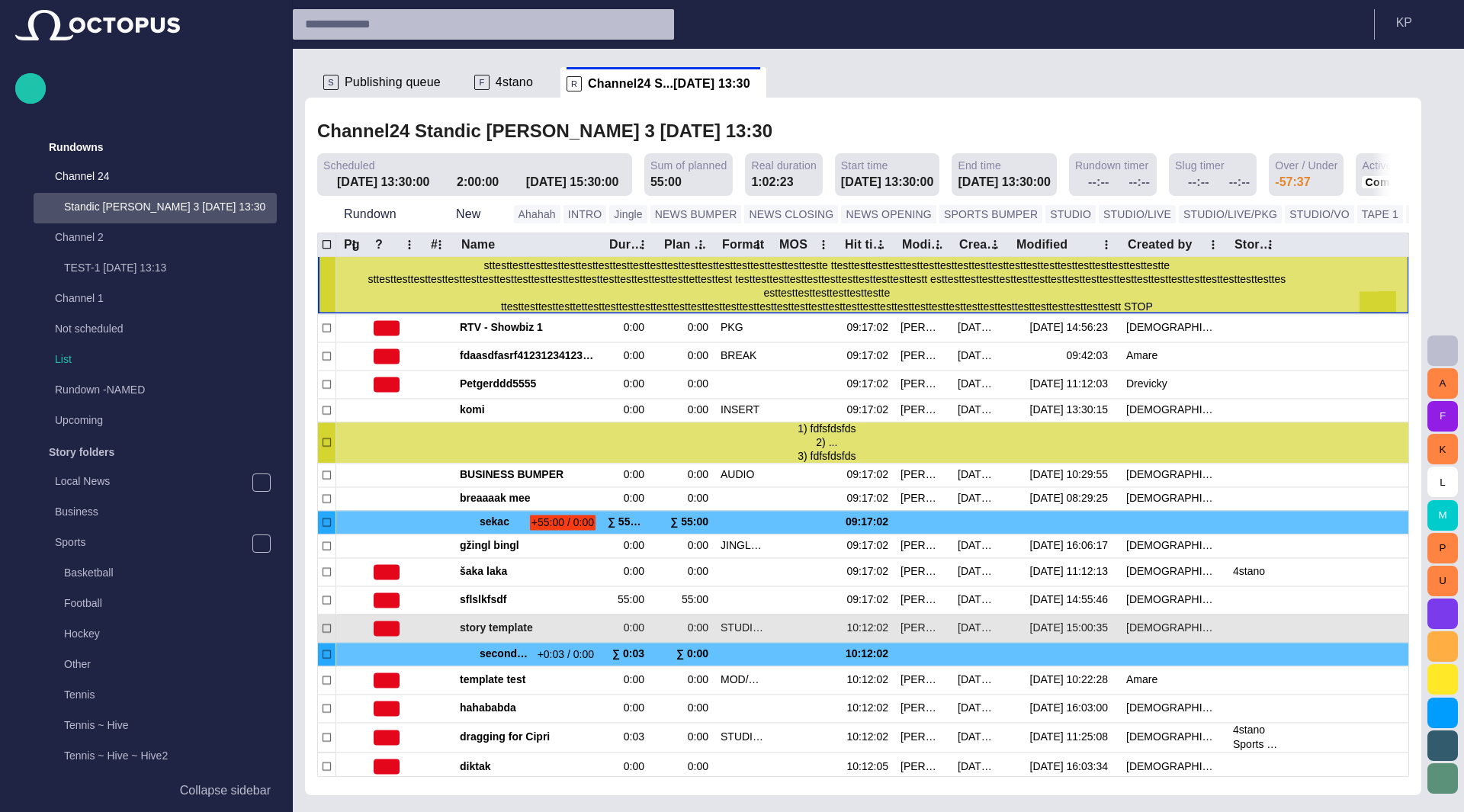
scroll to position [440, 0]
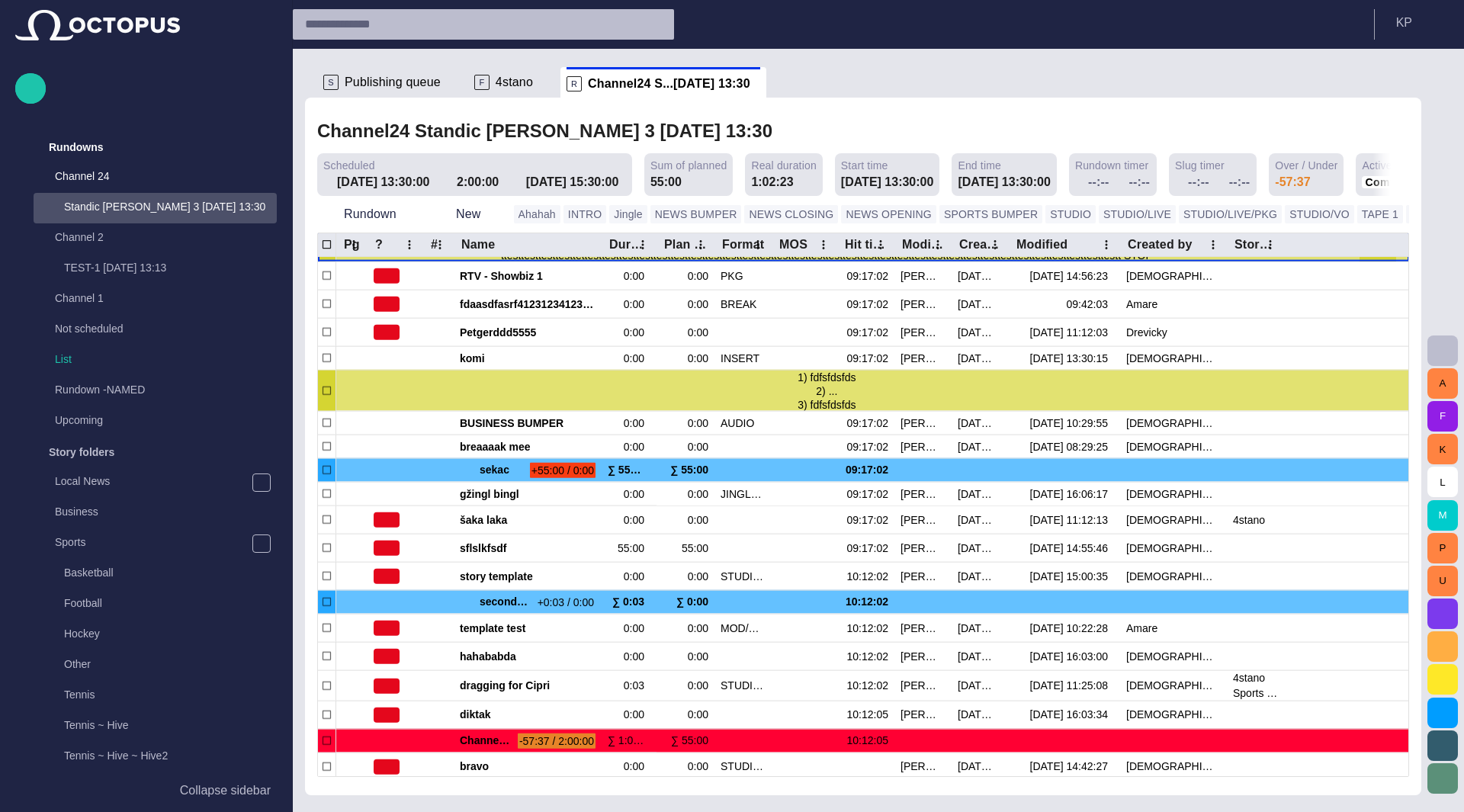
click at [784, 134] on span "button" at bounding box center [792, 131] width 15 height 15
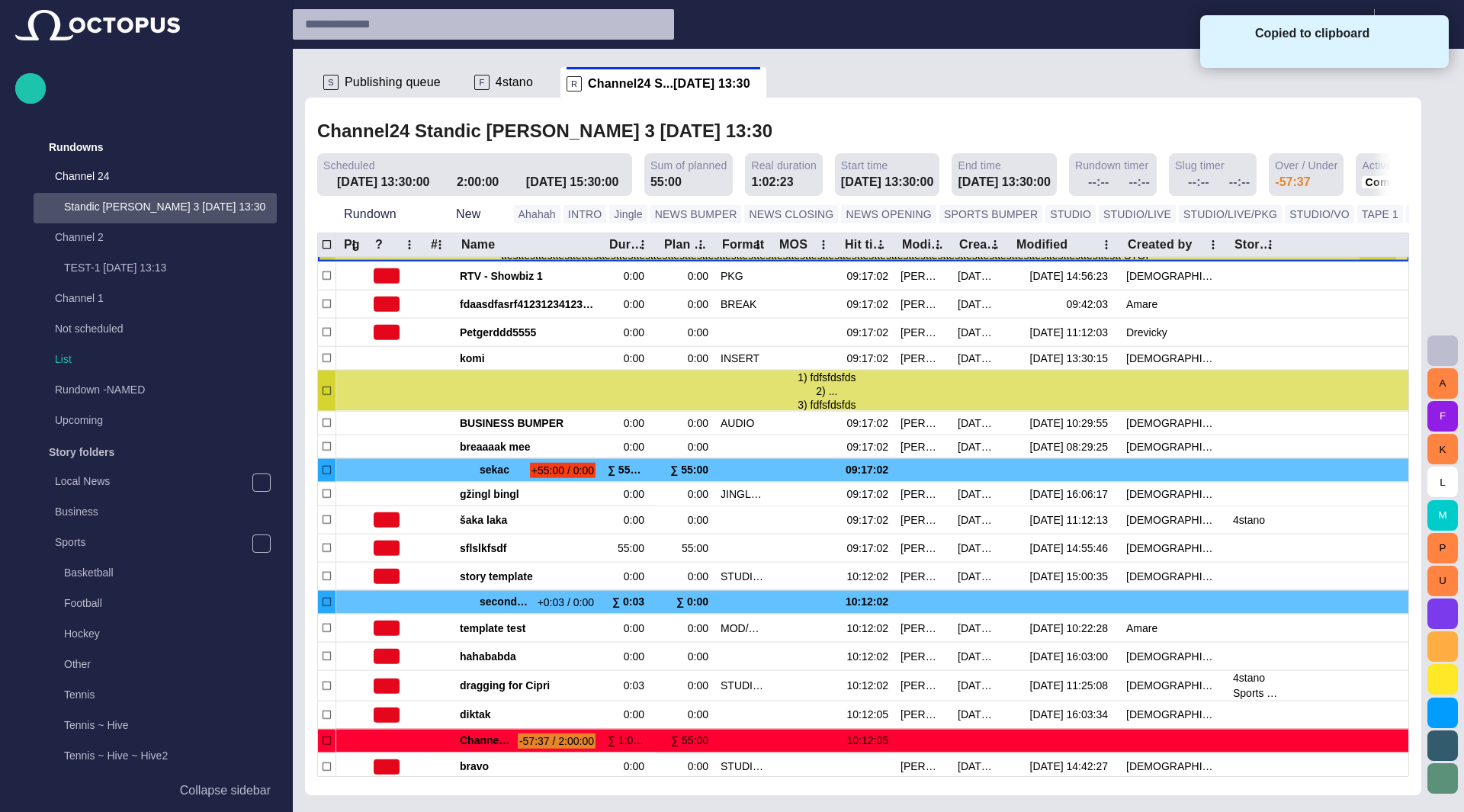
click at [1427, 42] on span at bounding box center [1429, 39] width 13 height 13
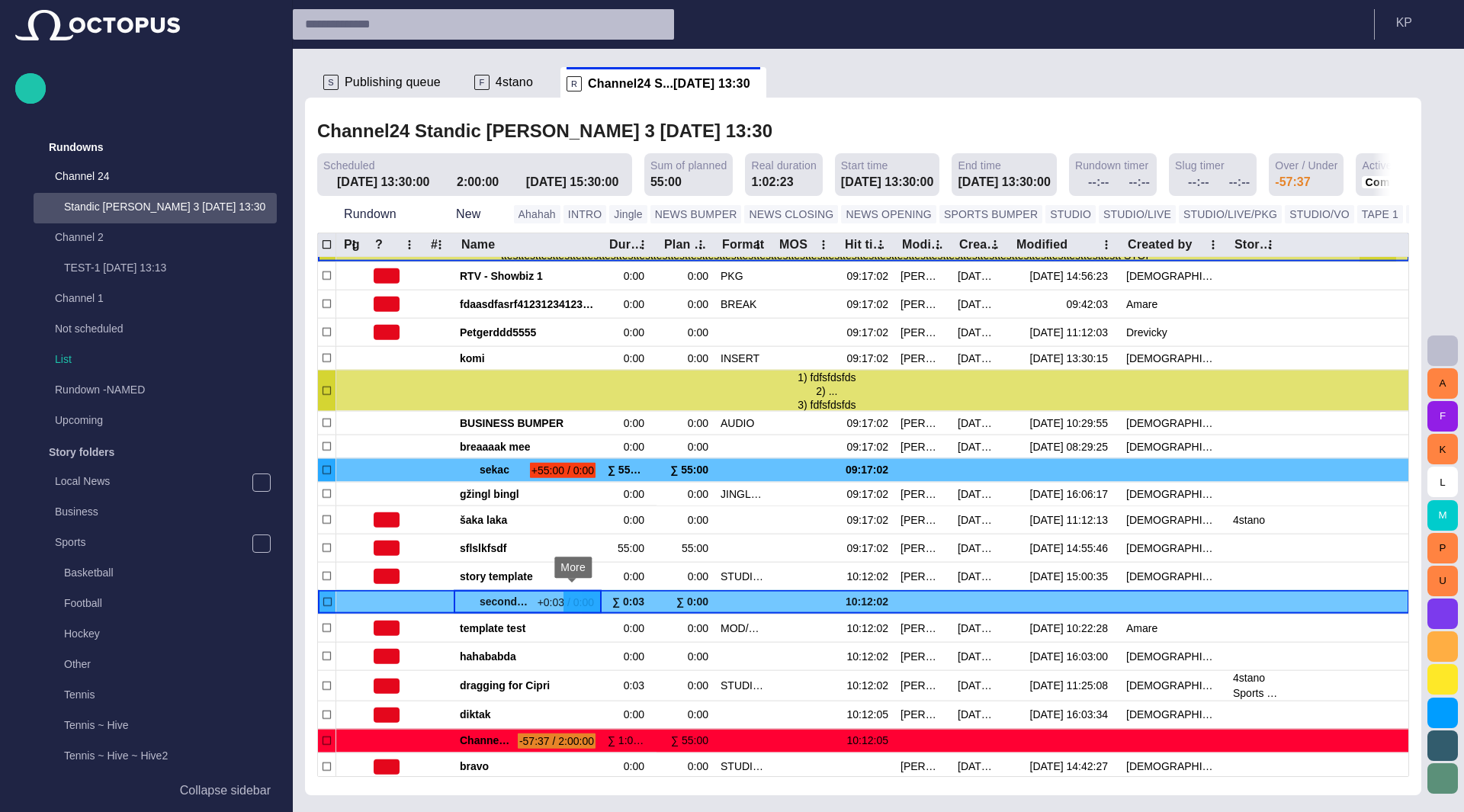
click at [571, 599] on span "button" at bounding box center [572, 602] width 12 height 12
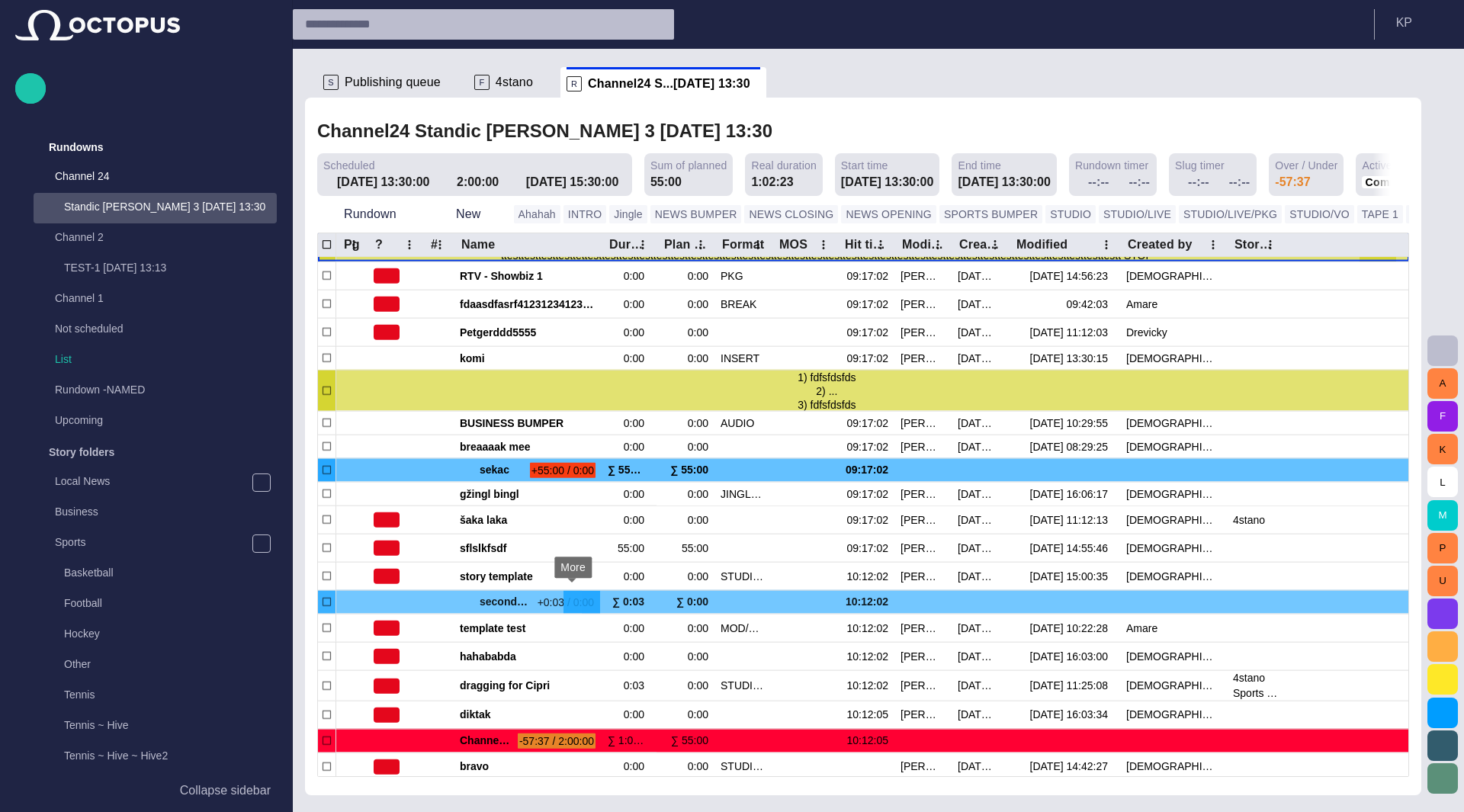
scroll to position [0, 0]
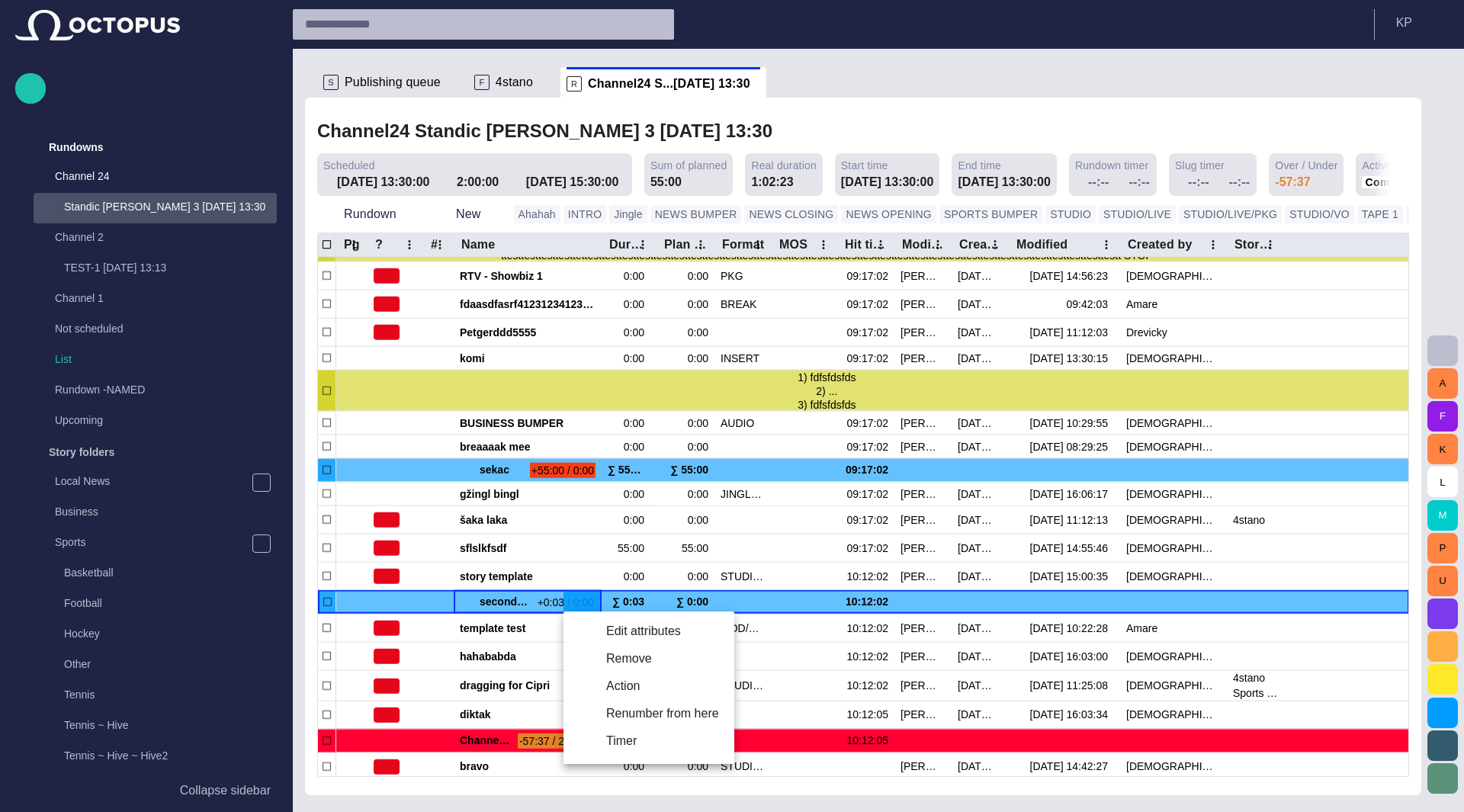
click at [583, 390] on div at bounding box center [732, 406] width 1464 height 812
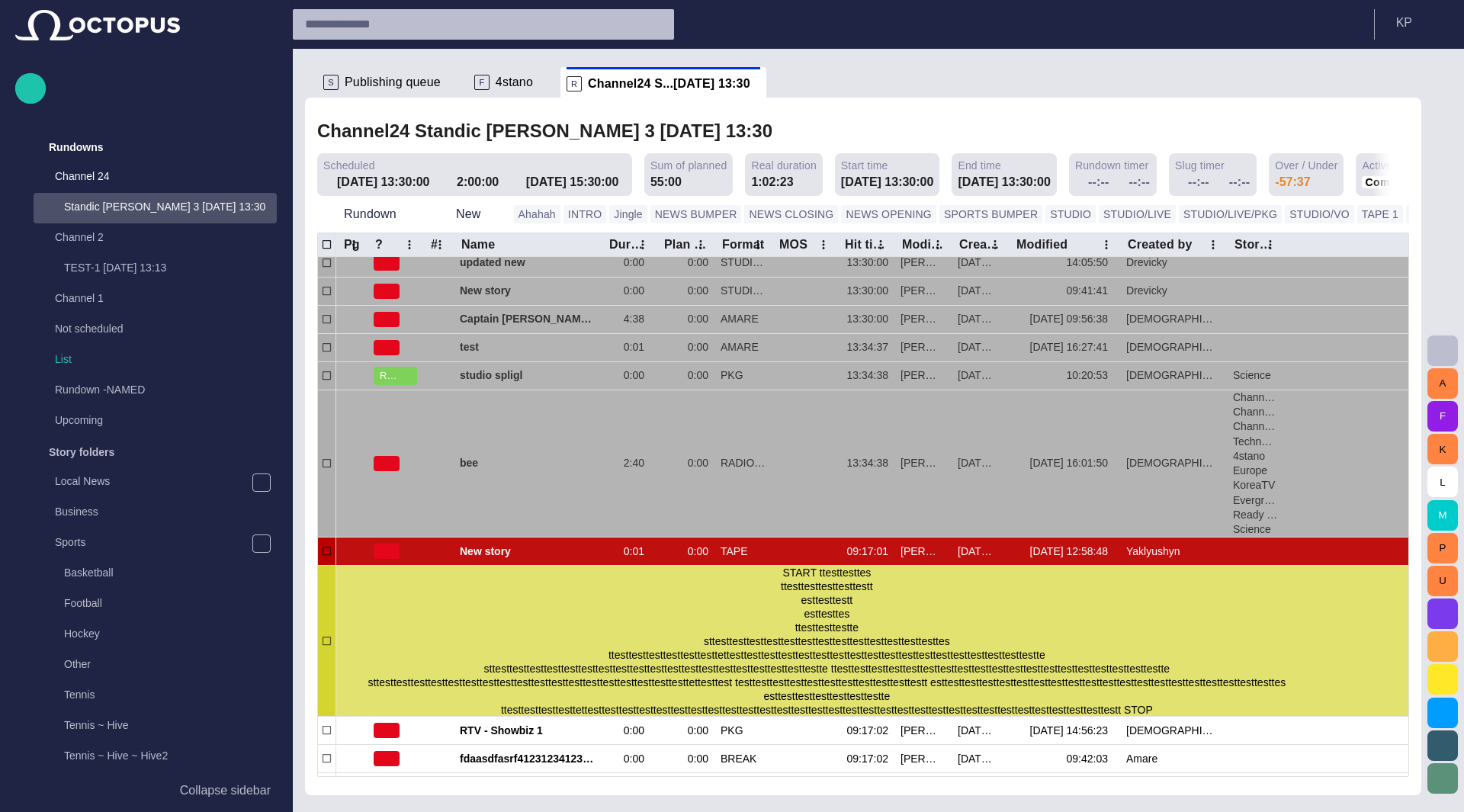
scroll to position [4, 0]
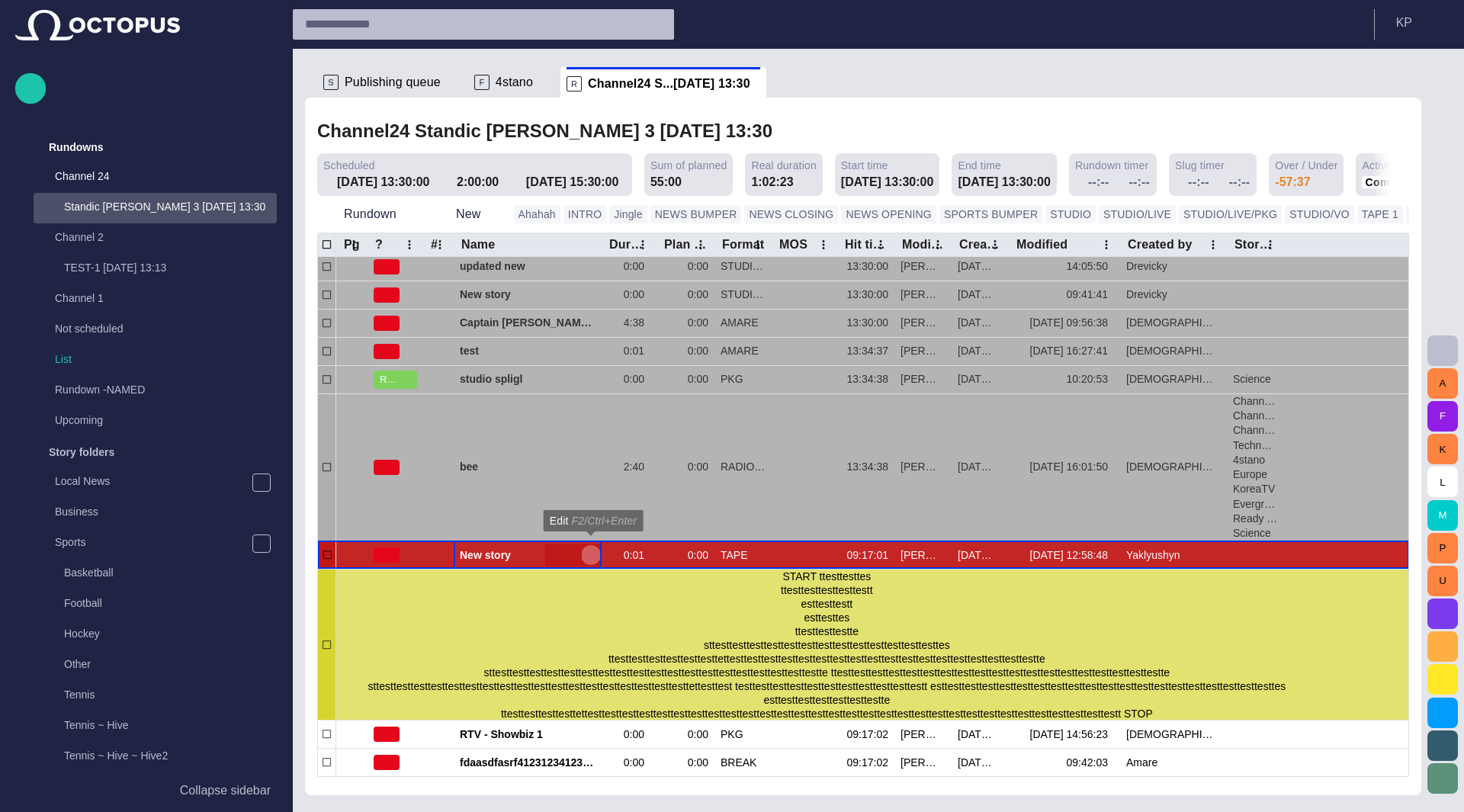
click at [587, 551] on span "button" at bounding box center [590, 554] width 12 height 12
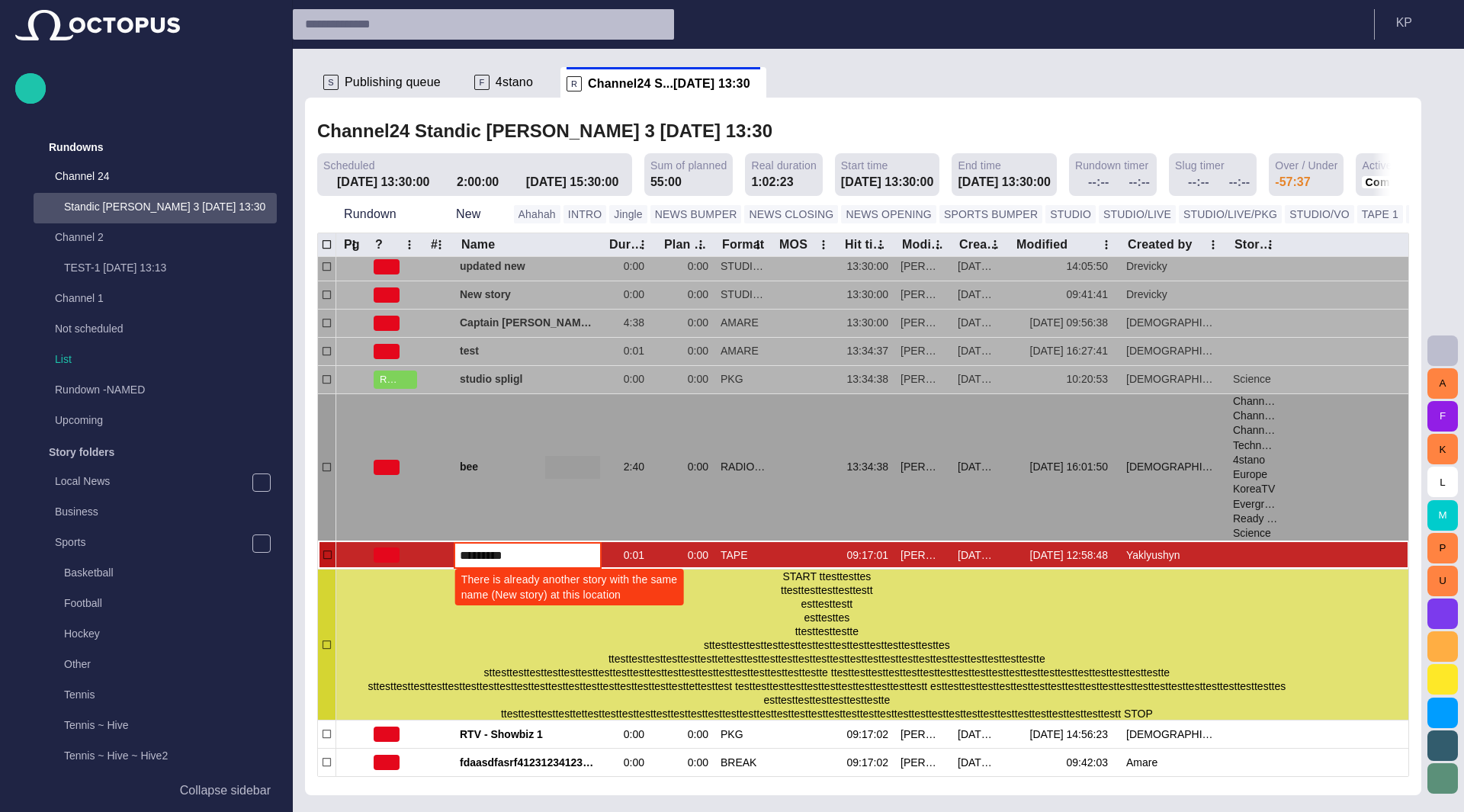
click at [587, 522] on div "bee" at bounding box center [527, 467] width 136 height 147
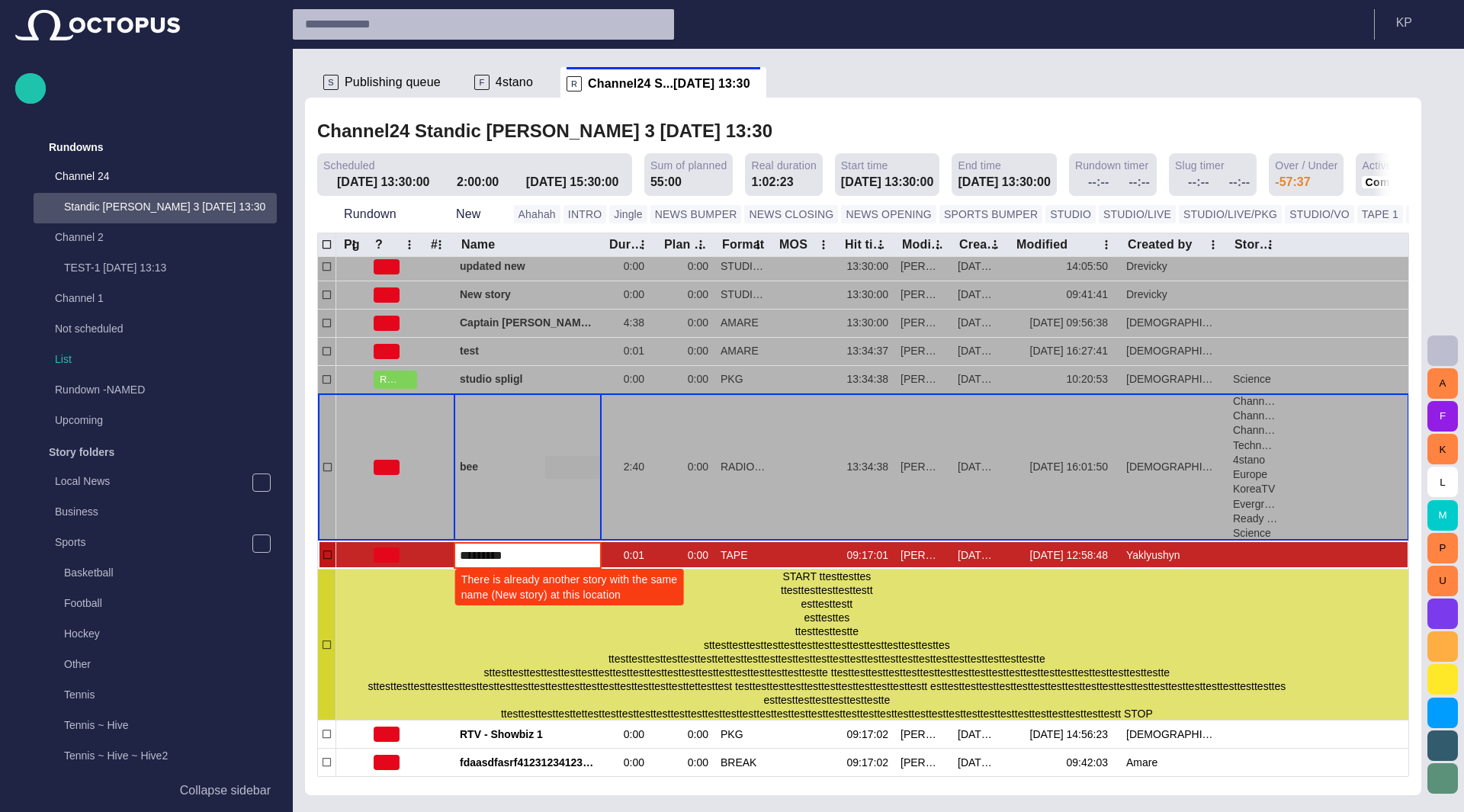
click at [569, 551] on input "*********" at bounding box center [527, 555] width 136 height 17
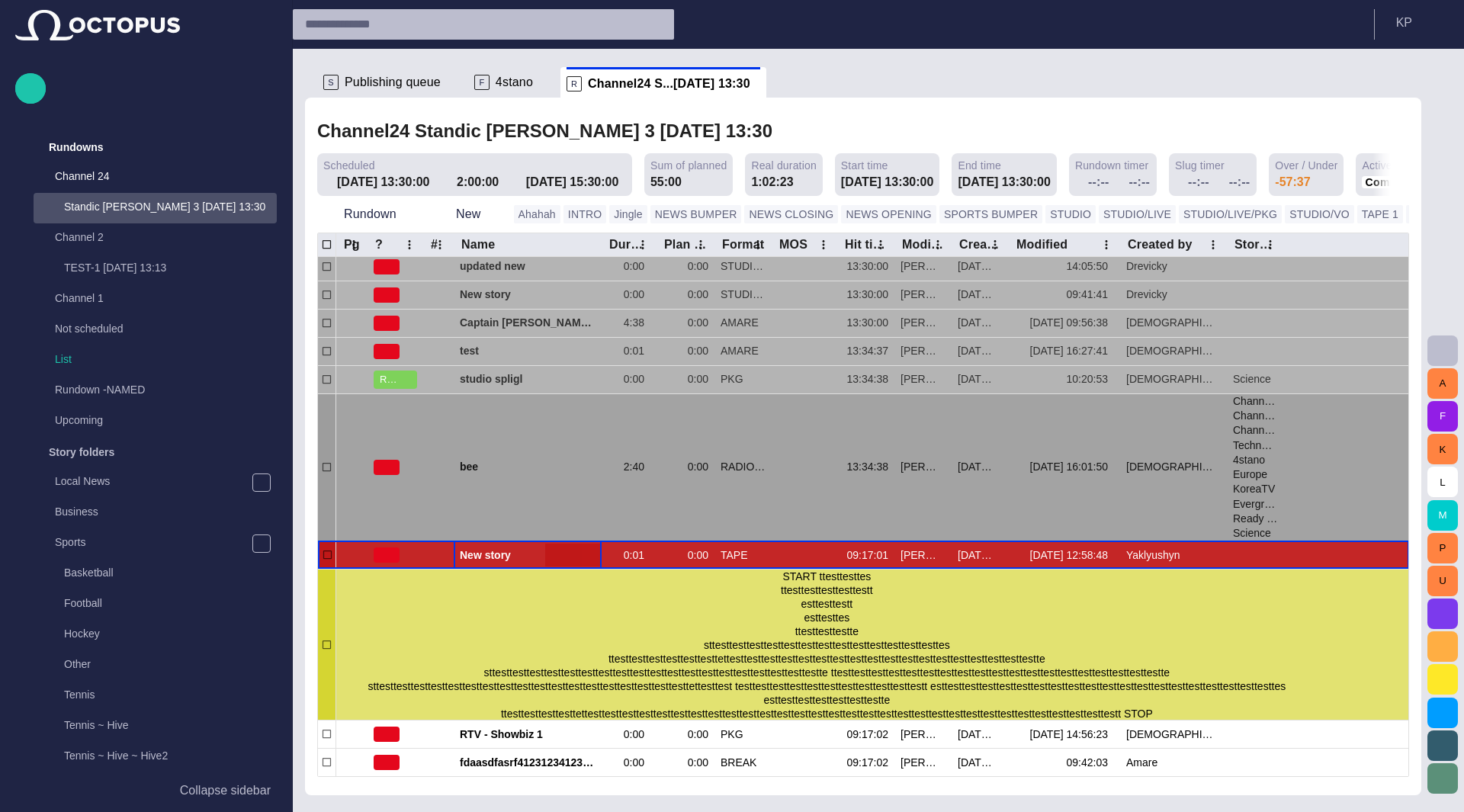
scroll to position [0, 0]
